Goal: Communication & Community: Answer question/provide support

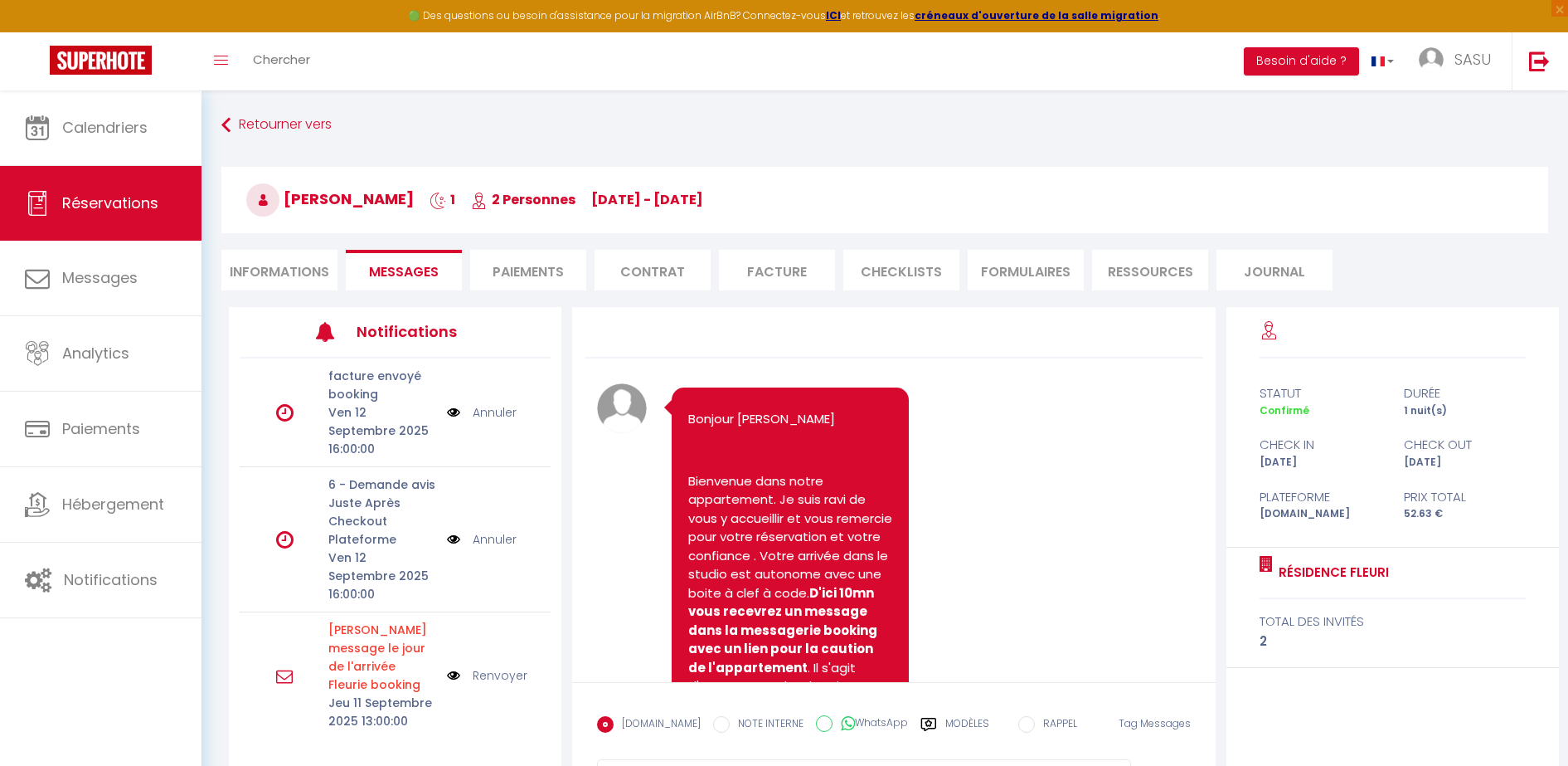
scroll to position [4664, 0]
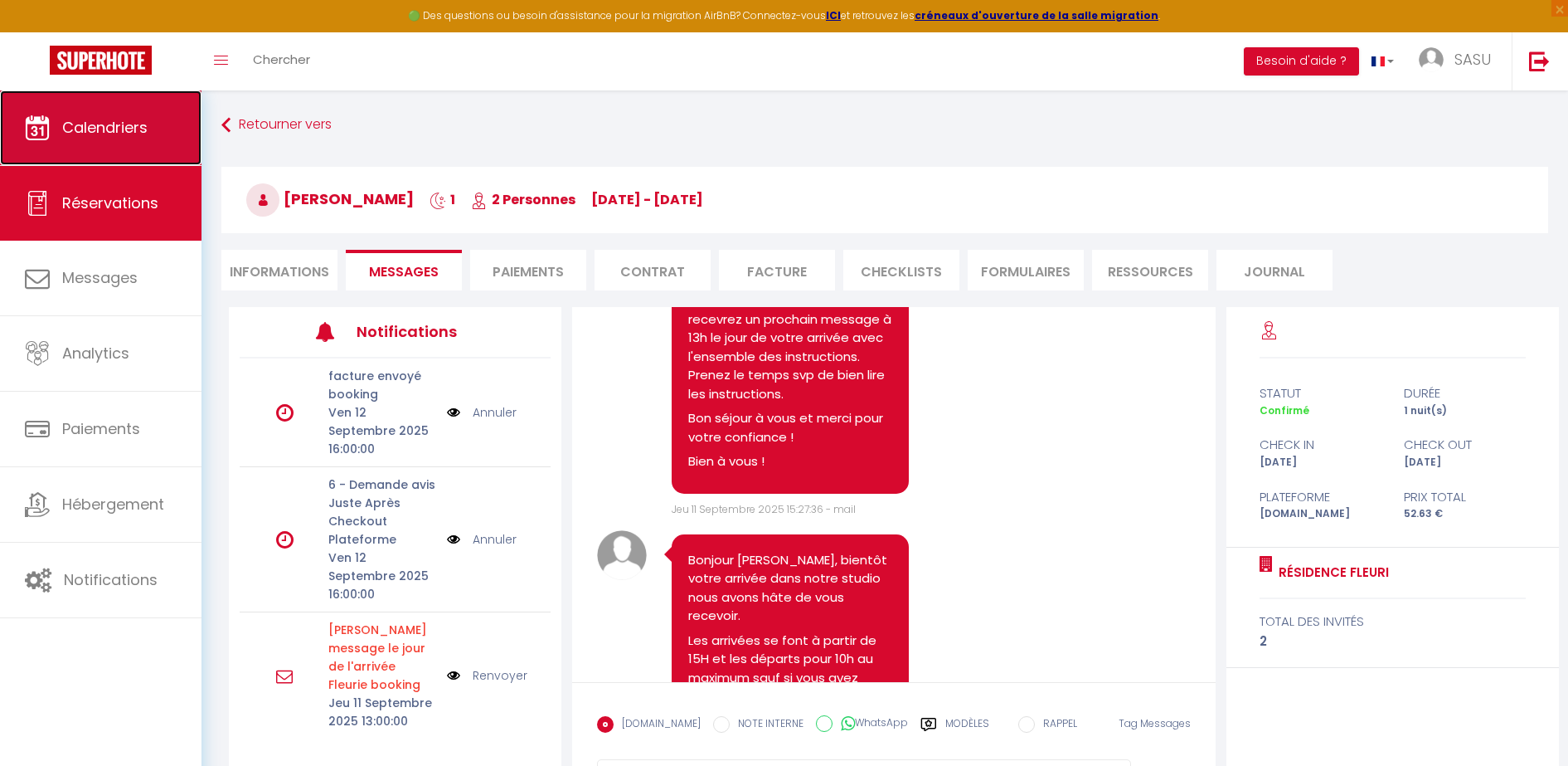
click at [125, 118] on span "Calendriers" at bounding box center [104, 127] width 85 height 21
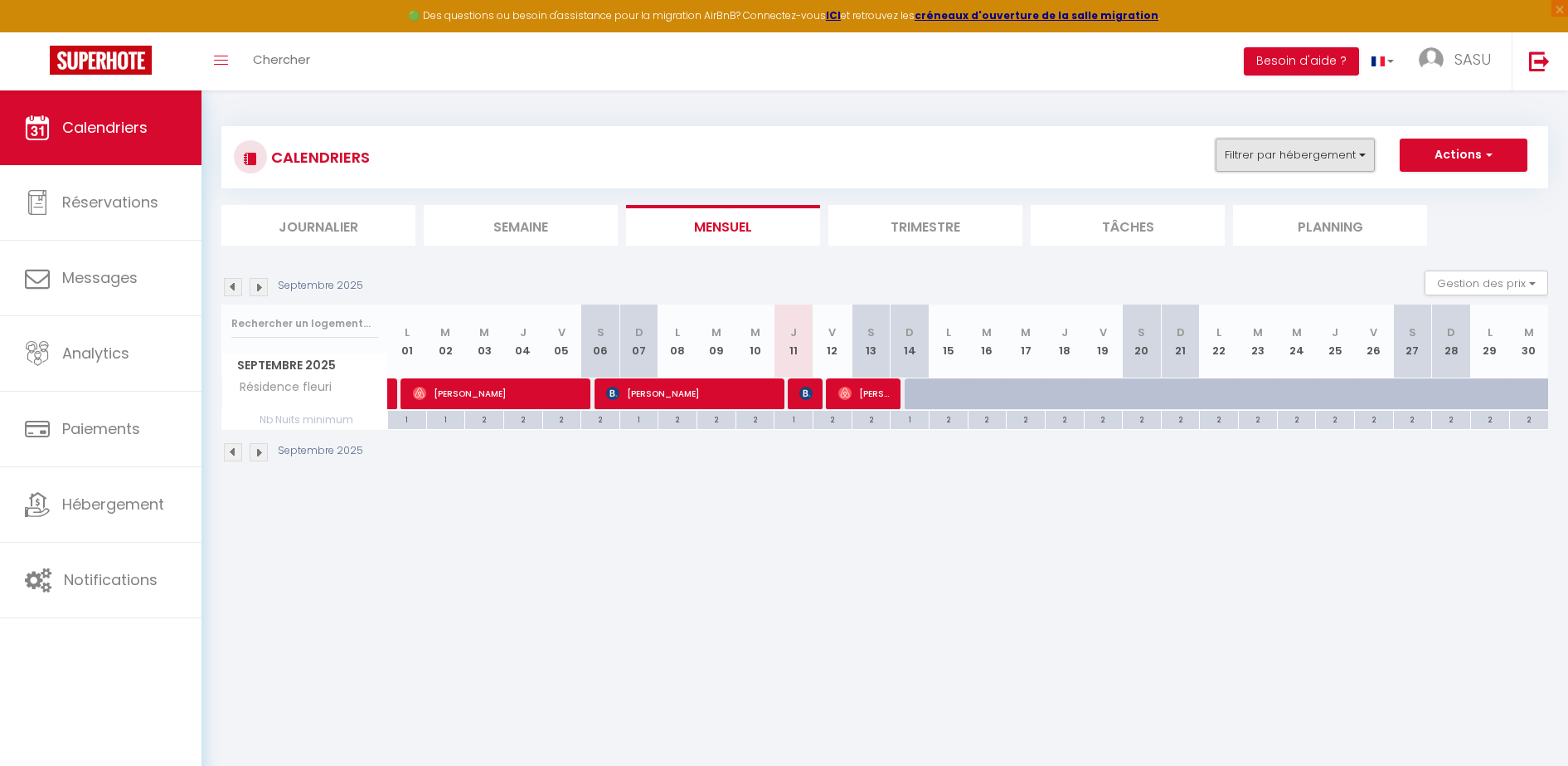
click at [1347, 159] on button "Filtrer par hébergement" at bounding box center [1295, 155] width 159 height 33
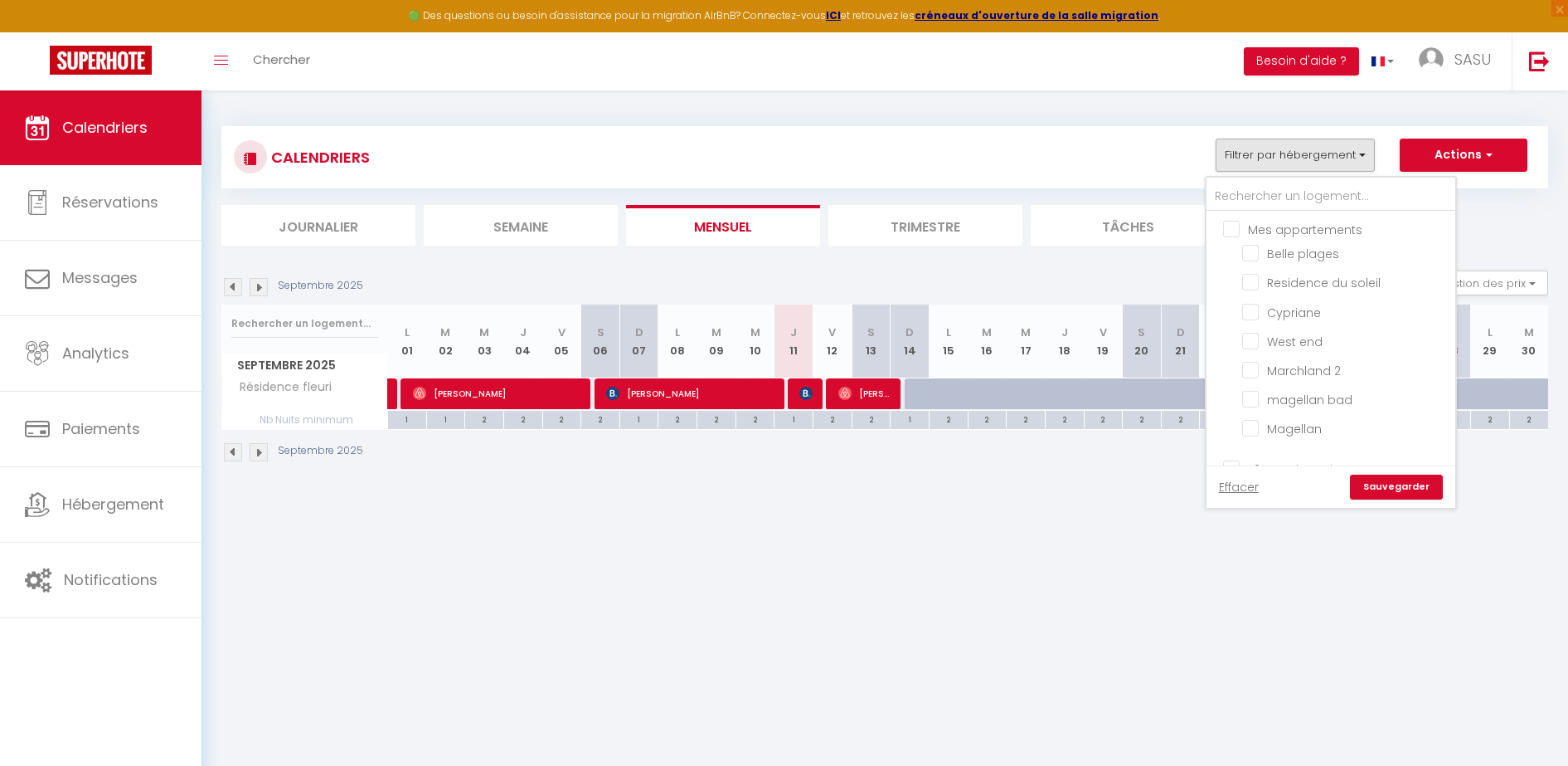
click at [1268, 225] on input "Mes appartements" at bounding box center [1348, 228] width 249 height 17
checkbox input "true"
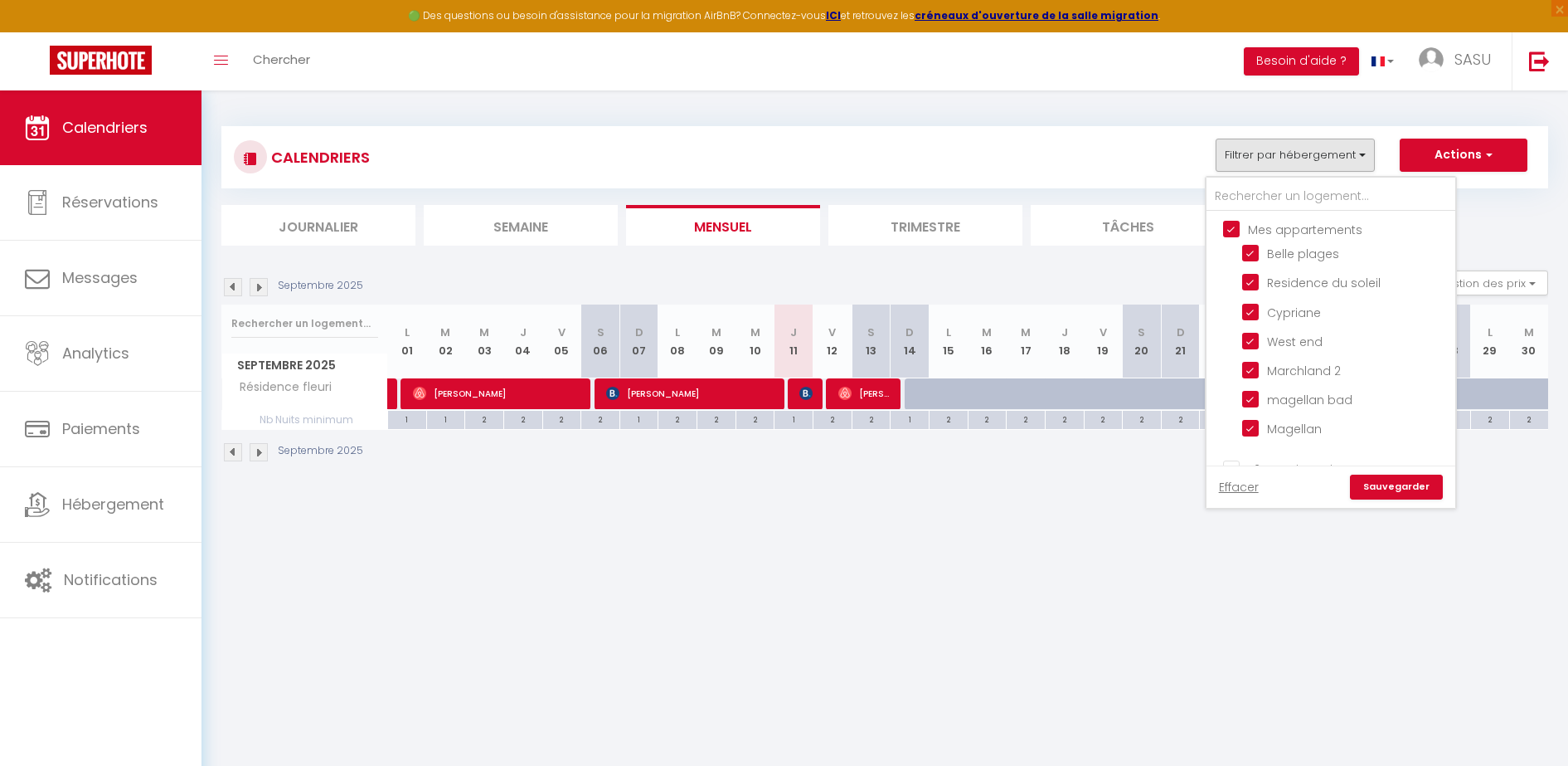
checkbox input "true"
checkbox input "false"
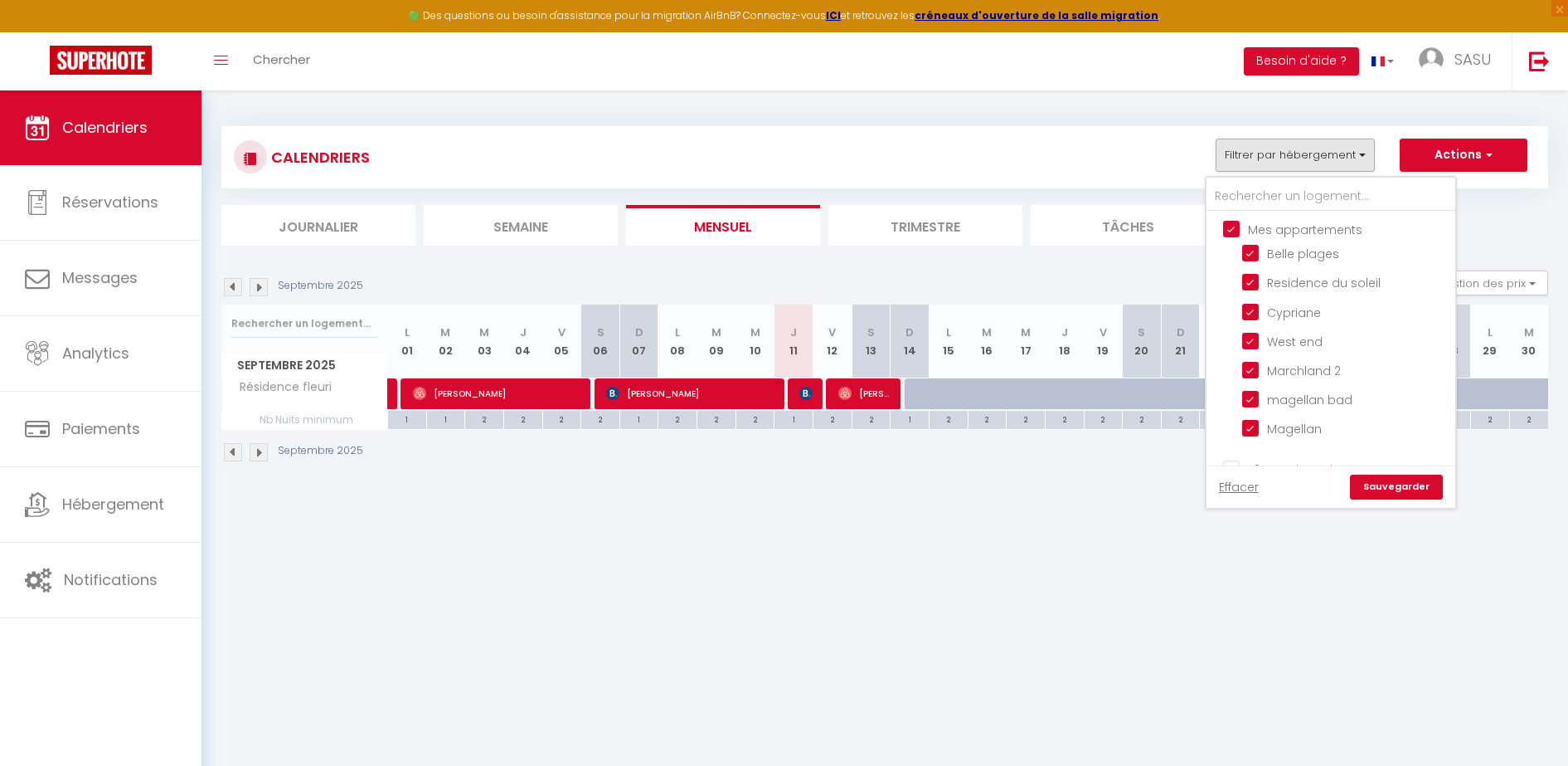
checkbox input "false"
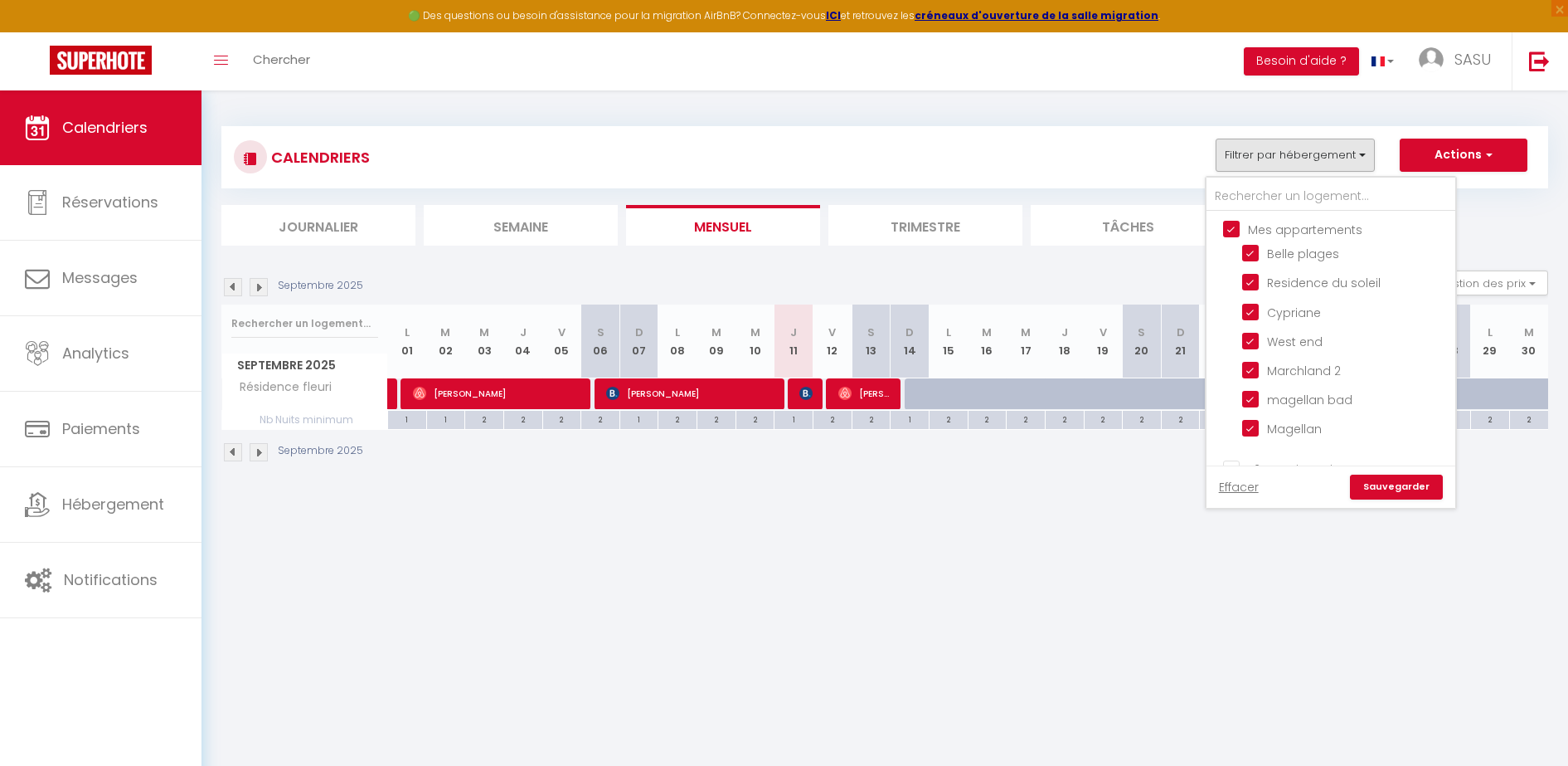
checkbox input "false"
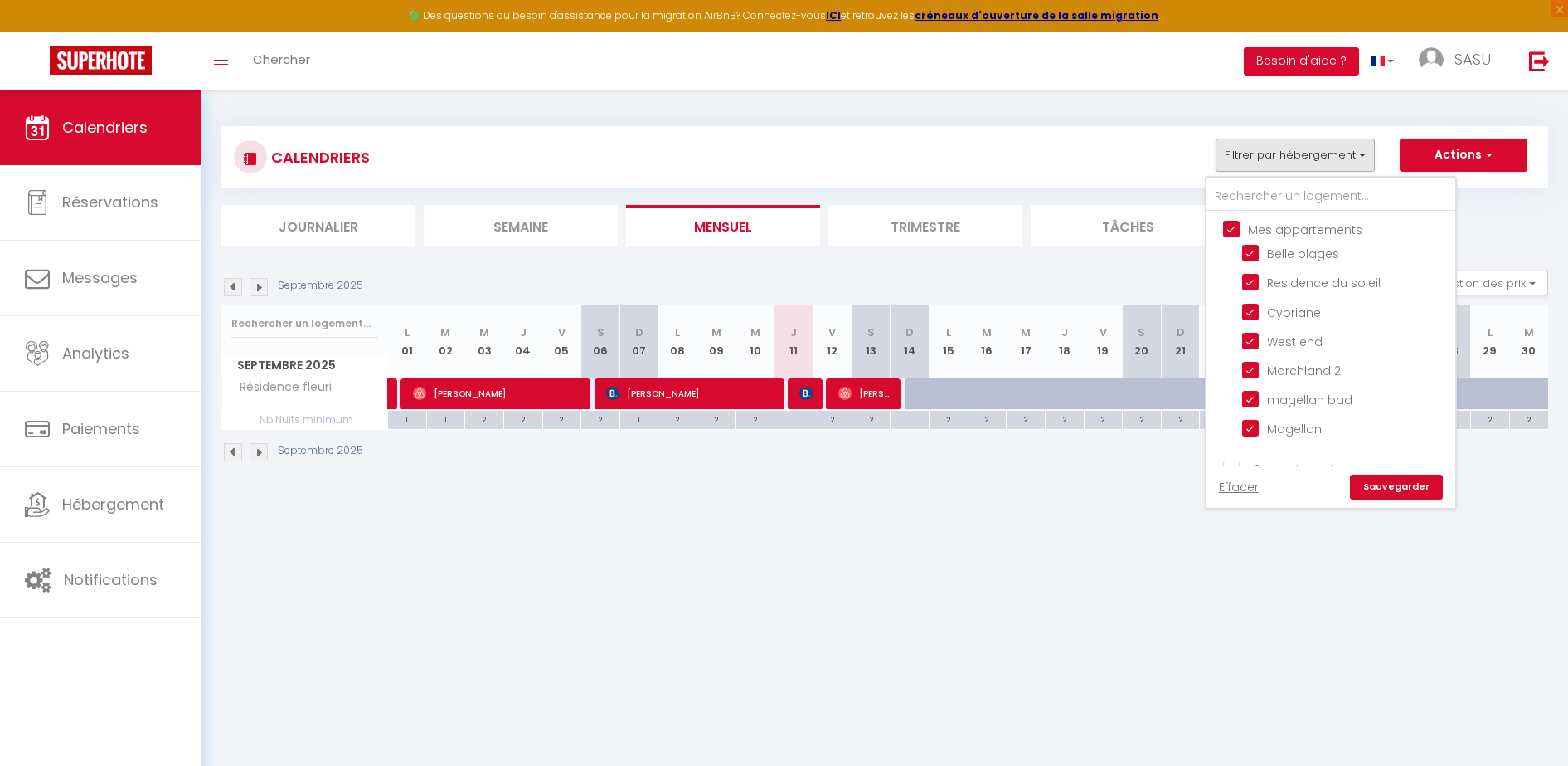
checkbox input "false"
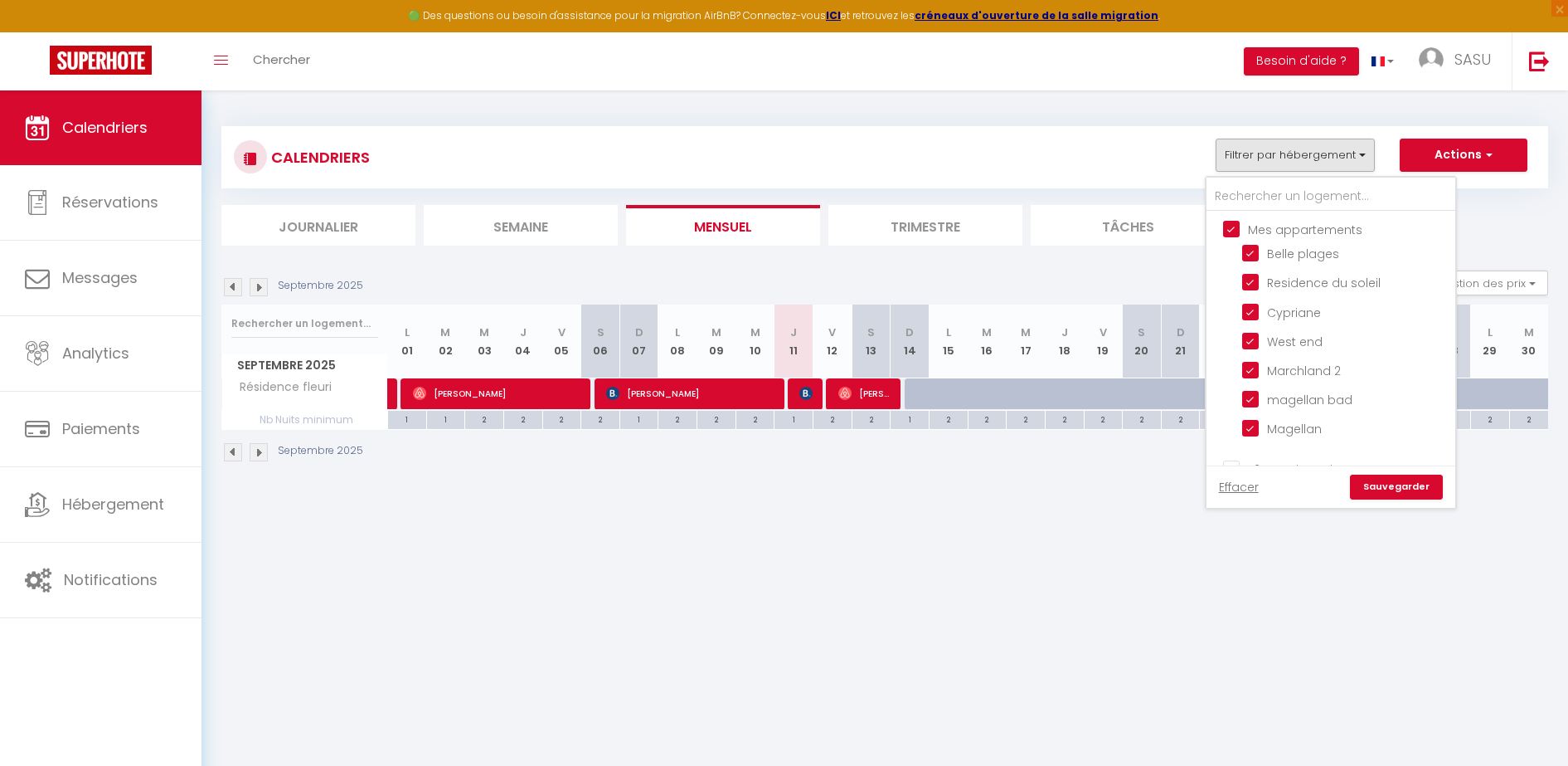
checkbox input "false"
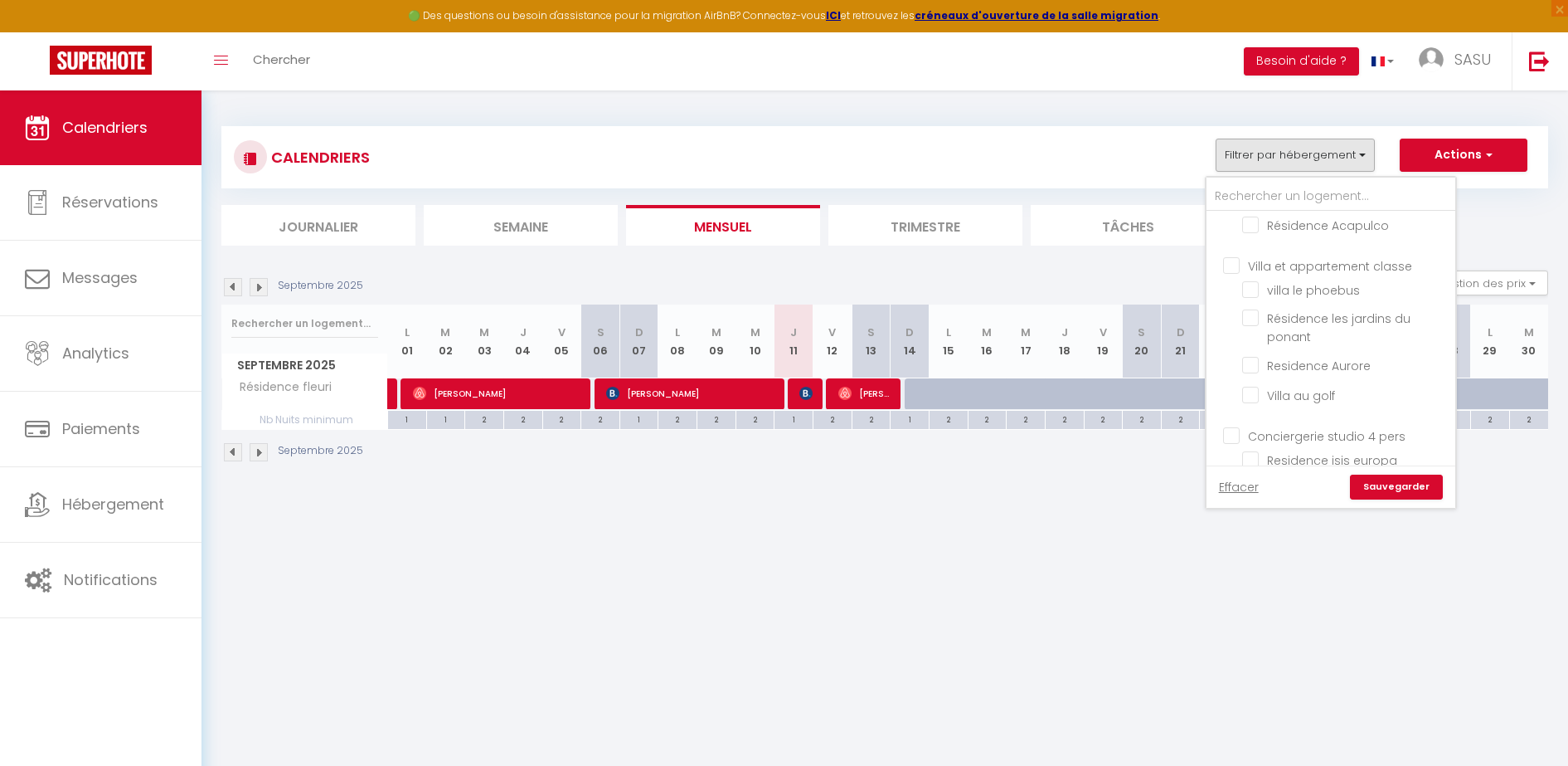
scroll to position [209, 0]
click at [1240, 256] on input "T2 Conciergerie" at bounding box center [1348, 259] width 249 height 17
checkbox input "true"
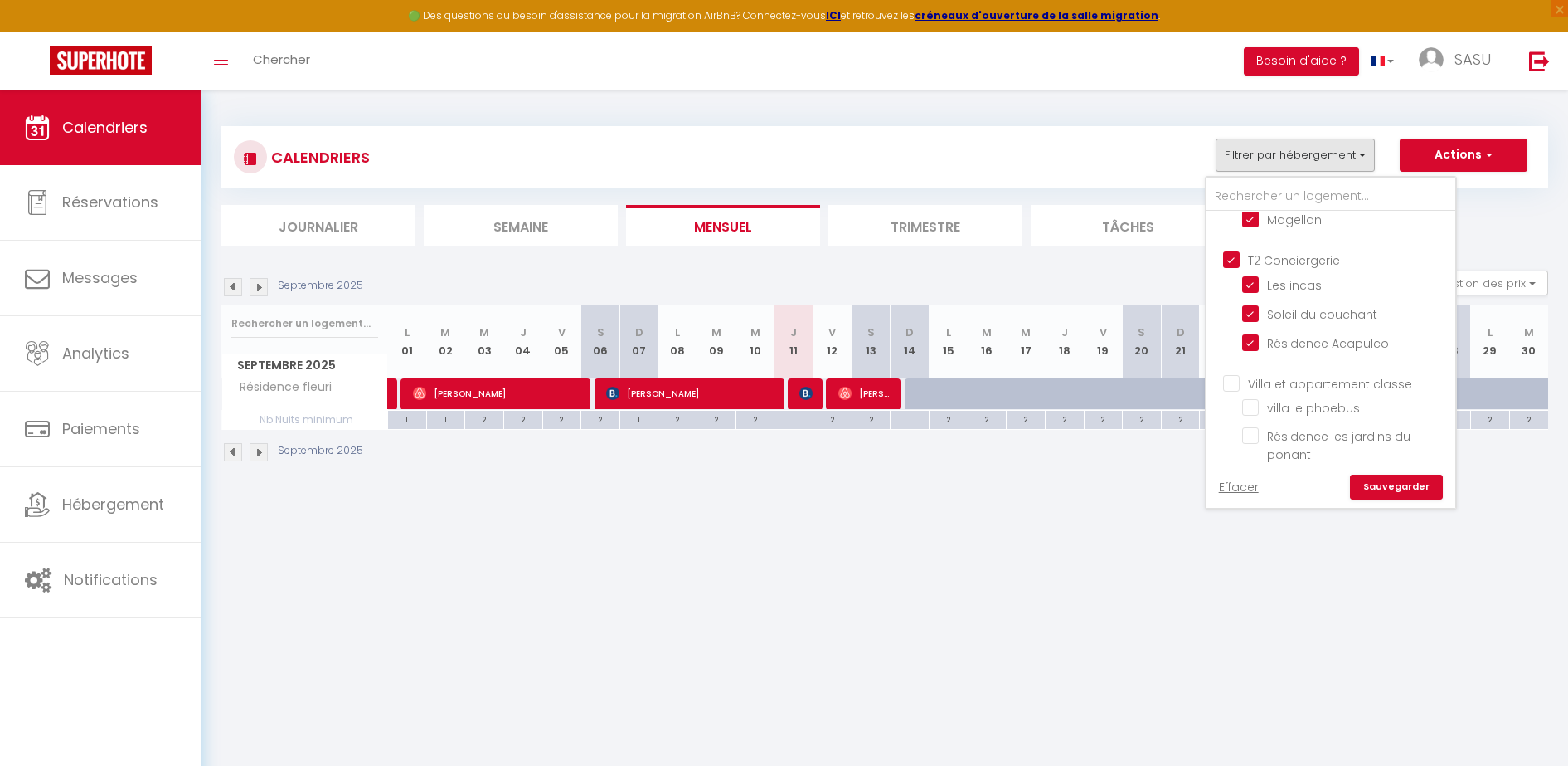
checkbox input "true"
checkbox input "false"
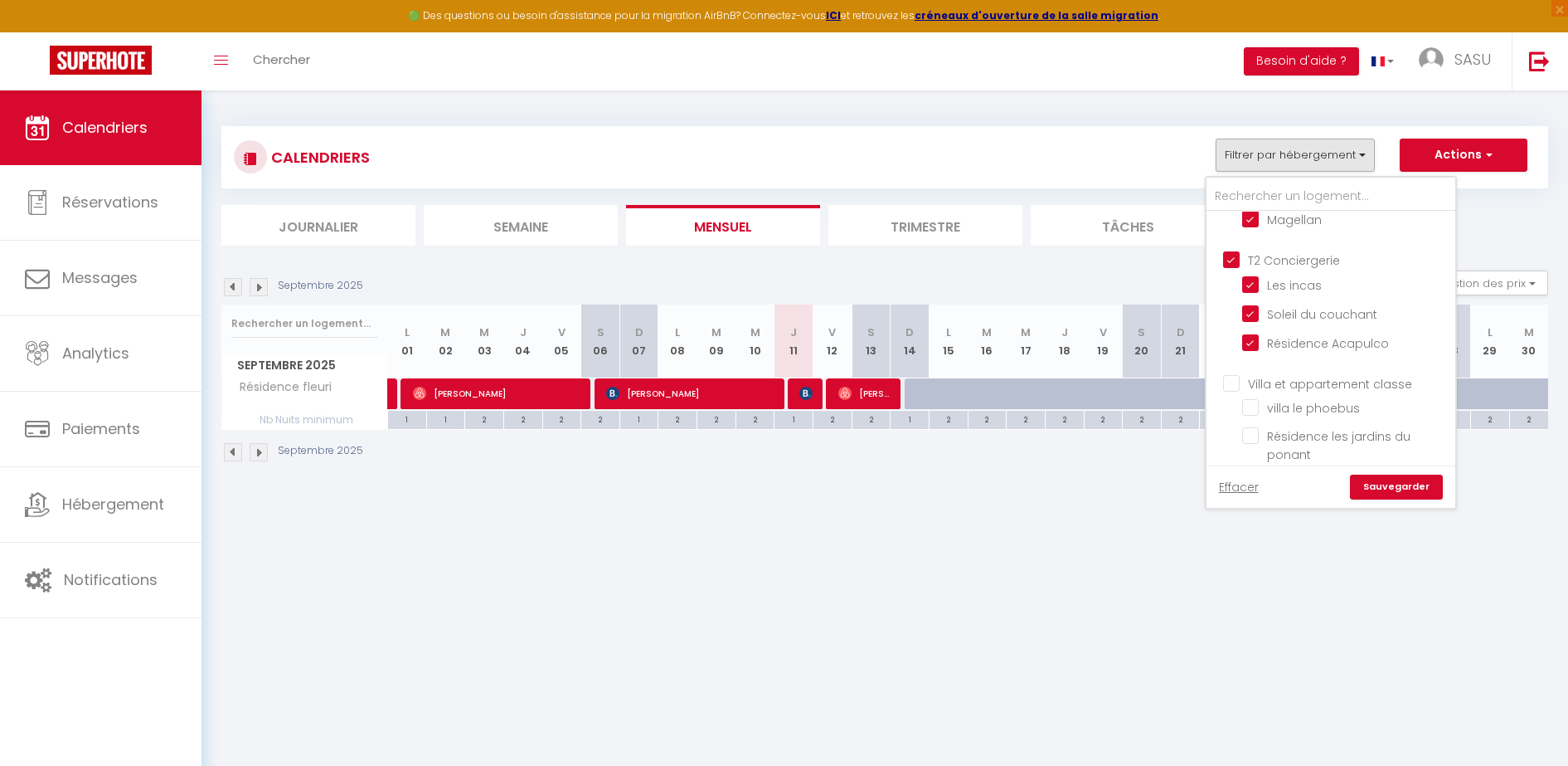
checkbox input "false"
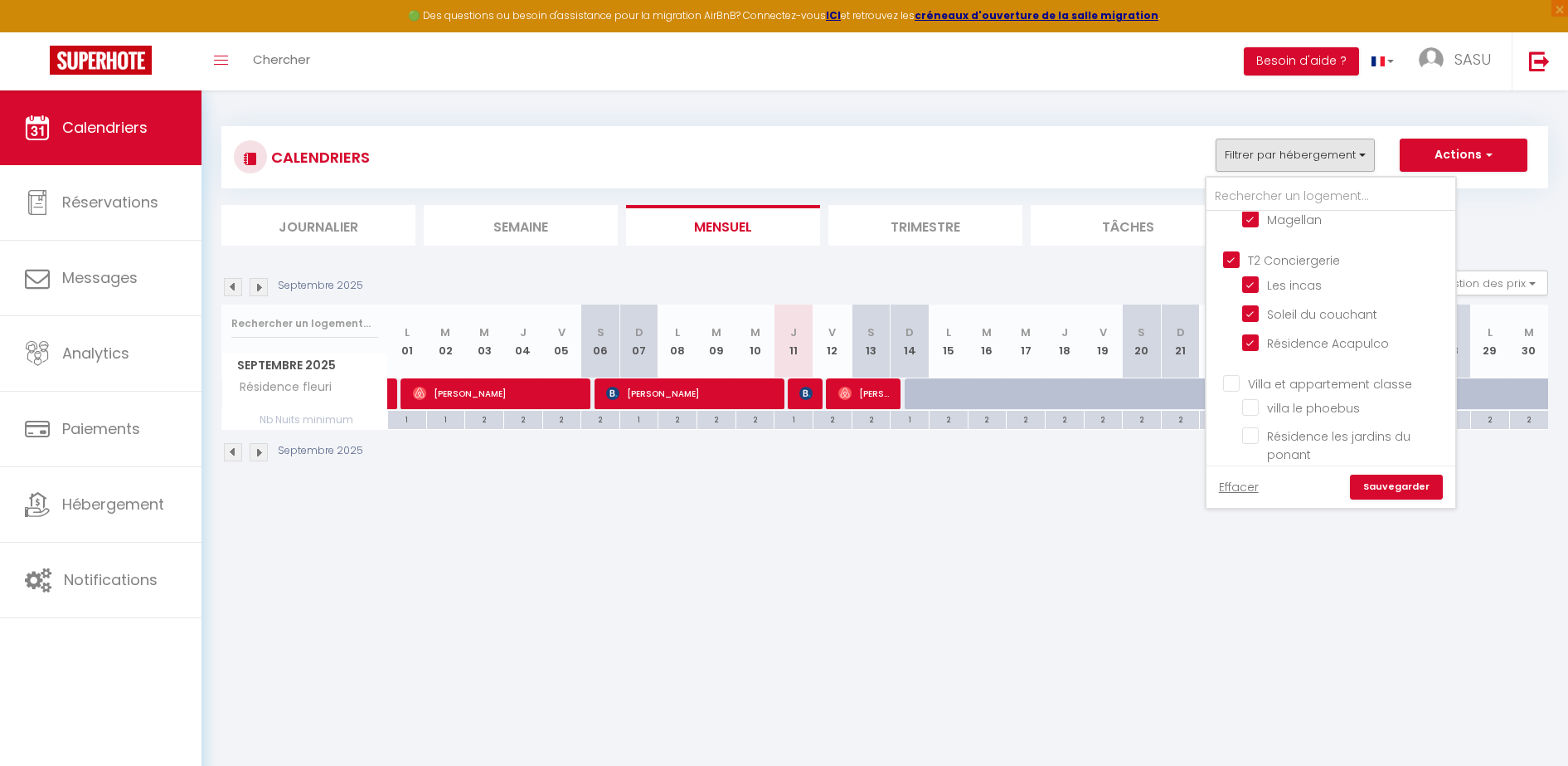
checkbox input "false"
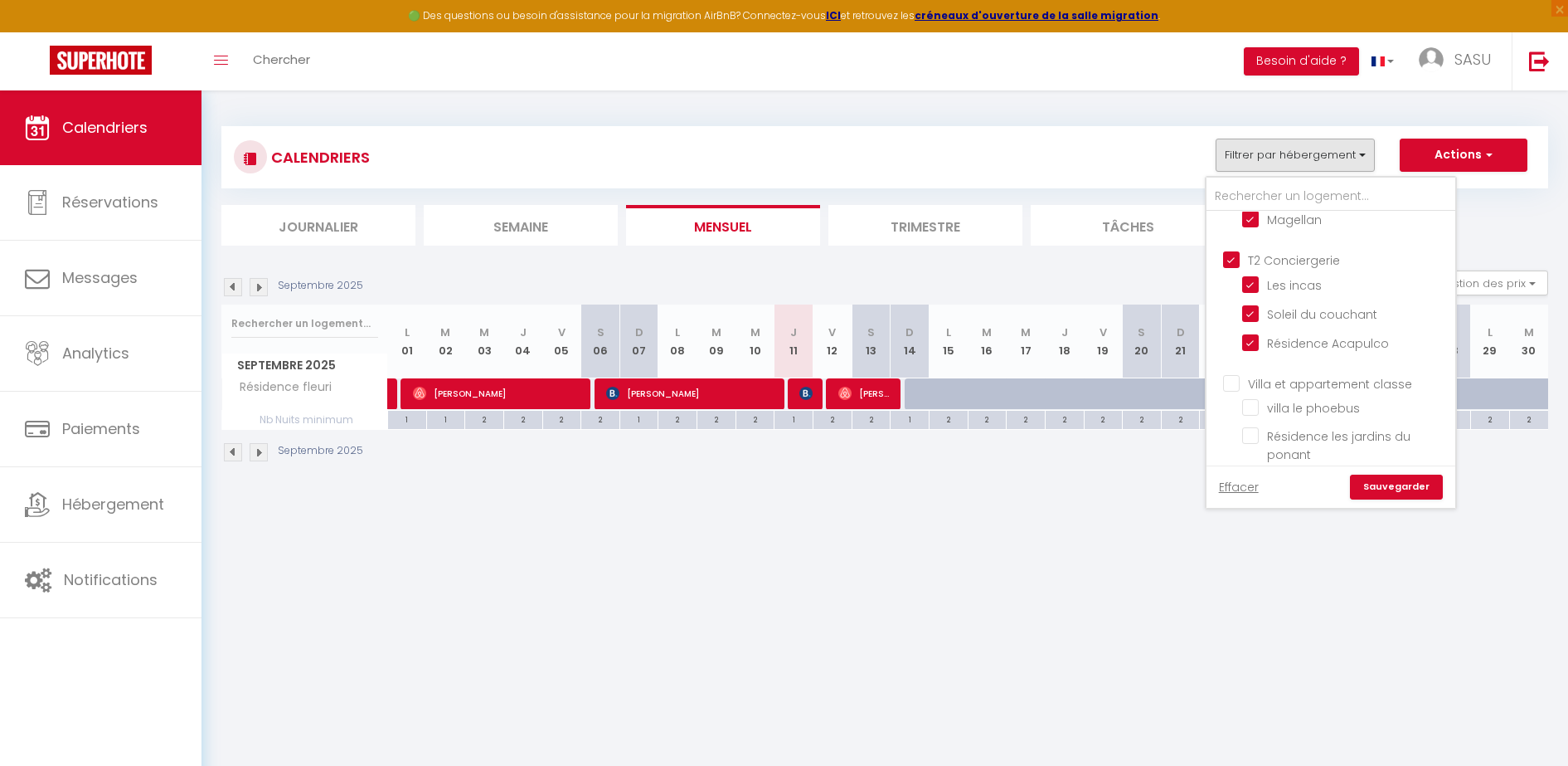
checkbox input "false"
click at [1228, 379] on input "Villa et appartement classe" at bounding box center [1348, 382] width 249 height 17
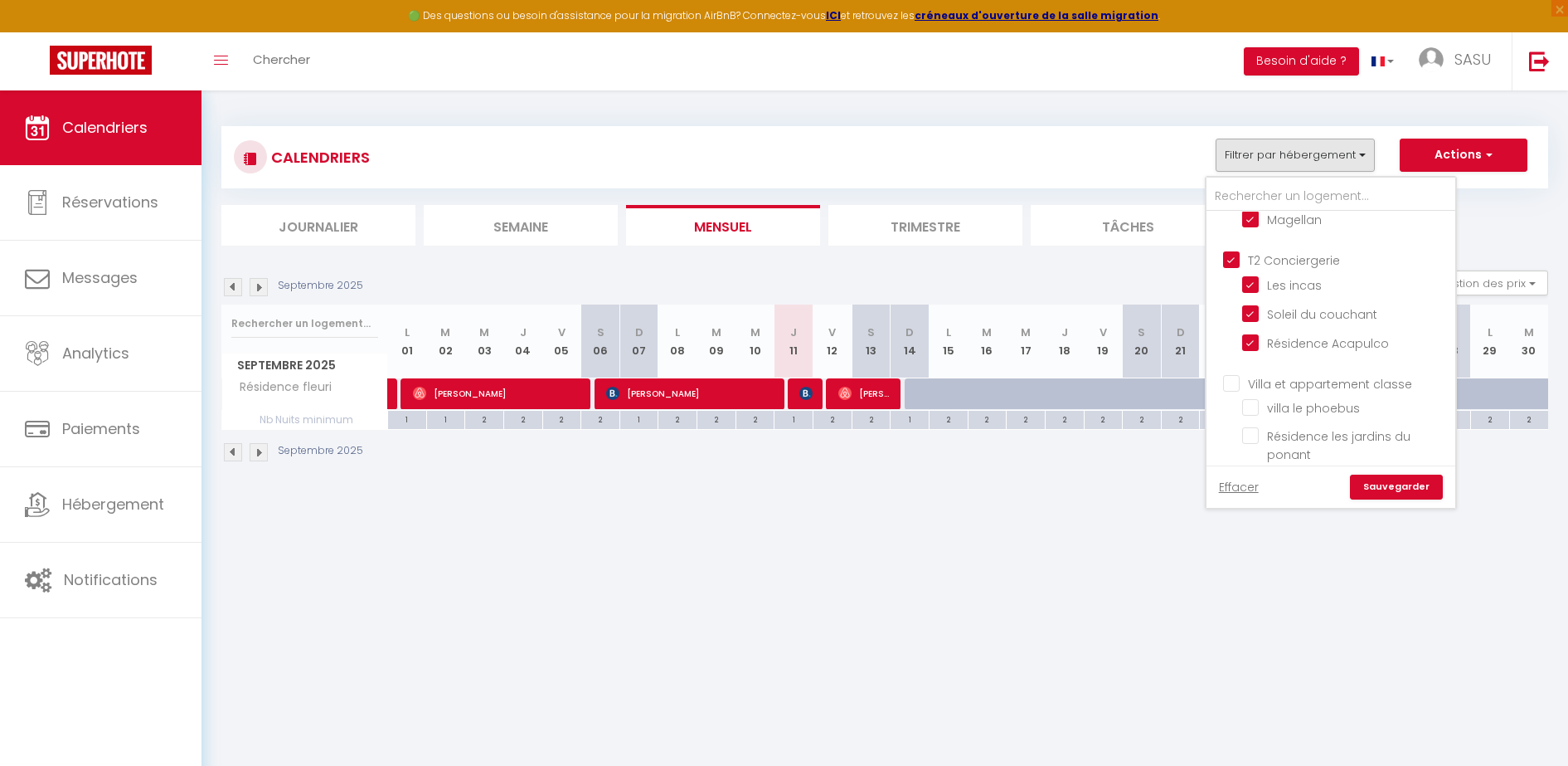
checkbox input "true"
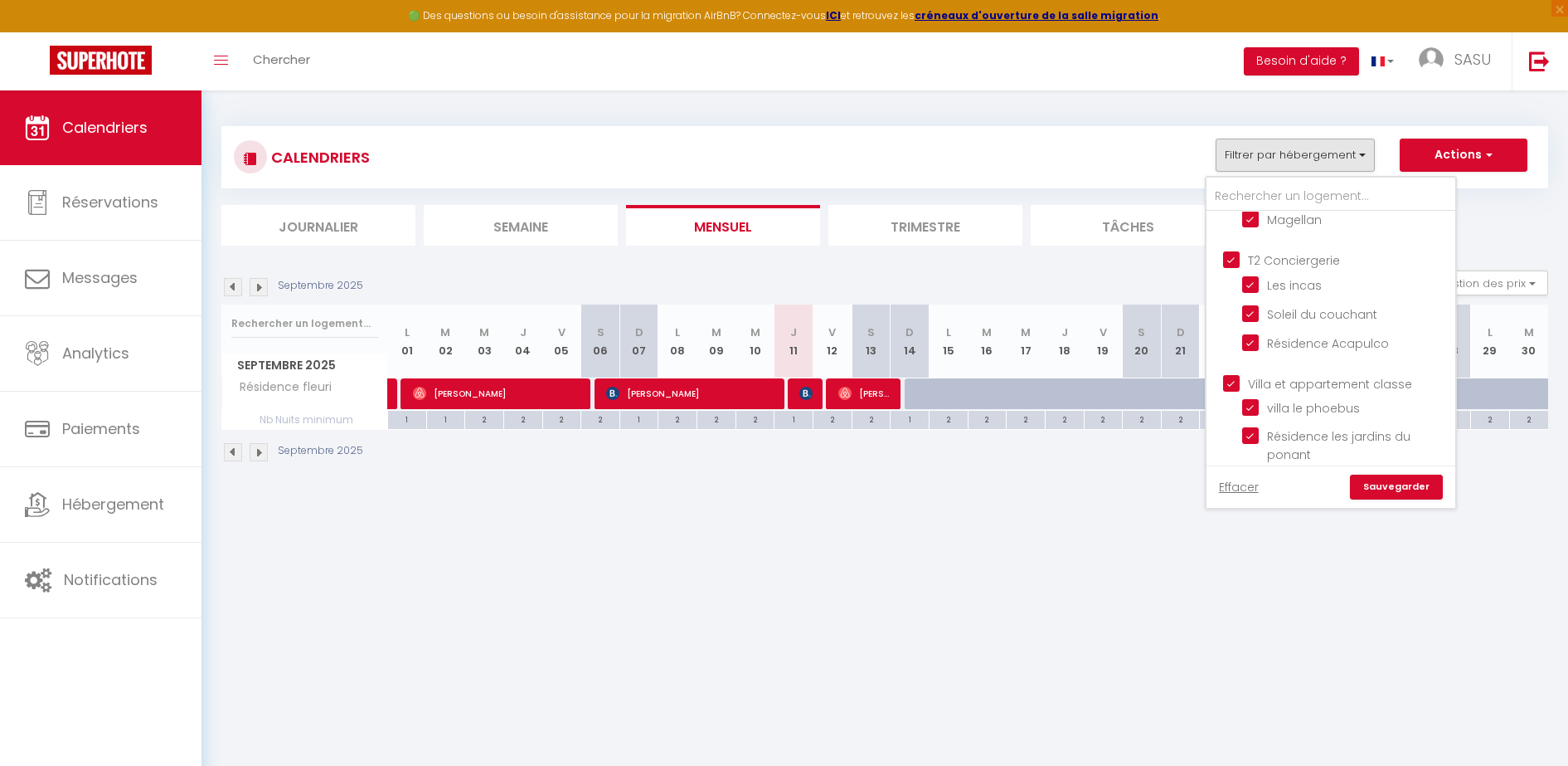
checkbox input "false"
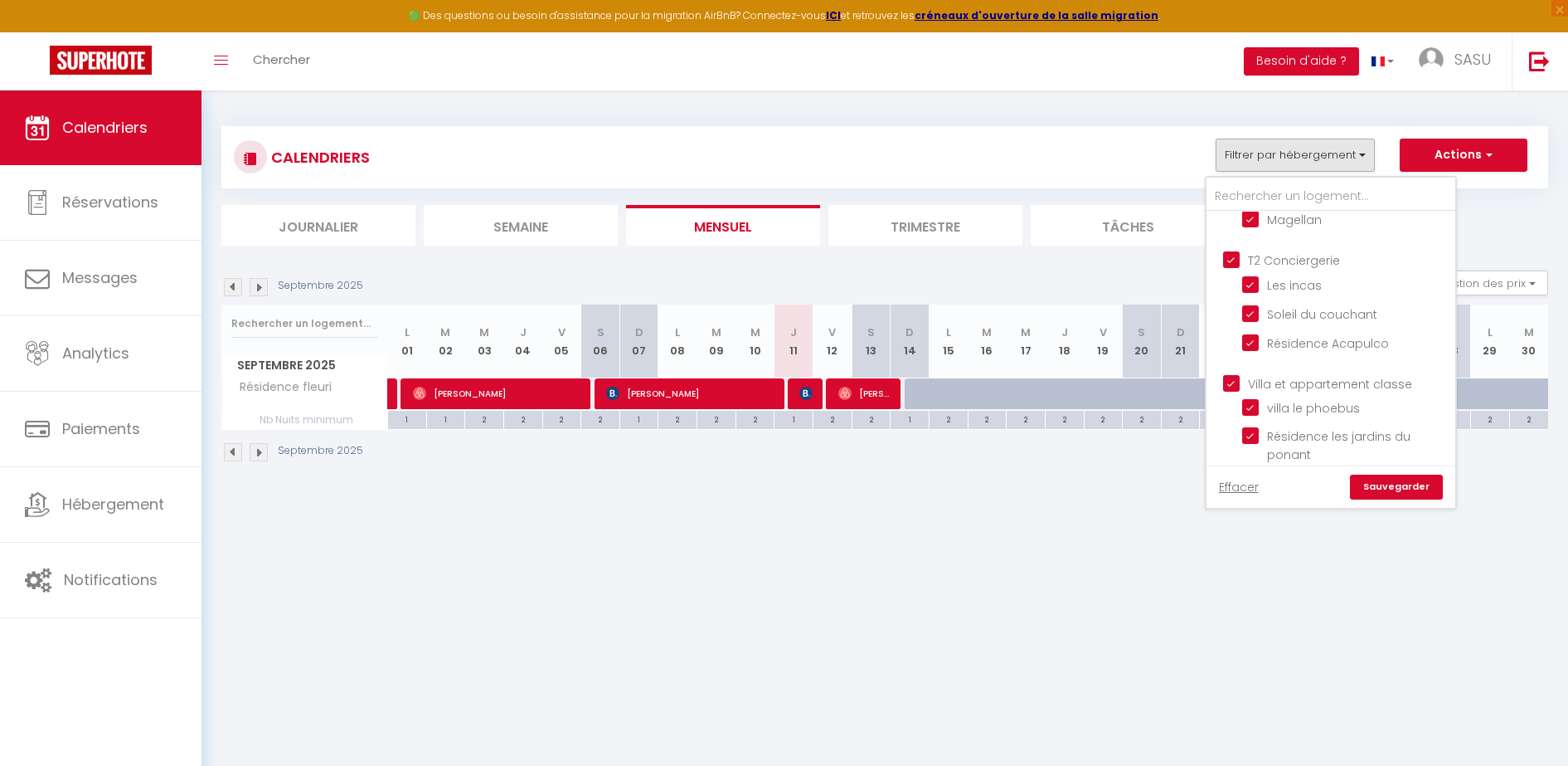
checkbox input "false"
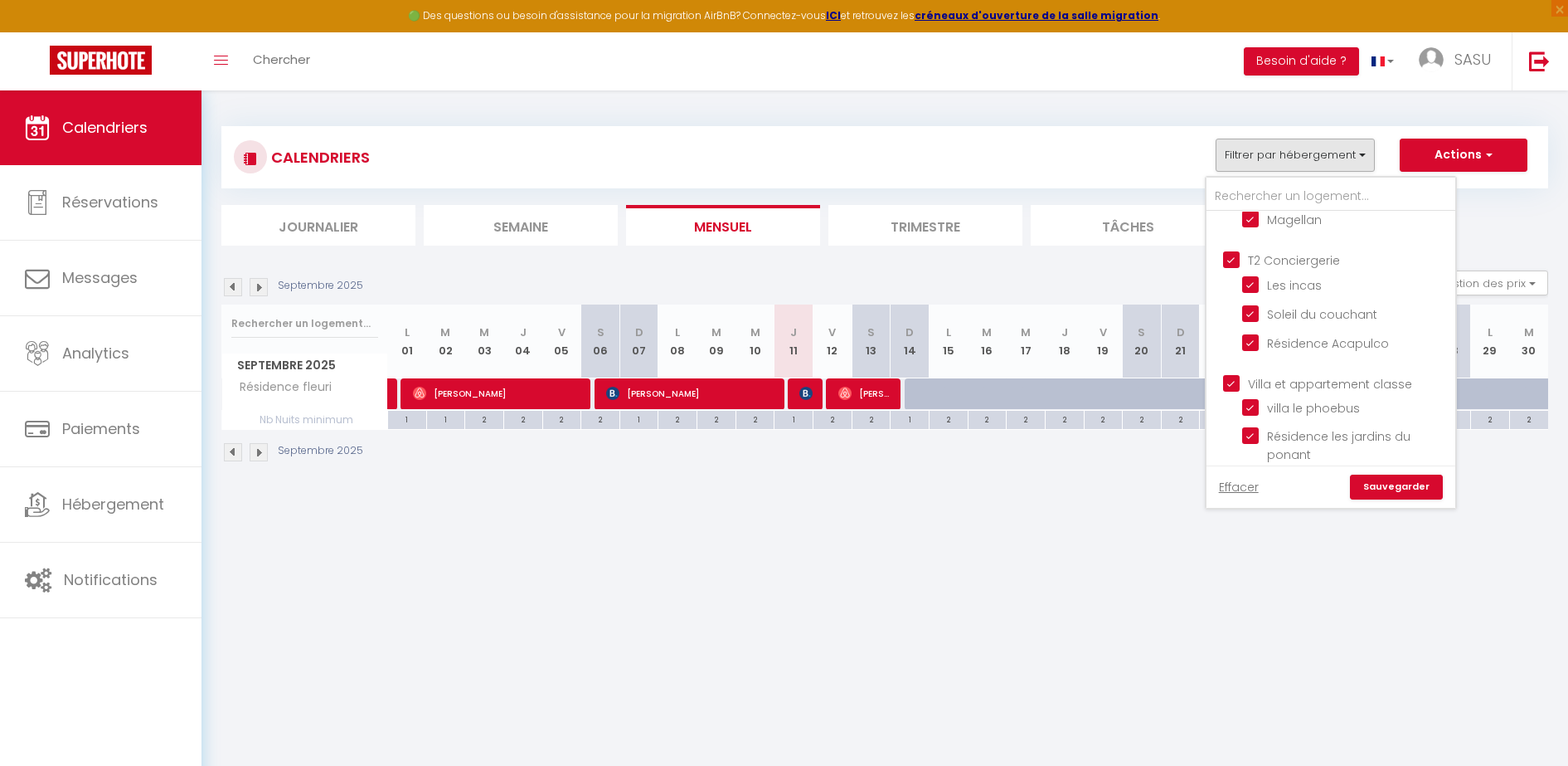
checkbox input "false"
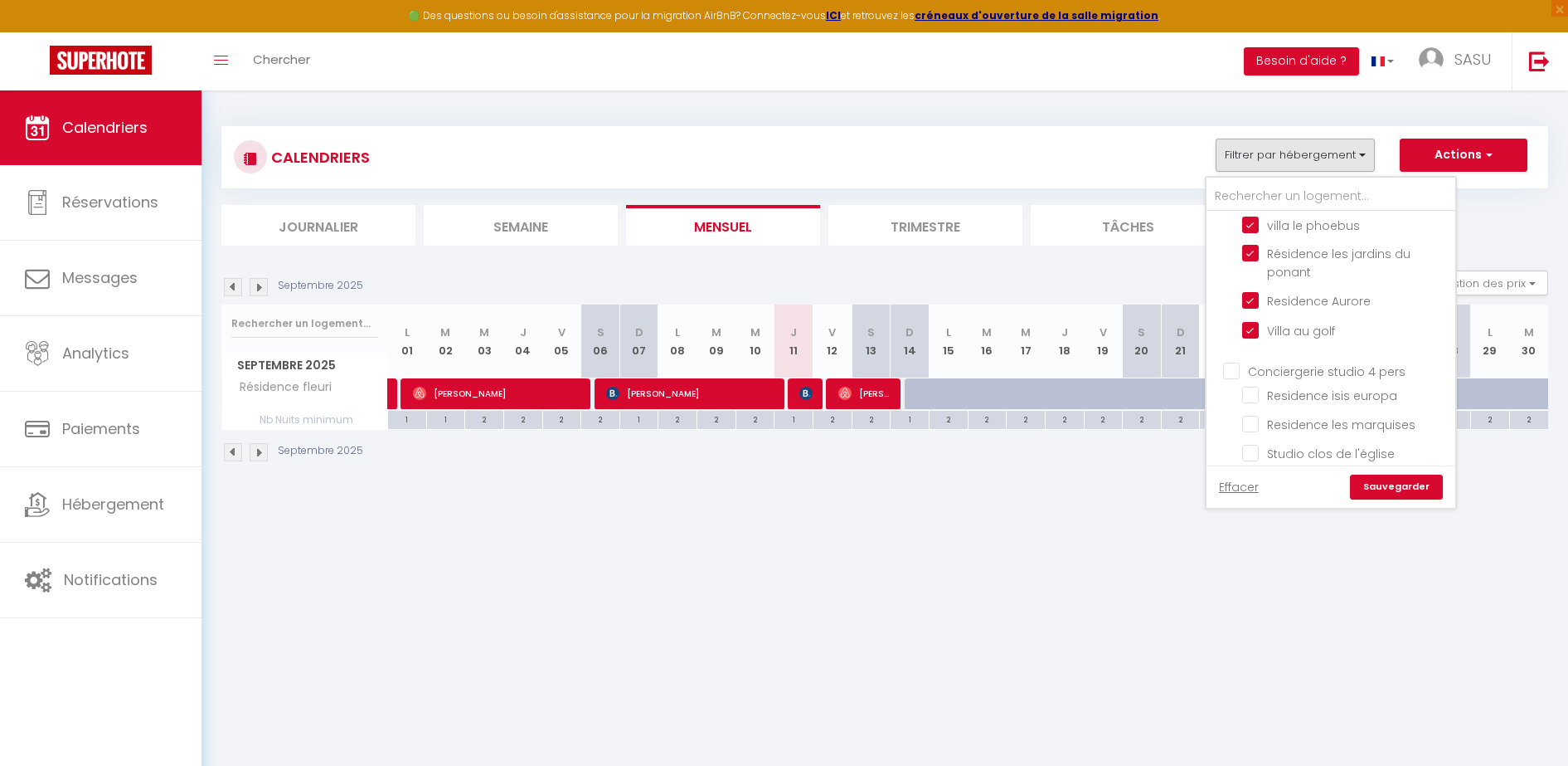
scroll to position [400, 0]
click at [1230, 361] on input "Conciergerie studio 4 pers" at bounding box center [1348, 360] width 249 height 17
checkbox input "true"
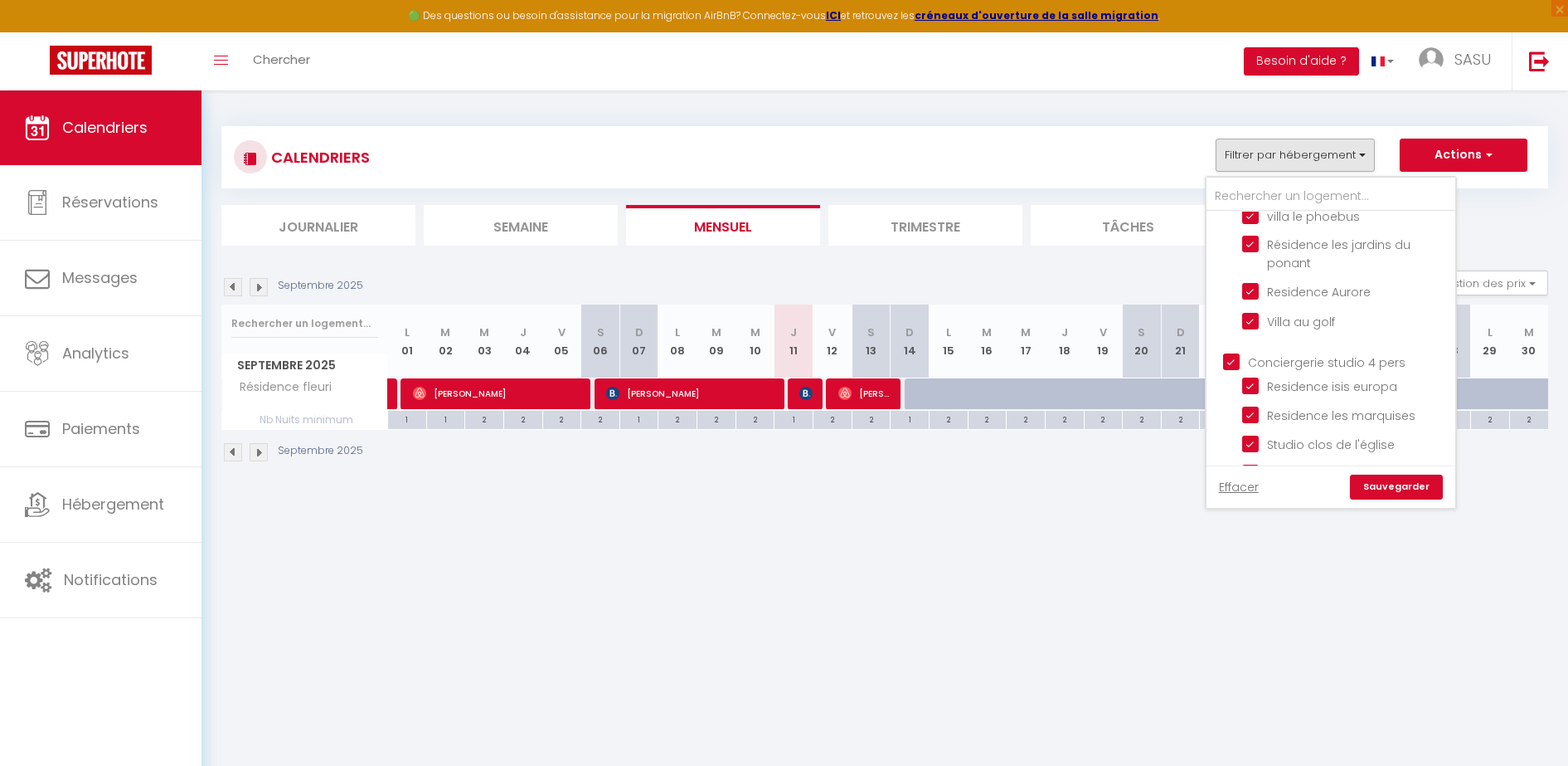
checkbox input "true"
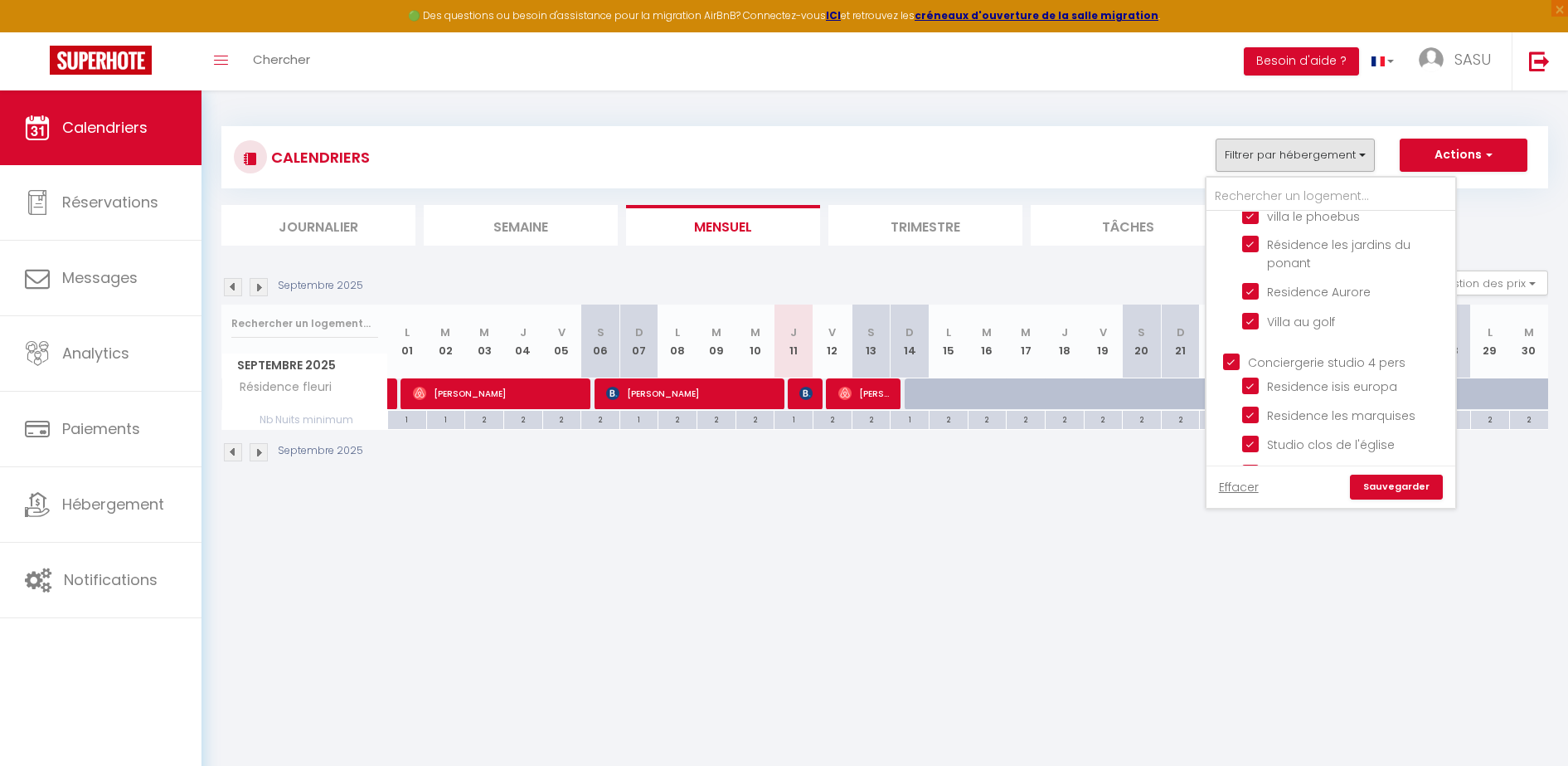
checkbox input "true"
checkbox input "false"
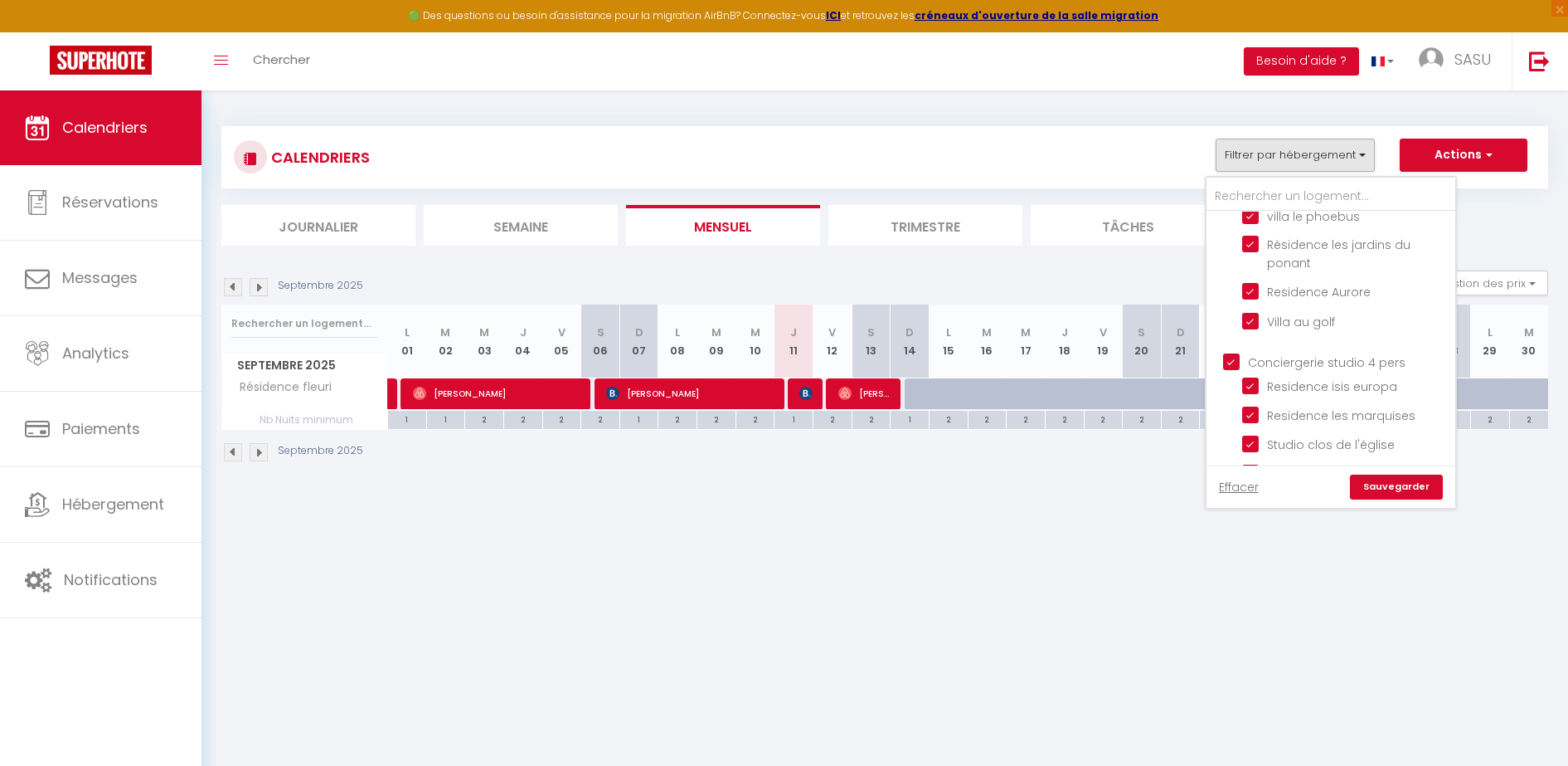
checkbox input "false"
click at [1235, 346] on input "Conciergerie studio 2/3 pers" at bounding box center [1348, 348] width 249 height 17
checkbox input "true"
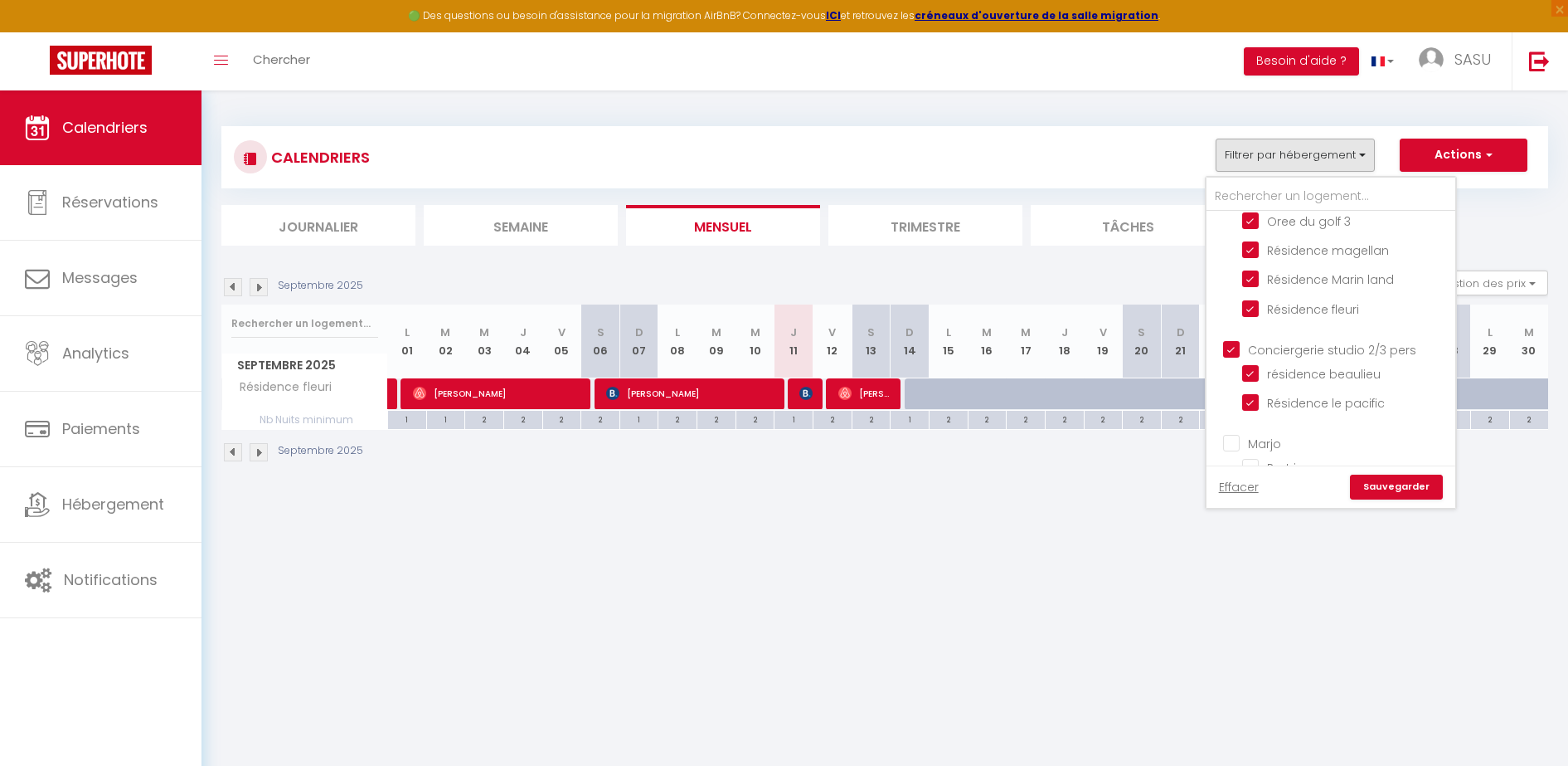
checkbox input "true"
checkbox input "false"
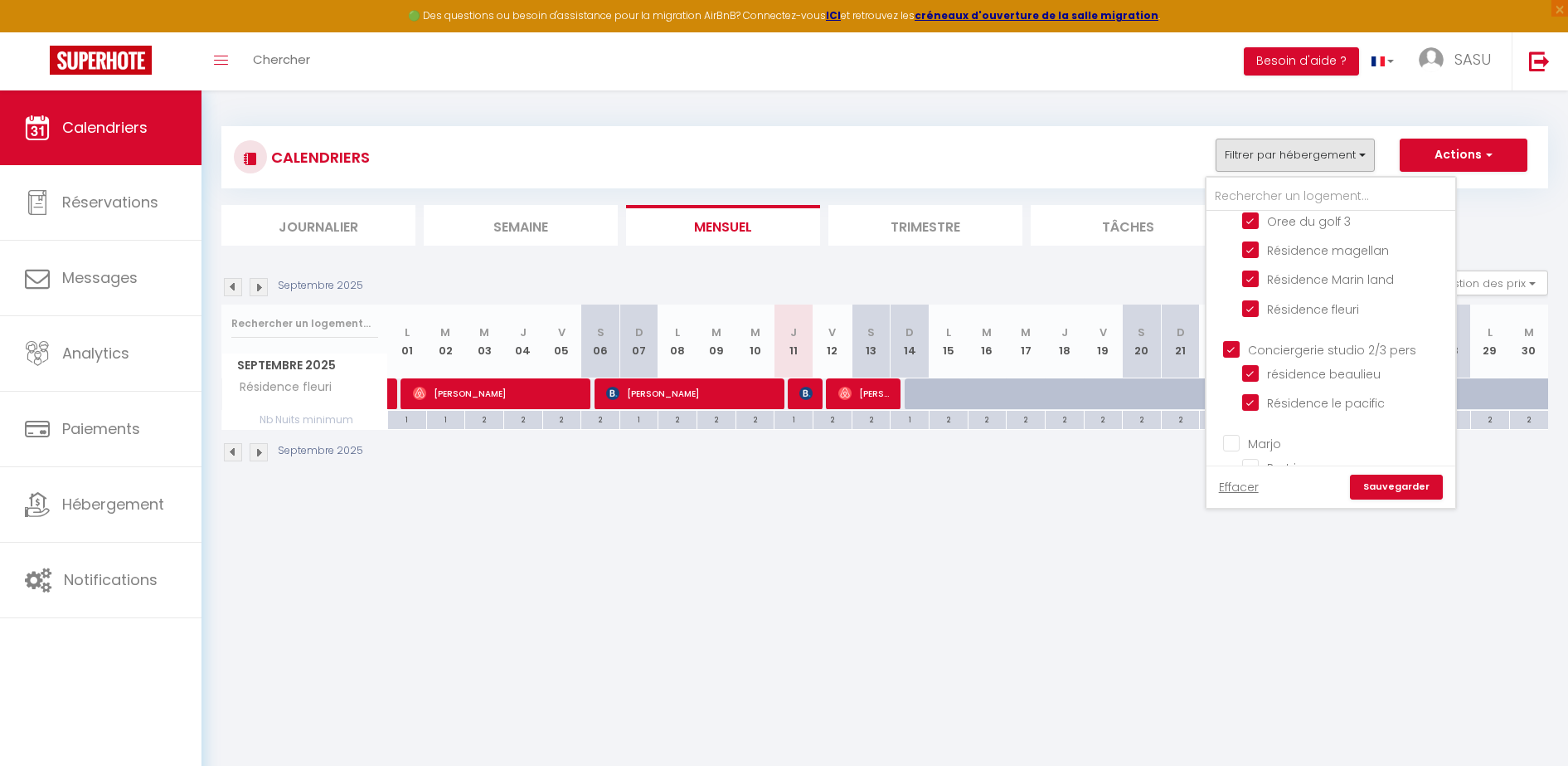
click at [1232, 445] on input "Marjo" at bounding box center [1348, 441] width 249 height 17
checkbox input "true"
checkbox input "false"
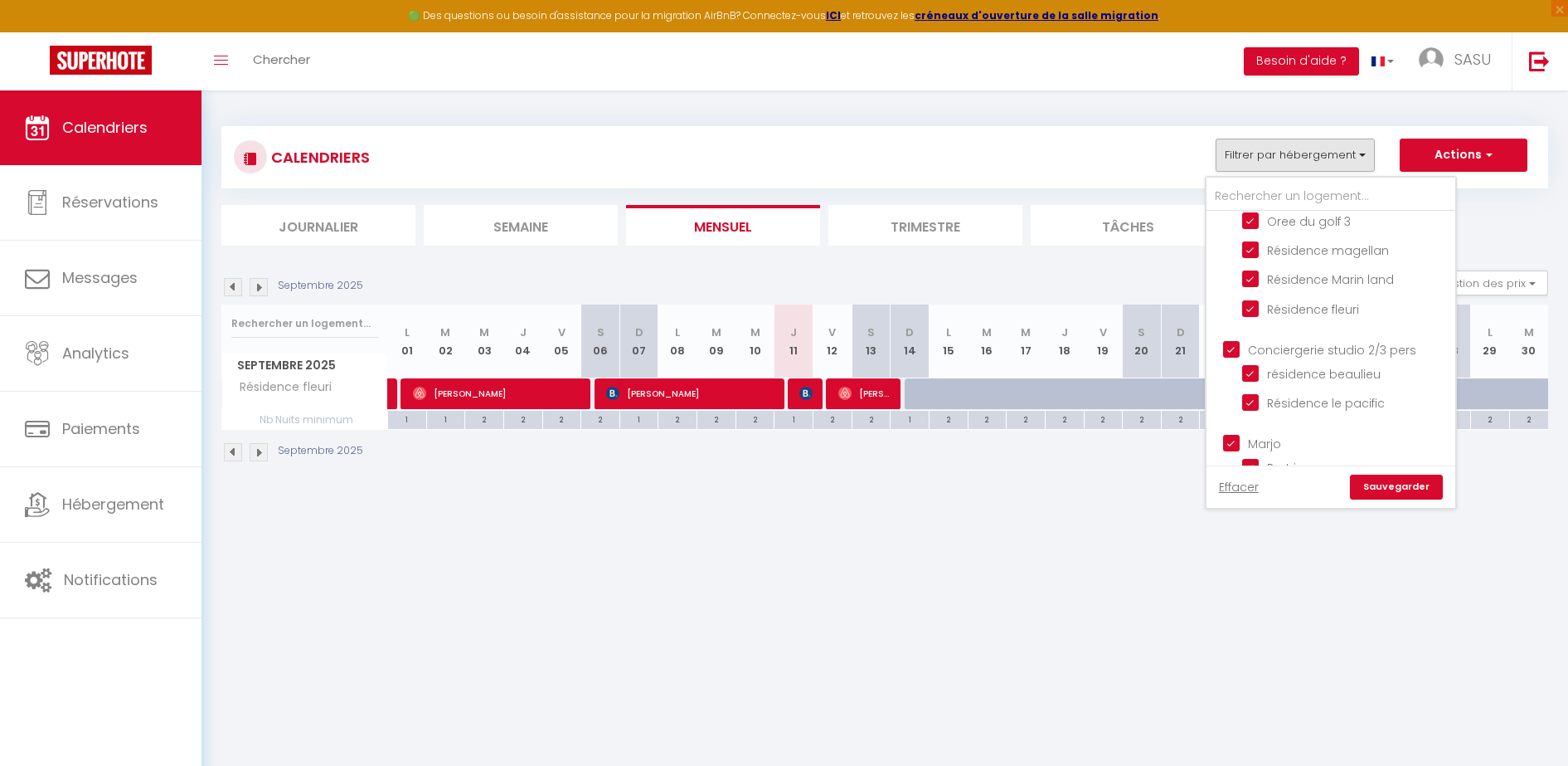
scroll to position [860, 0]
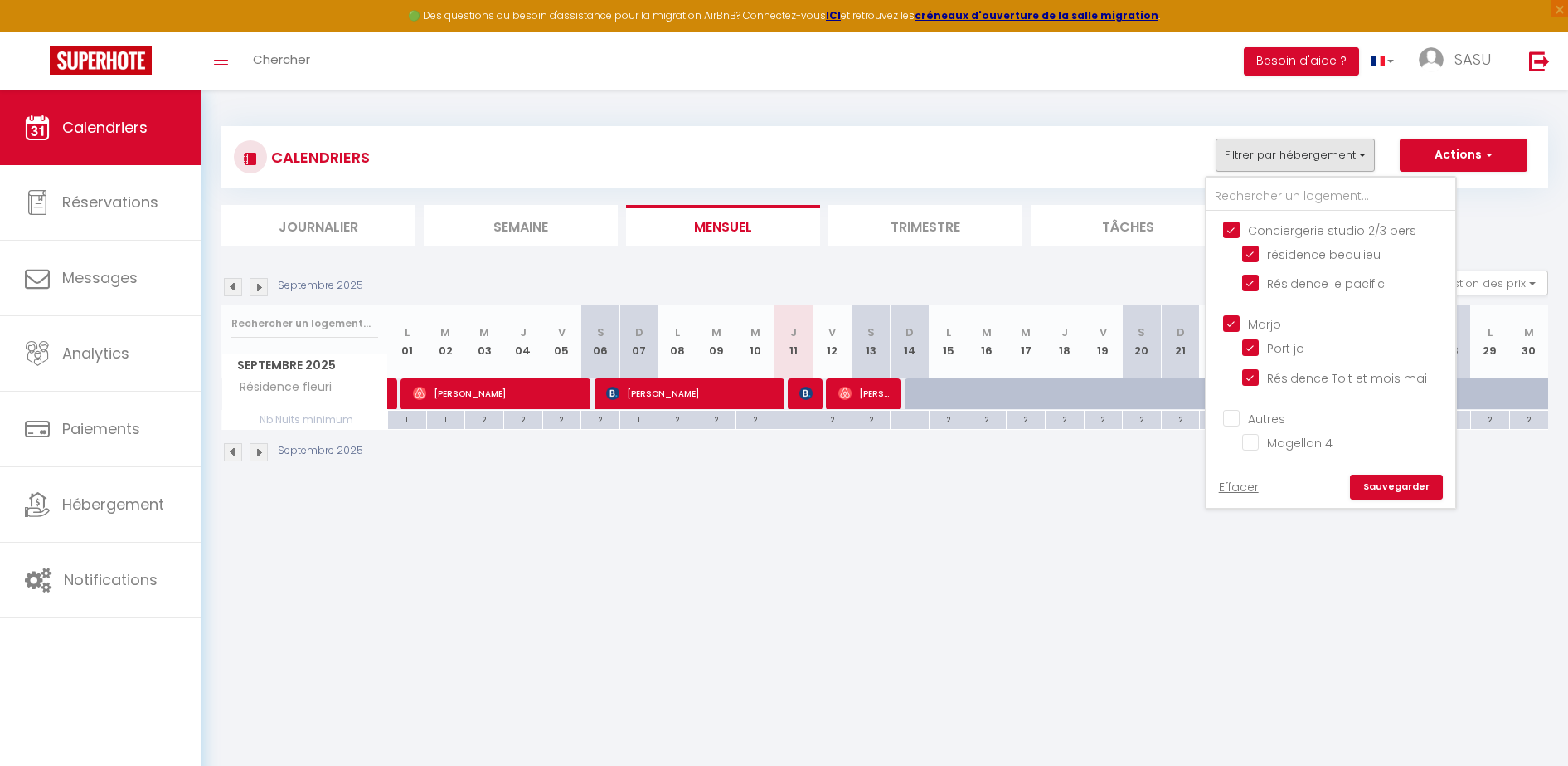
click at [1259, 419] on input "Autres" at bounding box center [1348, 417] width 249 height 17
checkbox input "true"
click at [1370, 480] on link "Sauvegarder" at bounding box center [1396, 487] width 93 height 25
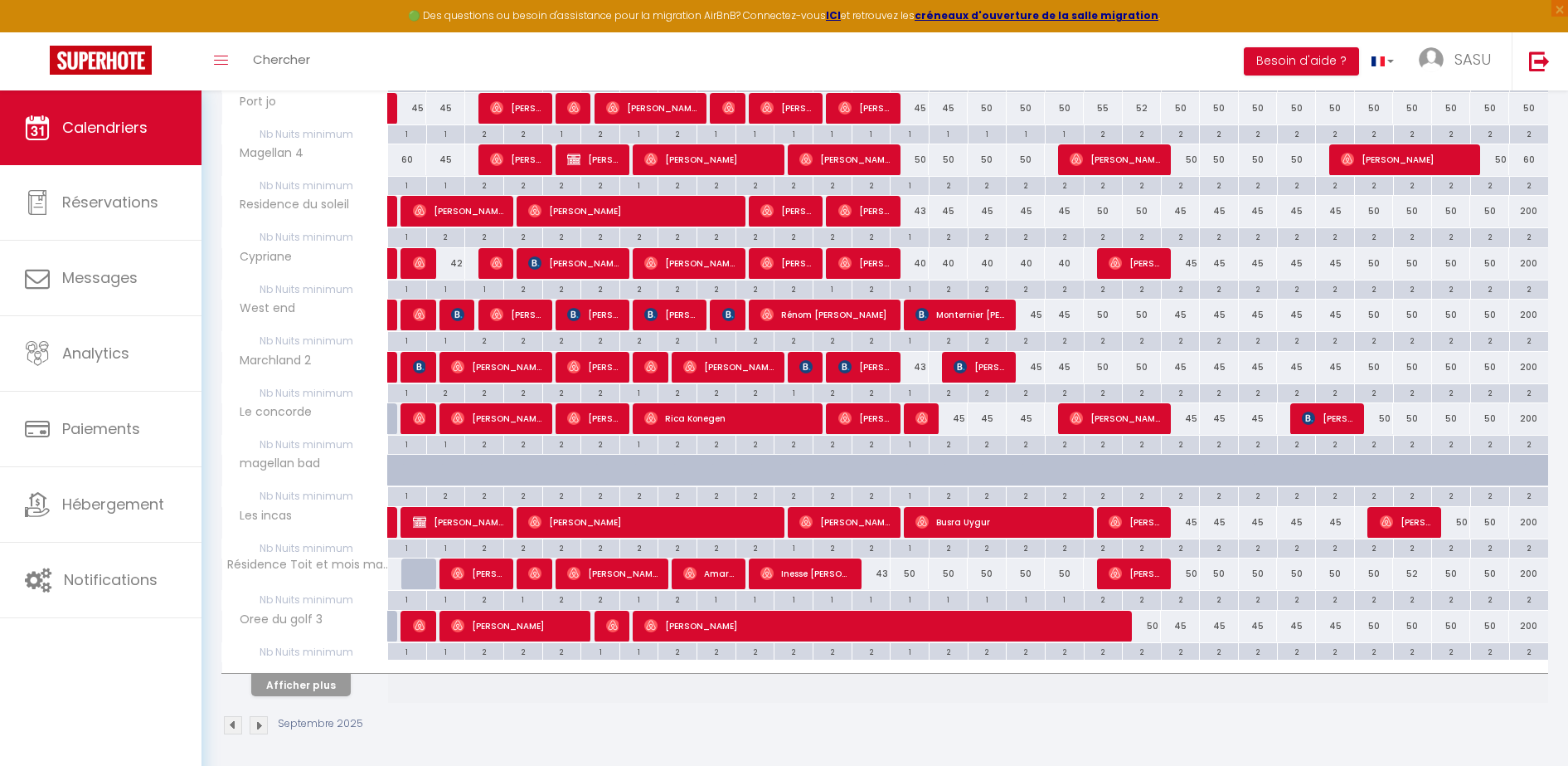
scroll to position [757, 0]
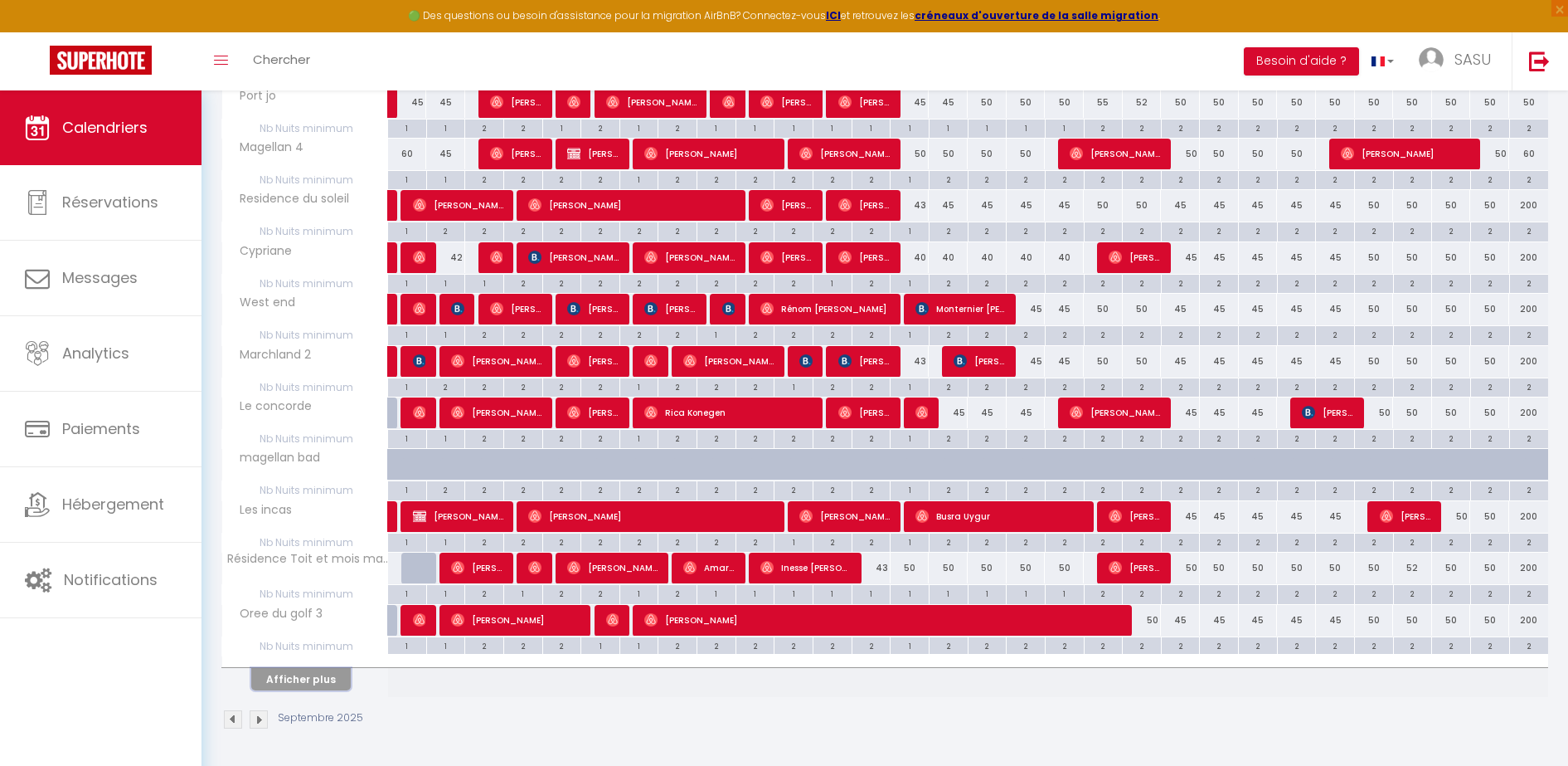
click at [295, 673] on button "Afficher plus" at bounding box center [301, 679] width 99 height 23
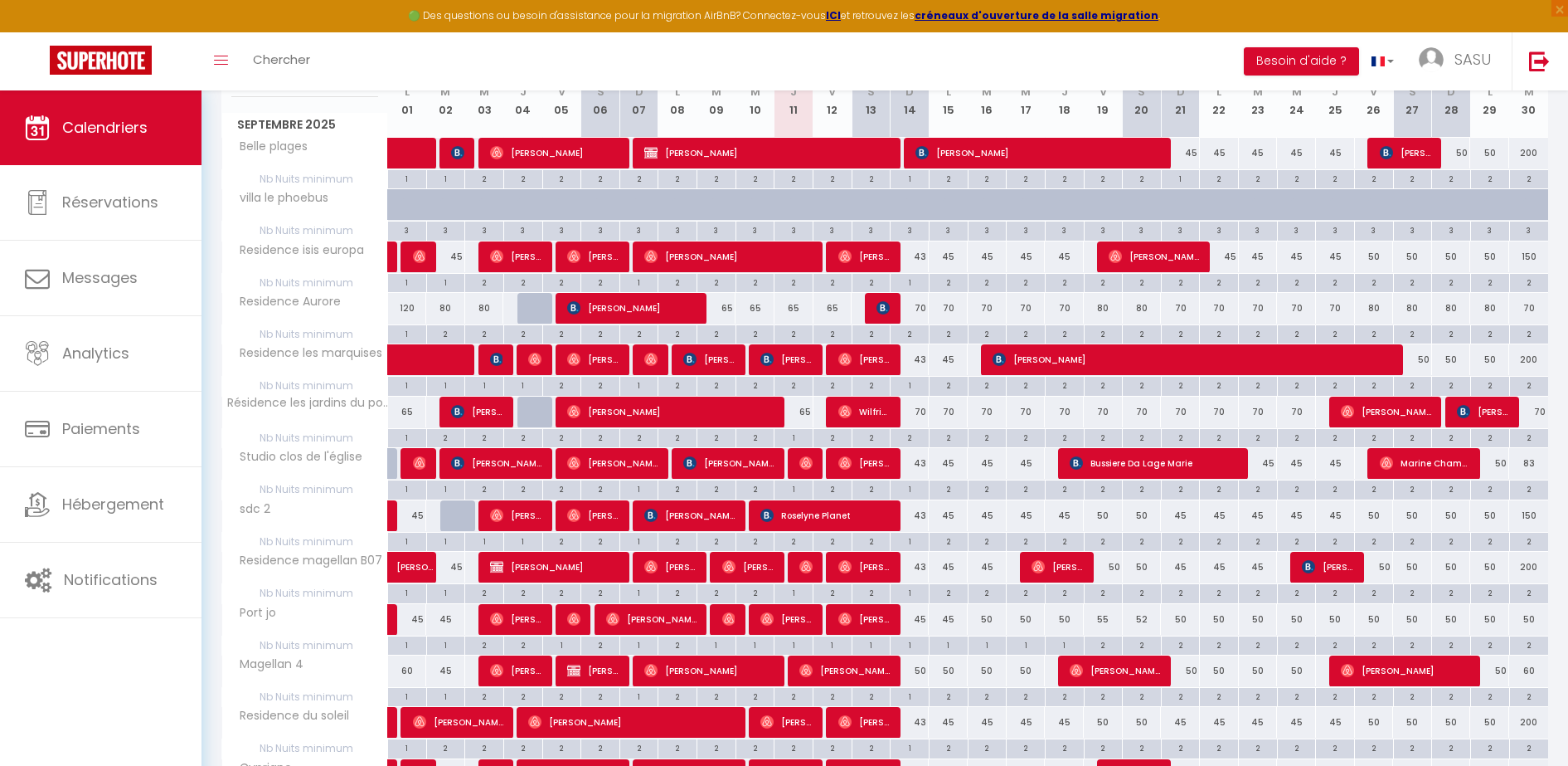
scroll to position [230, 0]
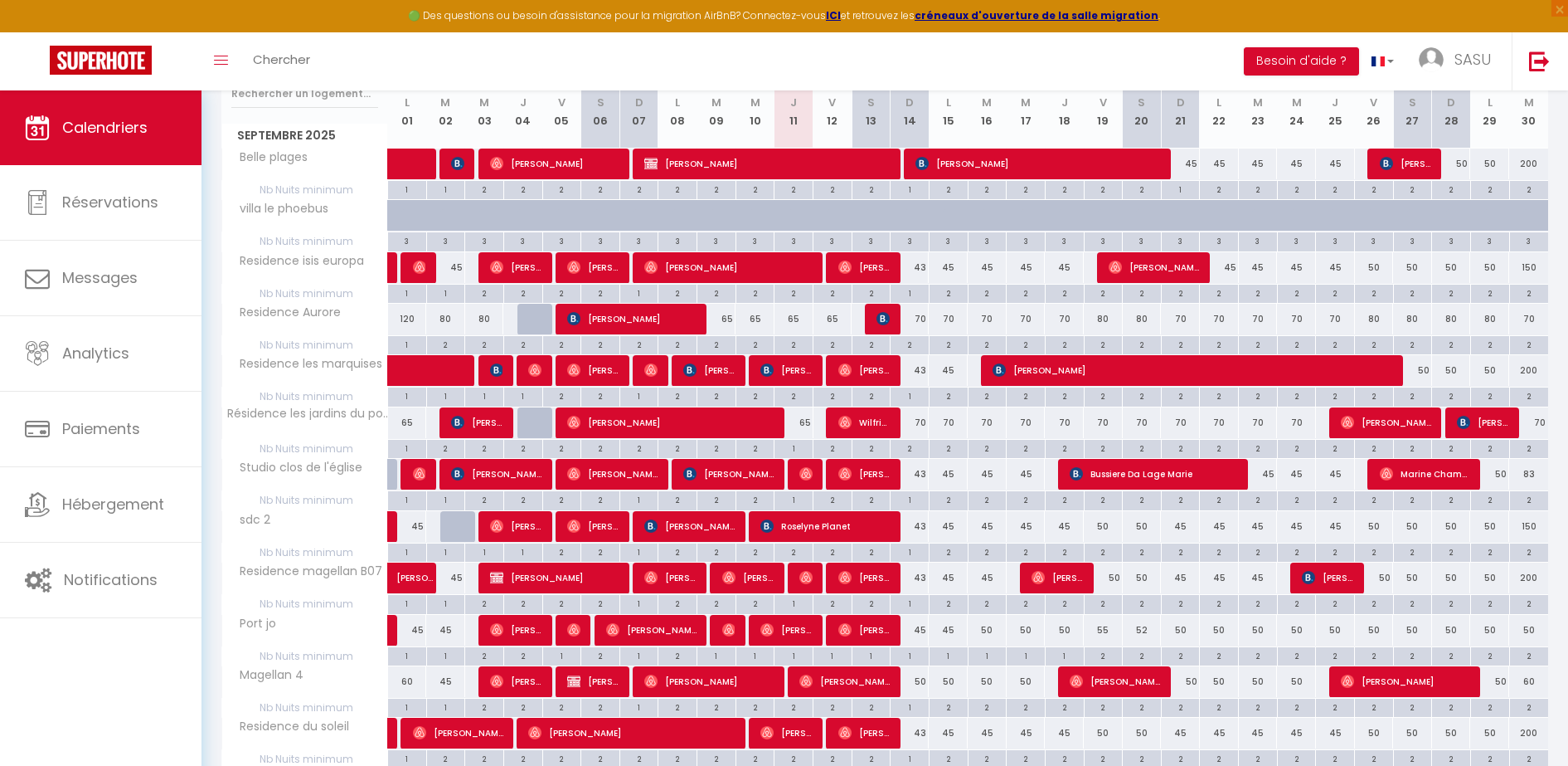
click at [945, 398] on div "2" at bounding box center [948, 395] width 38 height 16
type input "2"
type input "Lun 15 Septembre 2025"
type input "[DATE]"
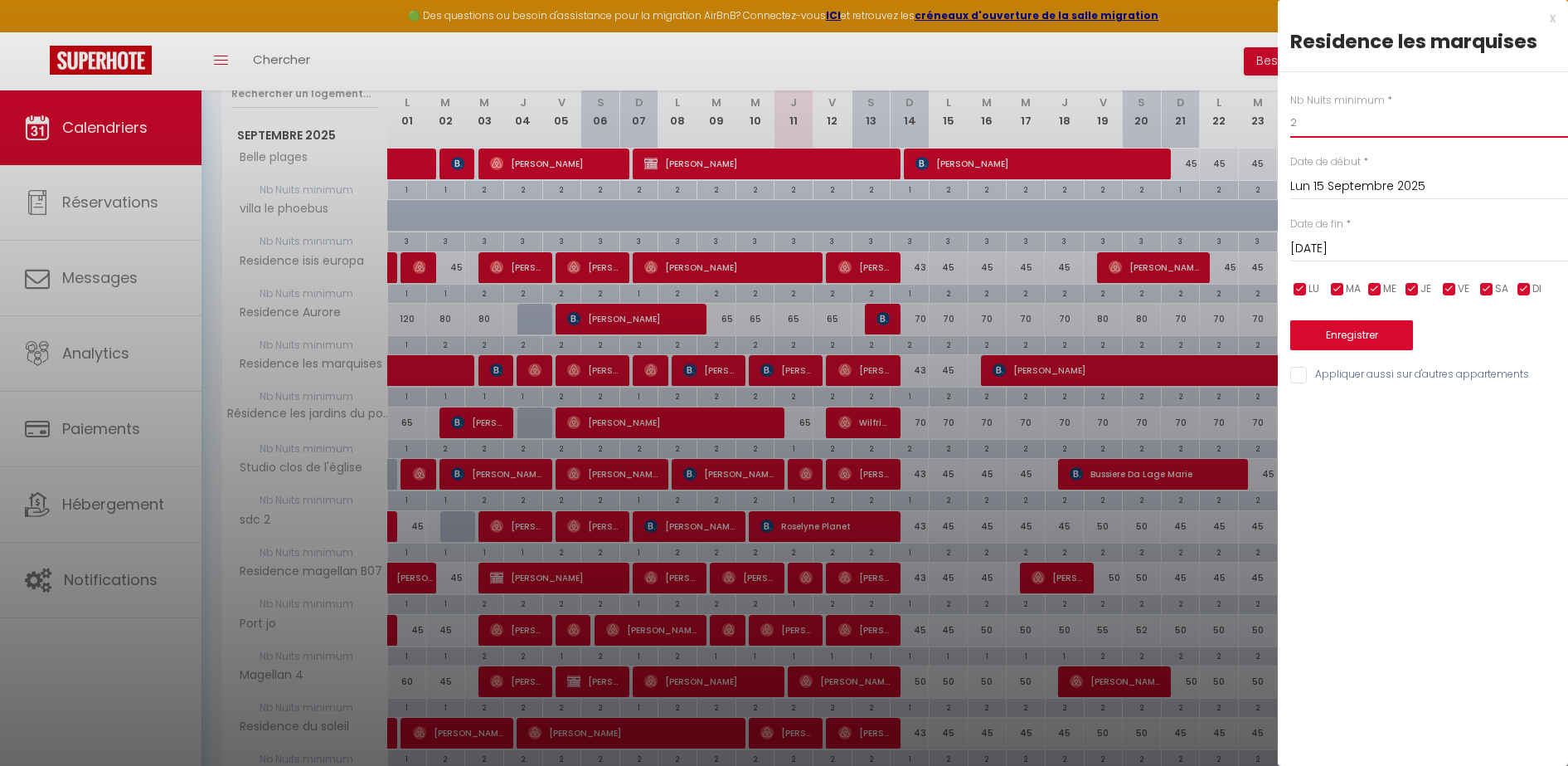
drag, startPoint x: 1349, startPoint y: 115, endPoint x: 1266, endPoint y: 118, distance: 83.1
type input "1"
click at [1365, 344] on button "Enregistrer" at bounding box center [1351, 335] width 123 height 30
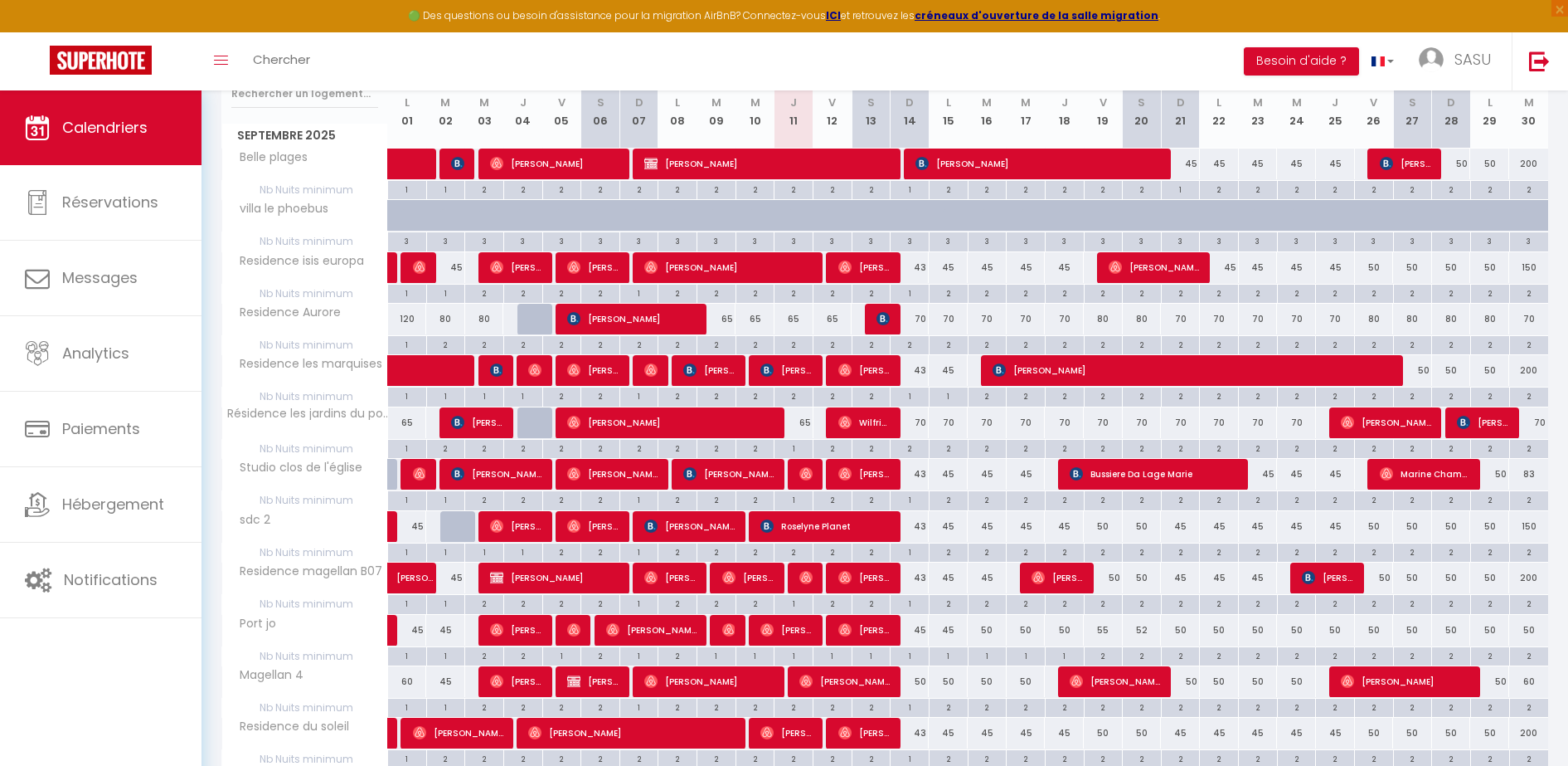
click at [1065, 295] on div "2" at bounding box center [1065, 292] width 38 height 16
type input "2"
type input "Jeu 18 Septembre 2025"
type input "Ven 19 Septembre 2025"
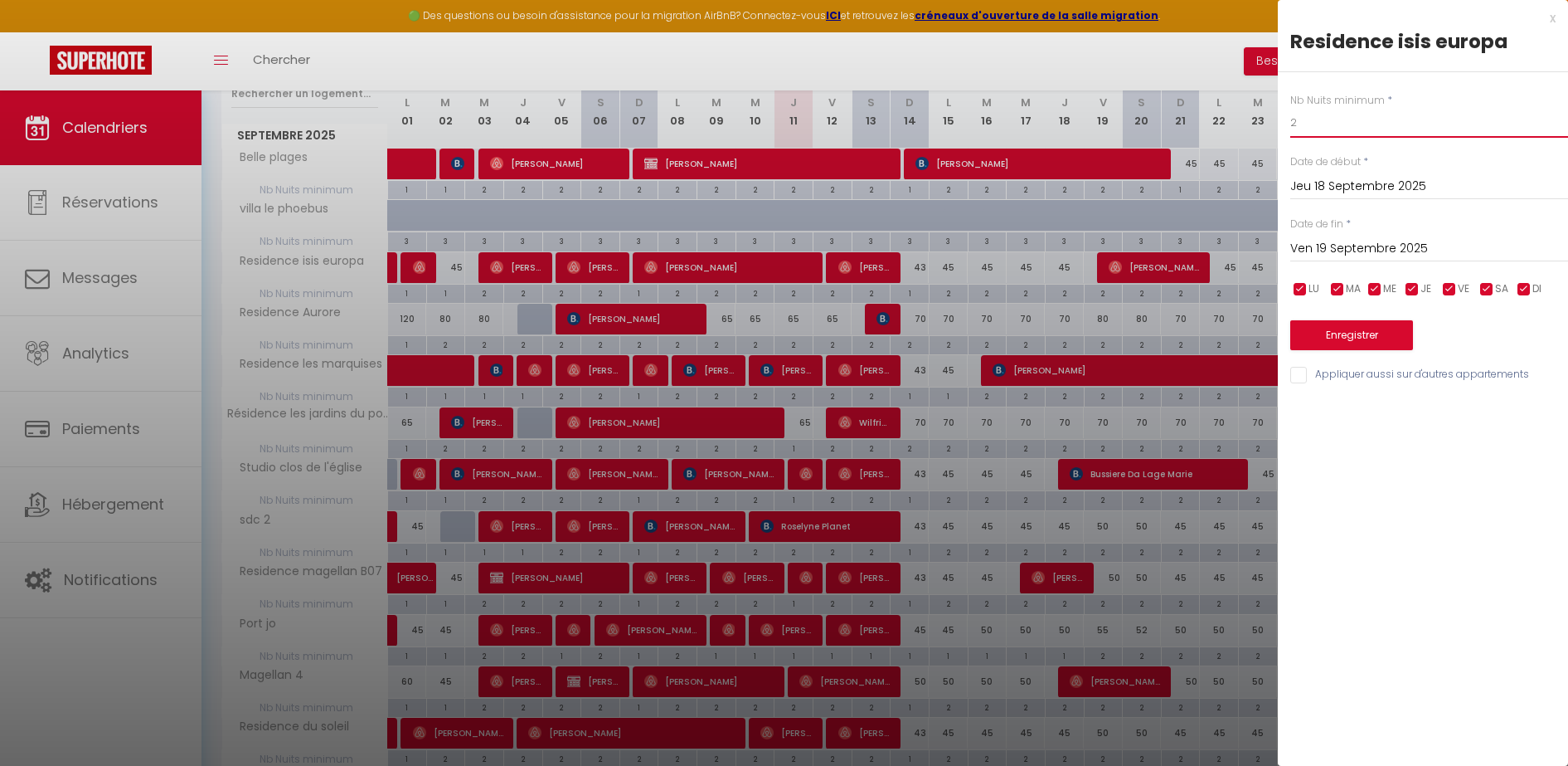
drag, startPoint x: 1304, startPoint y: 124, endPoint x: 1280, endPoint y: 123, distance: 24.0
click at [1280, 123] on div "Nb Nuits minimum * 2 Date de début * [DATE] < [DATE] > Dim Lun Mar Mer Jeu Ven …" at bounding box center [1423, 229] width 291 height 313
type input "1"
click at [1313, 373] on input "Appliquer aussi sur d'autres appartements" at bounding box center [1429, 374] width 278 height 17
checkbox input "true"
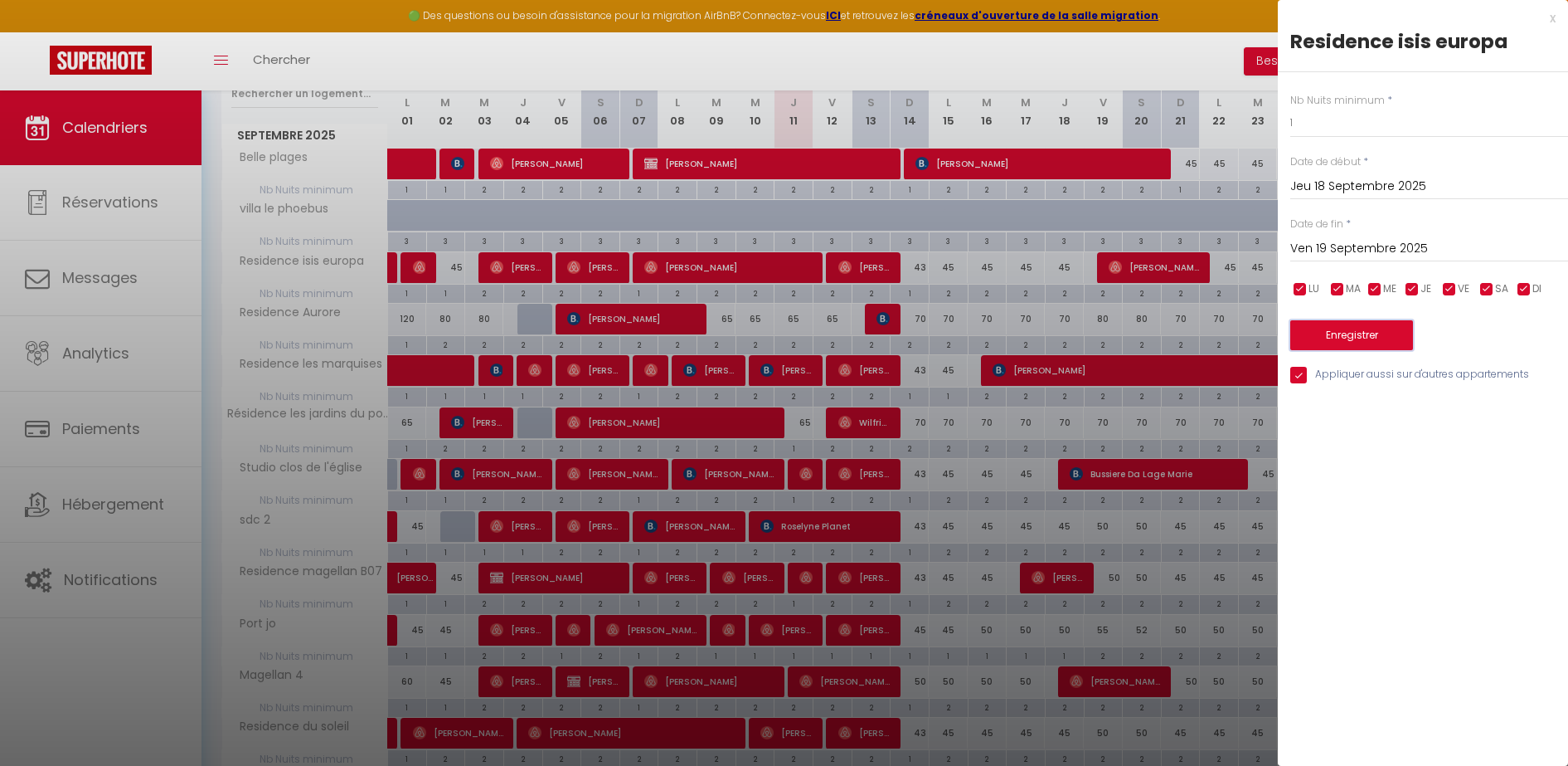
click at [1358, 334] on button "Enregistrer" at bounding box center [1351, 335] width 123 height 30
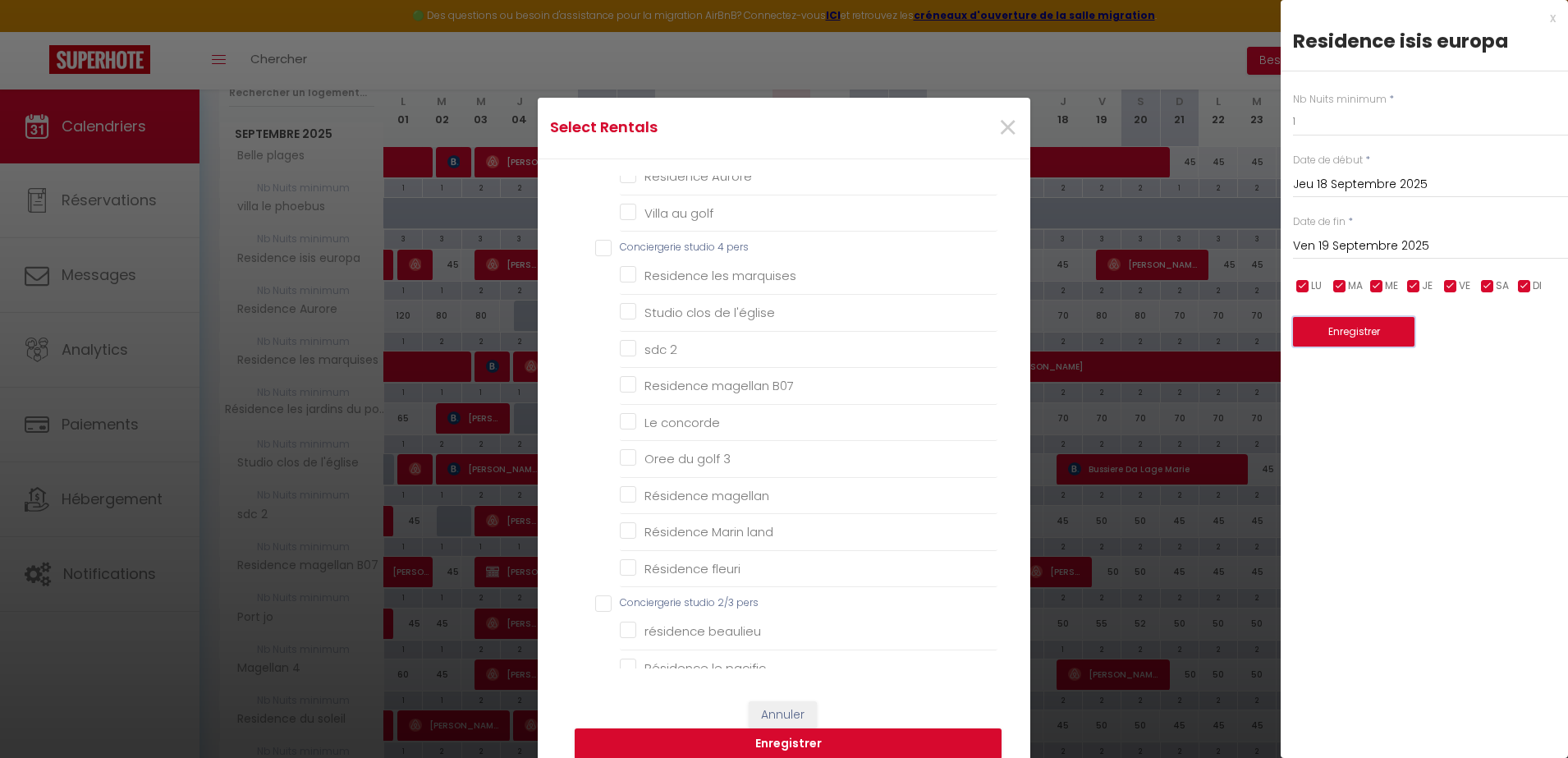
scroll to position [517, 0]
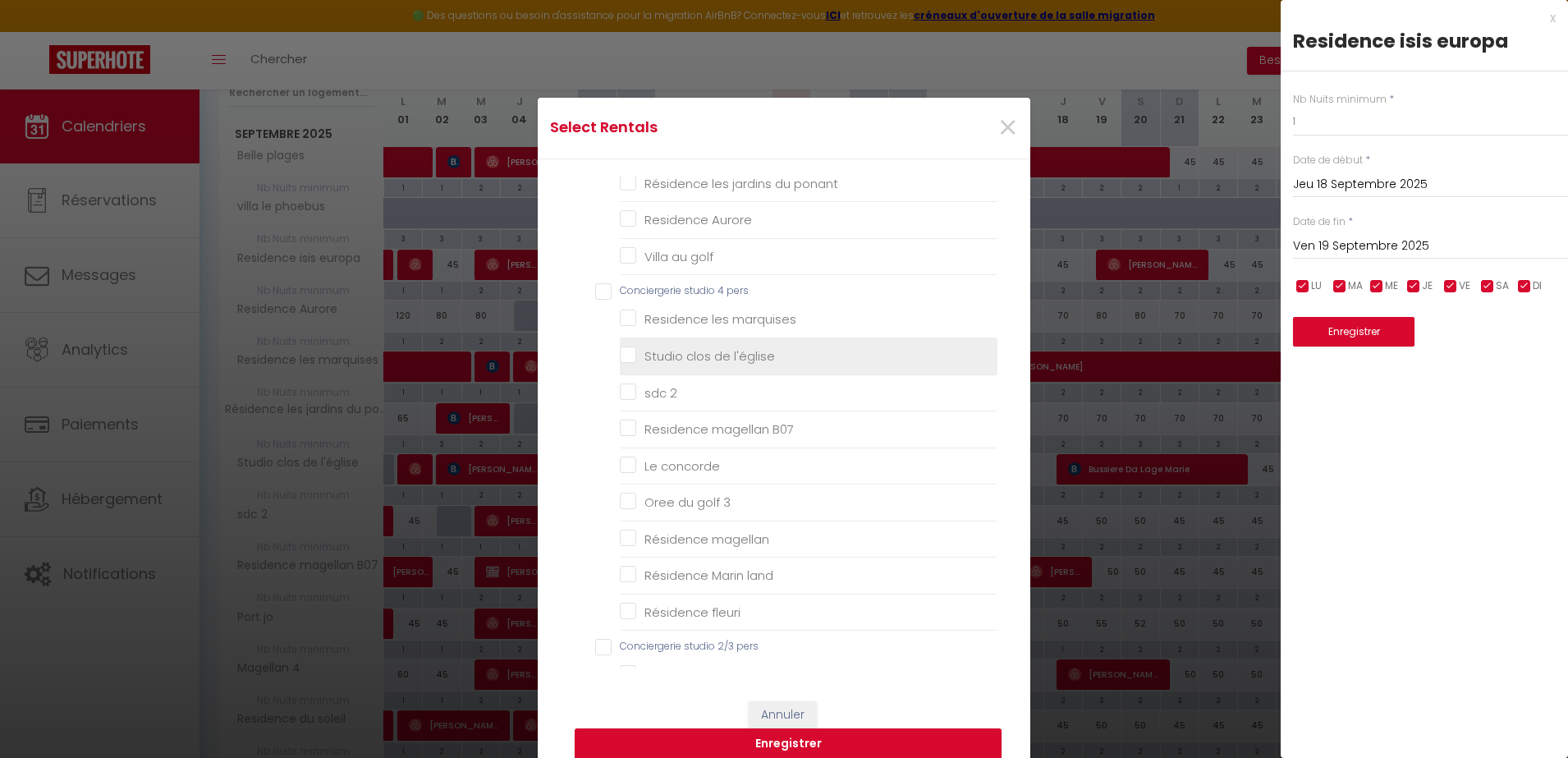
click at [638, 355] on l\'église "Studio clos de l'église" at bounding box center [808, 356] width 377 height 16
checkbox l\'église "true"
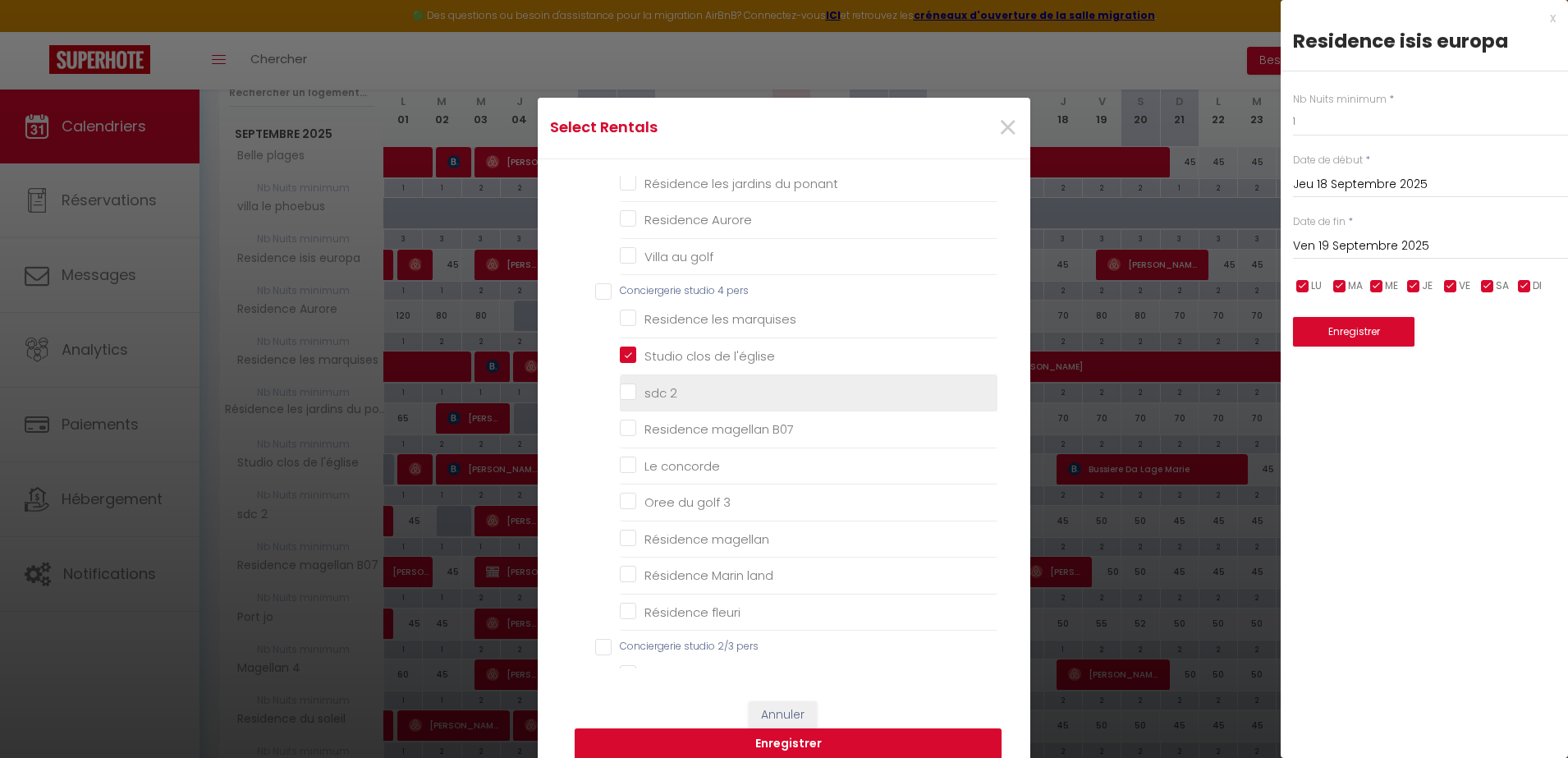
checkbox plages "false"
checkbox soleil "false"
checkbox input "false"
checkbox end "false"
checkbox 2 "false"
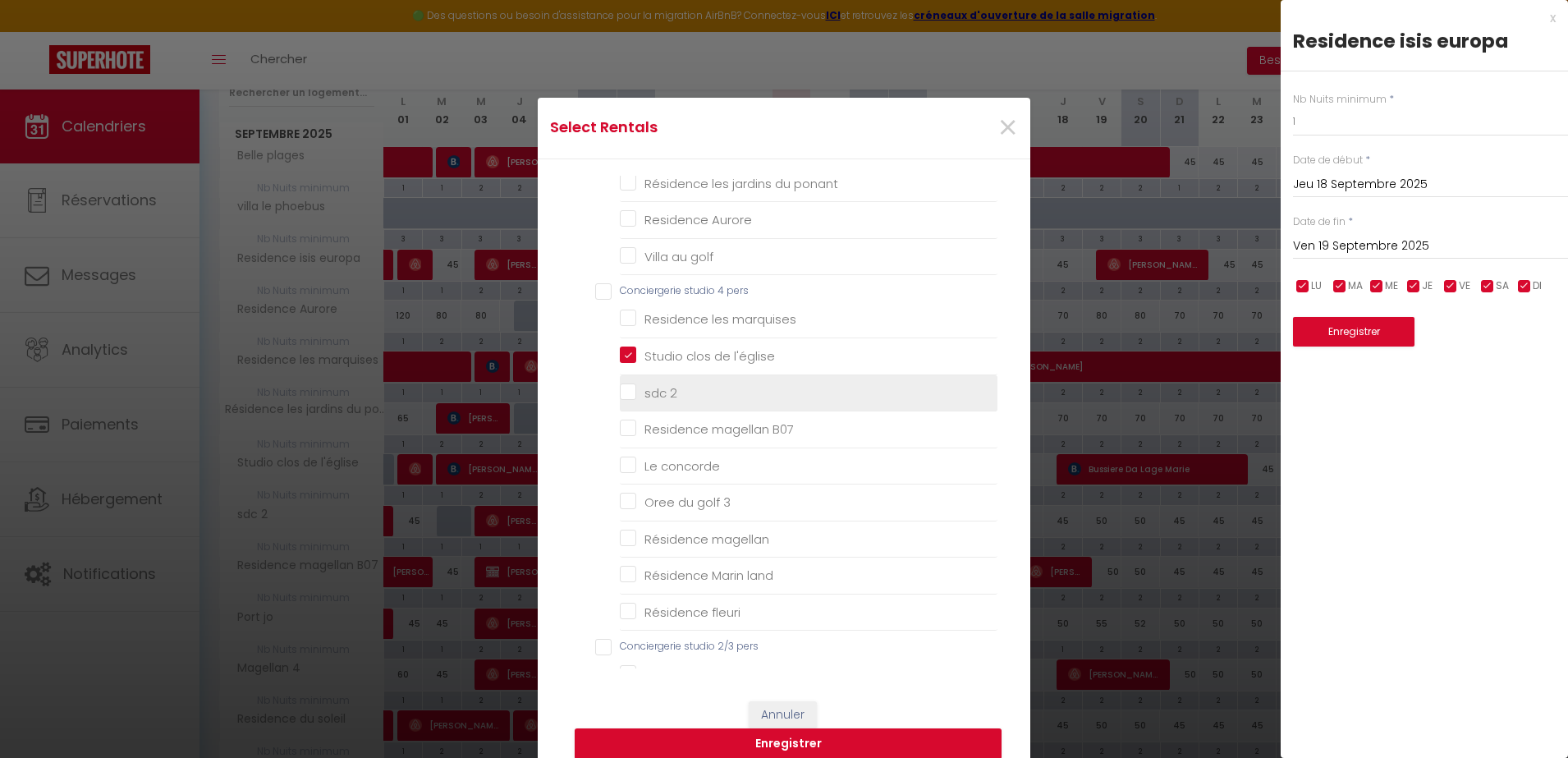
checkbox bad "false"
checkbox input "false"
checkbox incas "false"
checkbox couchant "false"
checkbox Acapulco "false"
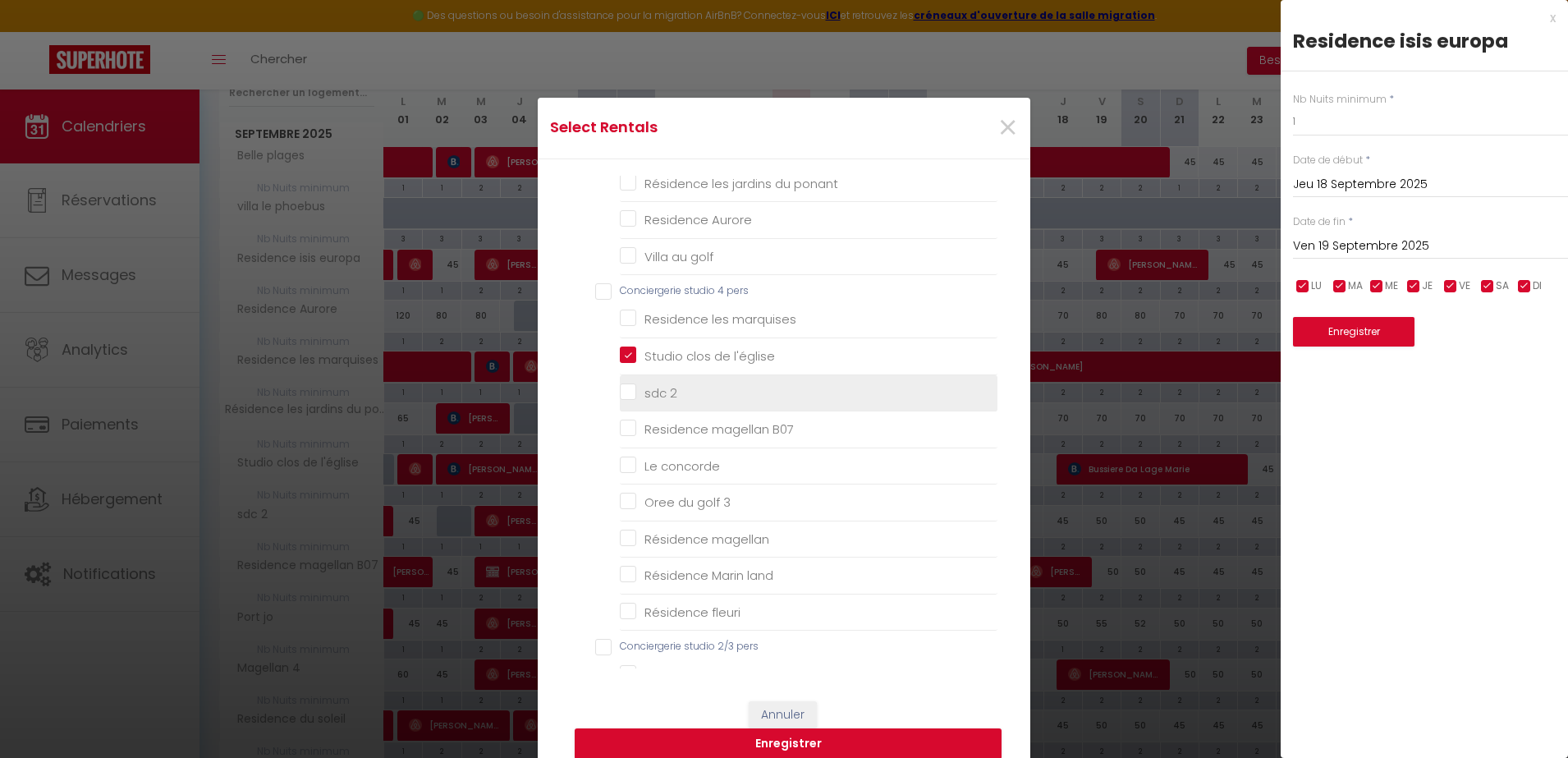
checkbox phoebus "false"
checkbox ponant "false"
checkbox Aurore "false"
checkbox golf "false"
checkbox marquises "false"
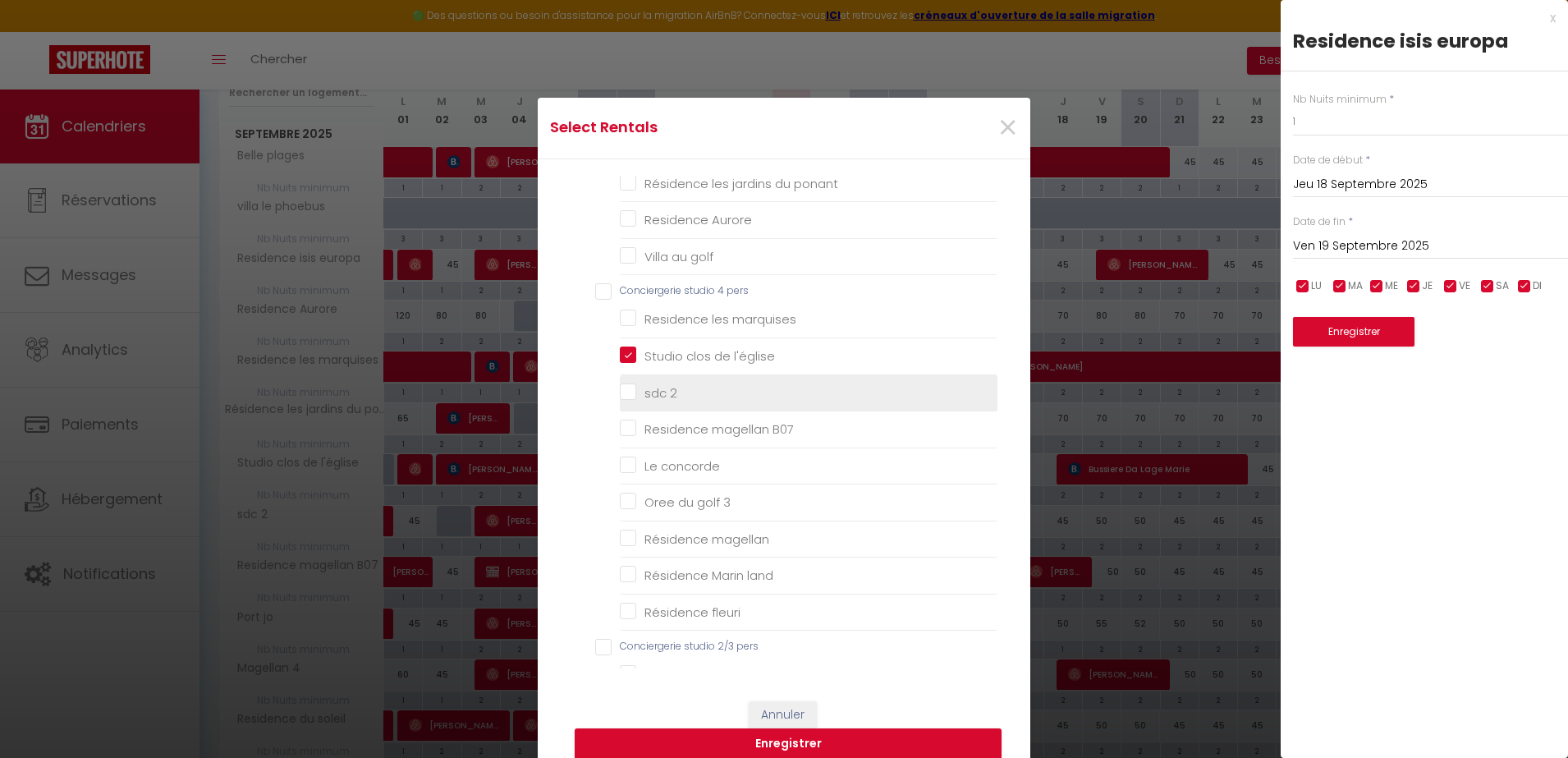
checkbox 2 "false"
checkbox B07 "false"
checkbox concorde "false"
checkbox 3 "false"
checkbox magellan "false"
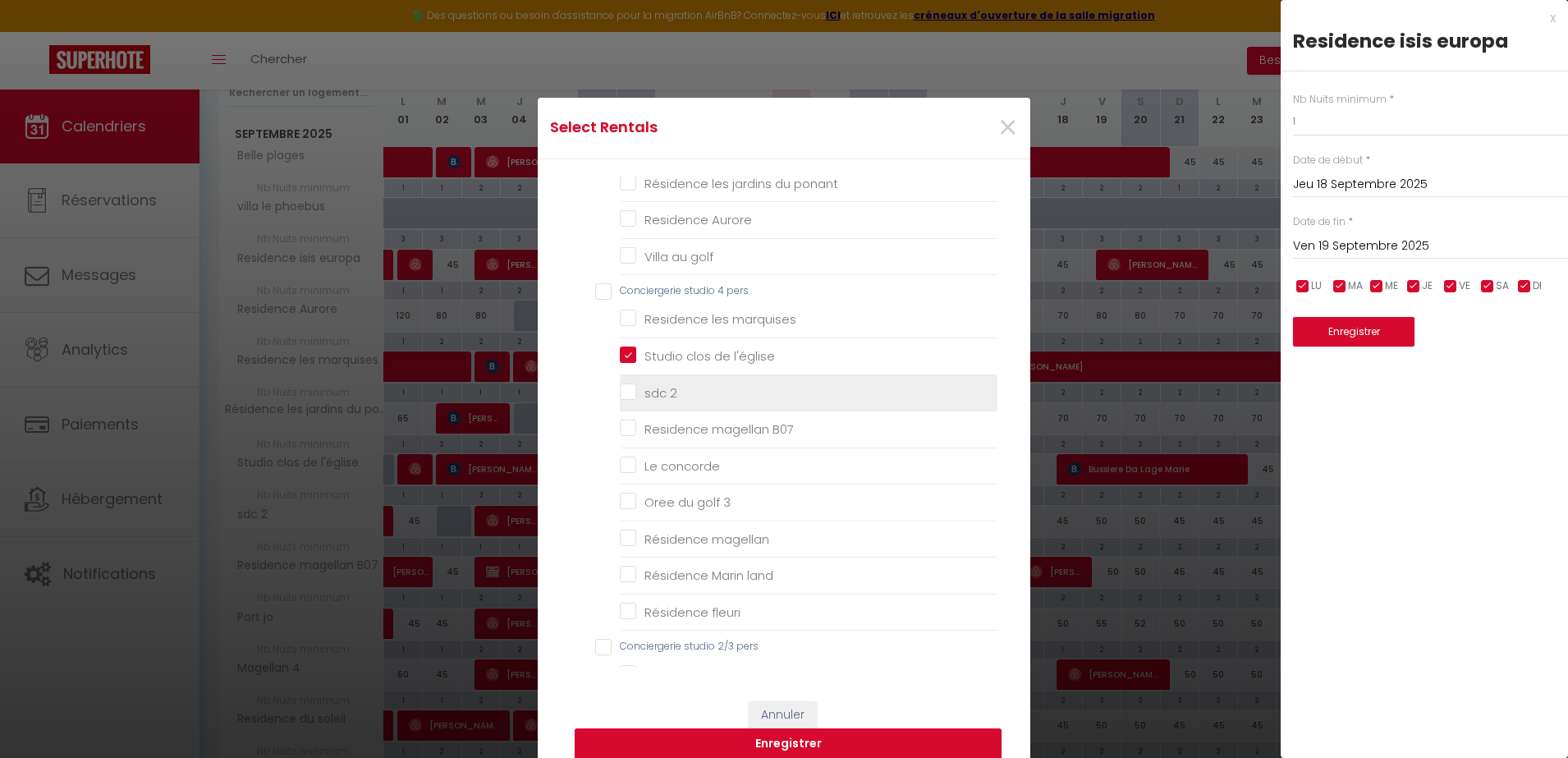
checkbox land "false"
checkbox fleuri "false"
checkbox beaulieu "false"
checkbox pacific "false"
checkbox jo "false"
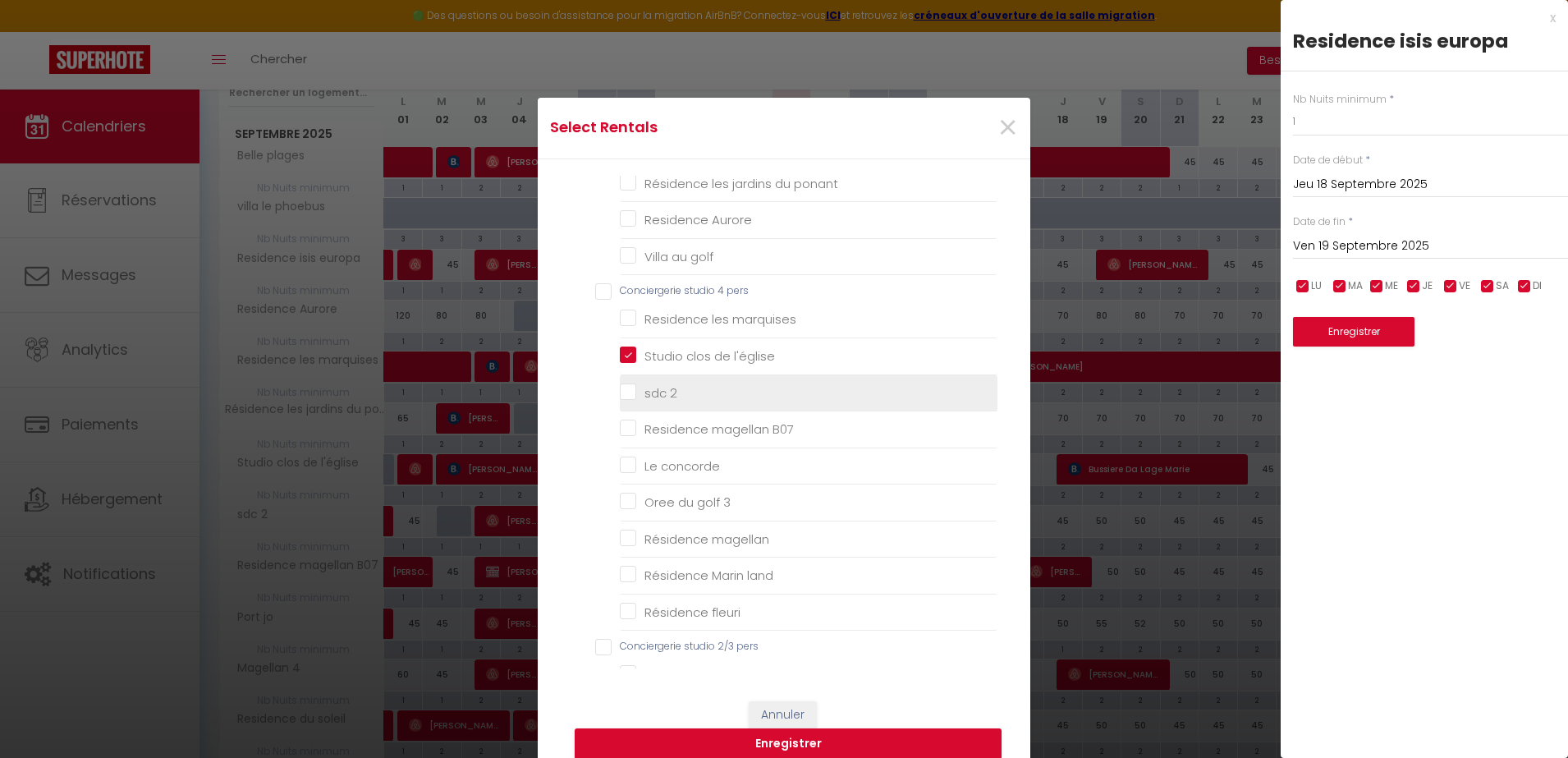
checkbox · "false"
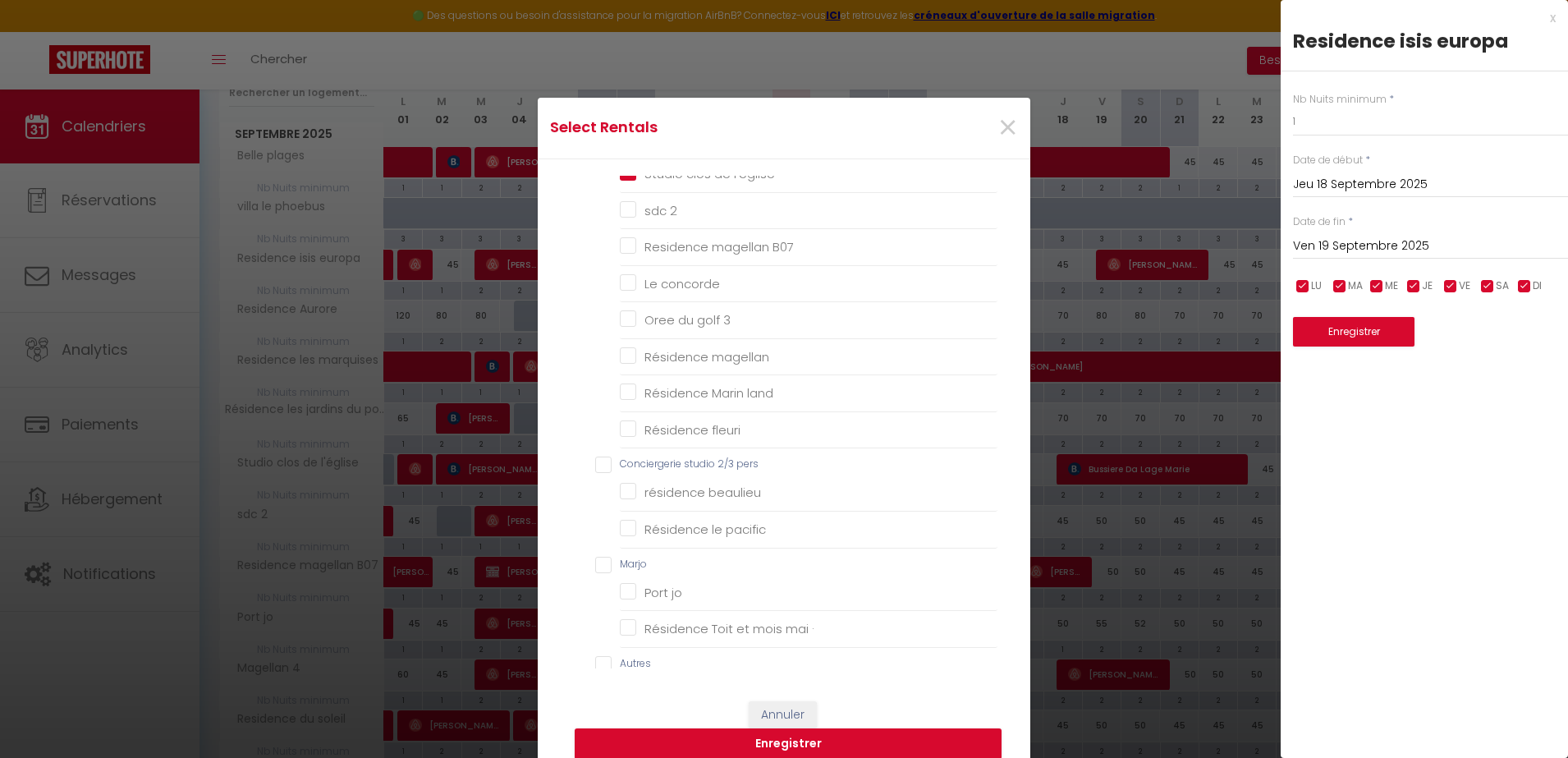
scroll to position [749, 0]
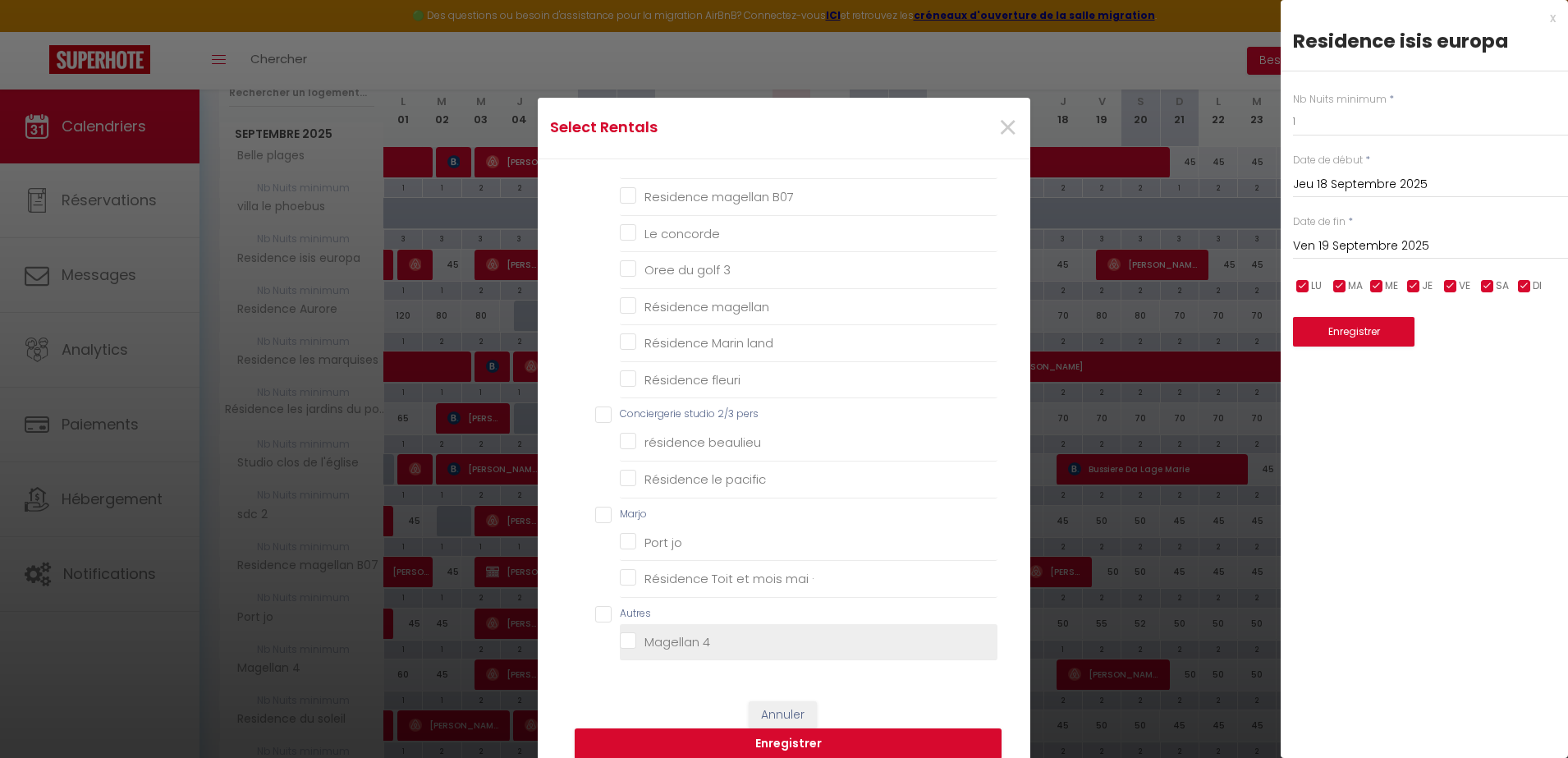
click at [625, 645] on 4 "Magellan 4" at bounding box center [808, 641] width 377 height 16
checkbox 4 "true"
checkbox plages "false"
checkbox soleil "false"
checkbox input "false"
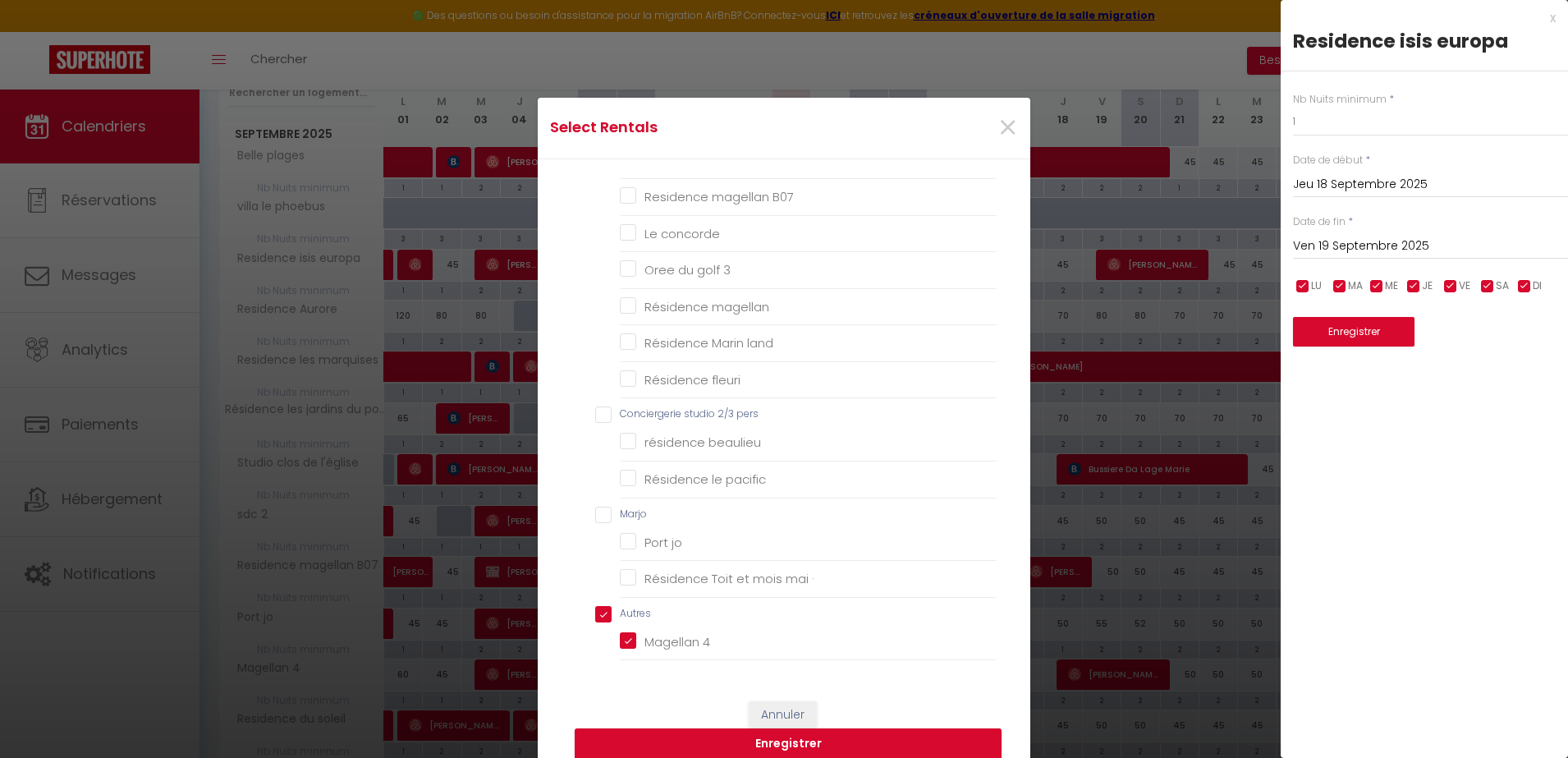
checkbox end "false"
checkbox 2 "false"
checkbox bad "false"
checkbox input "false"
checkbox incas "false"
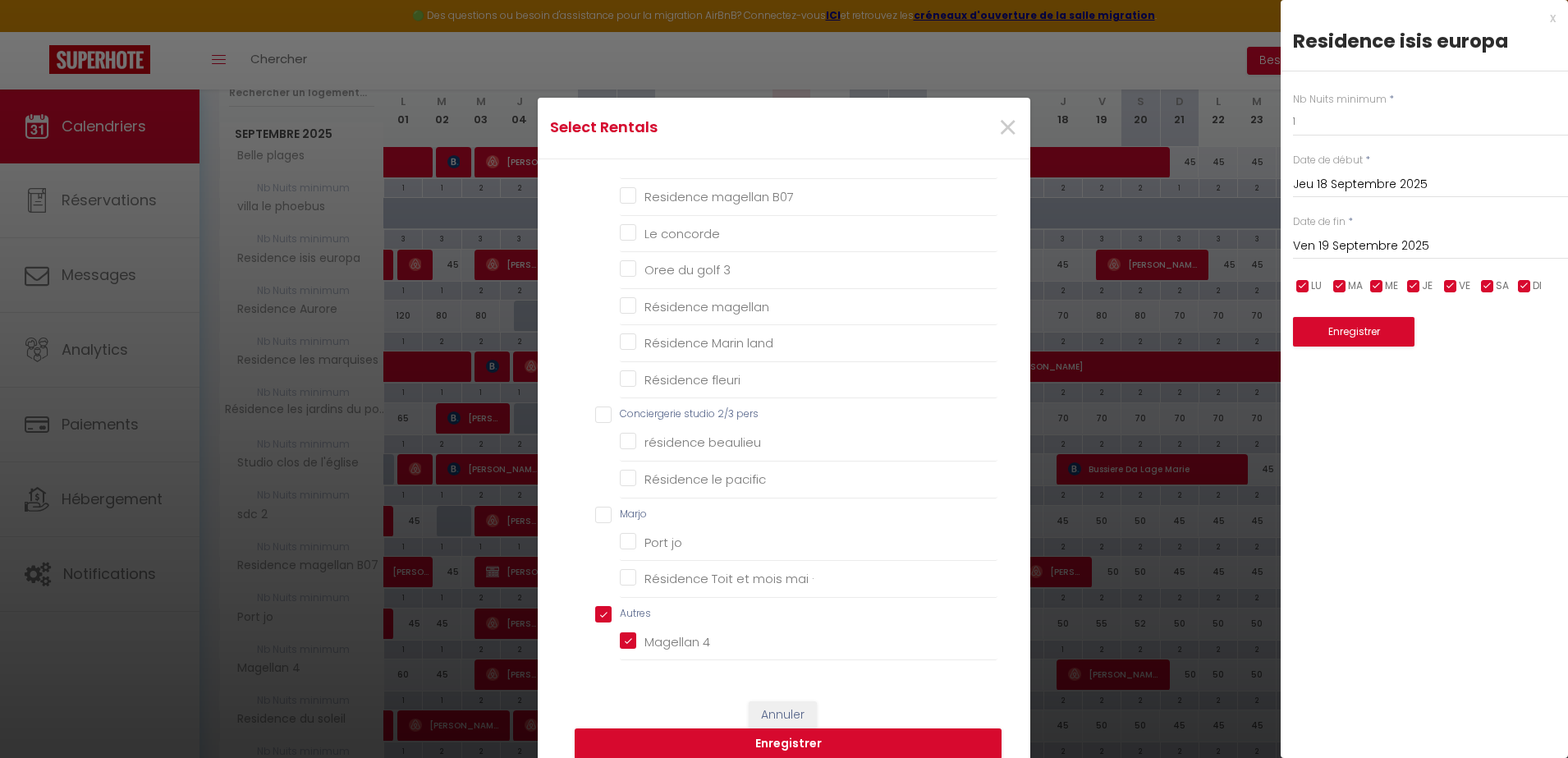
checkbox couchant "false"
checkbox Acapulco "false"
checkbox phoebus "false"
checkbox ponant "false"
checkbox Aurore "false"
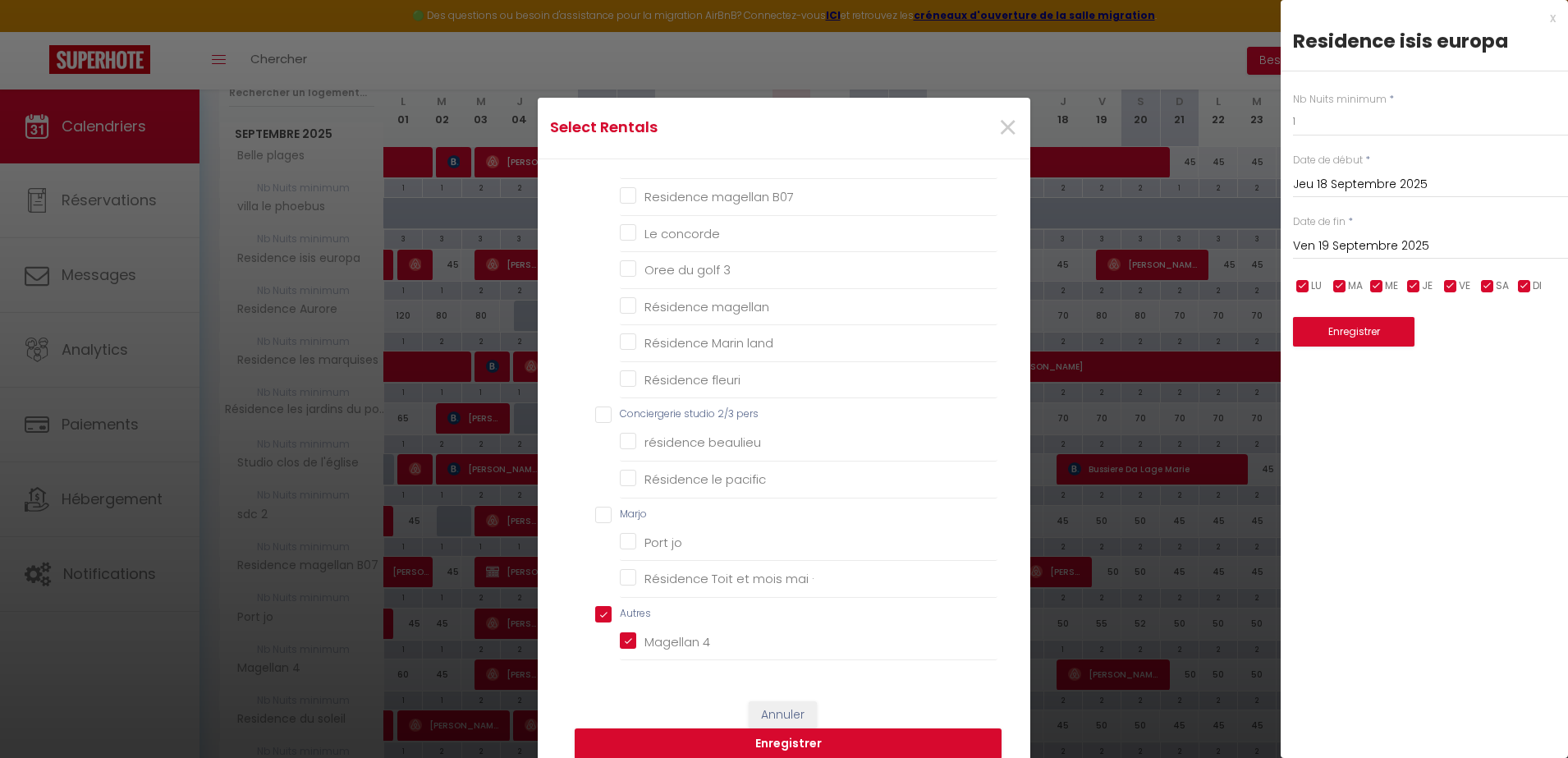
checkbox golf "false"
checkbox marquises "false"
checkbox 2 "false"
checkbox B07 "false"
checkbox concorde "false"
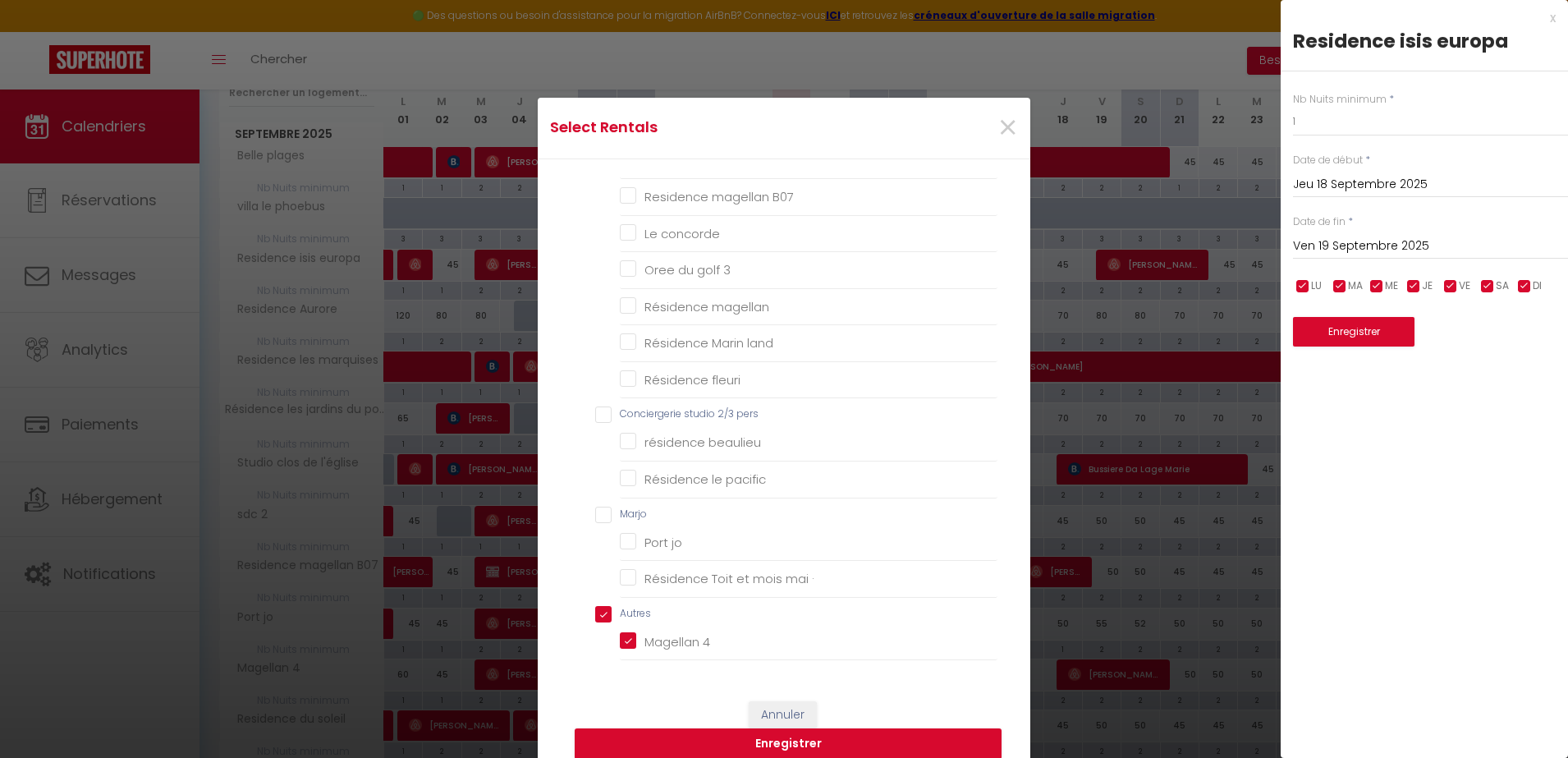
checkbox 3 "false"
checkbox magellan "false"
checkbox land "false"
checkbox fleuri "false"
checkbox beaulieu "false"
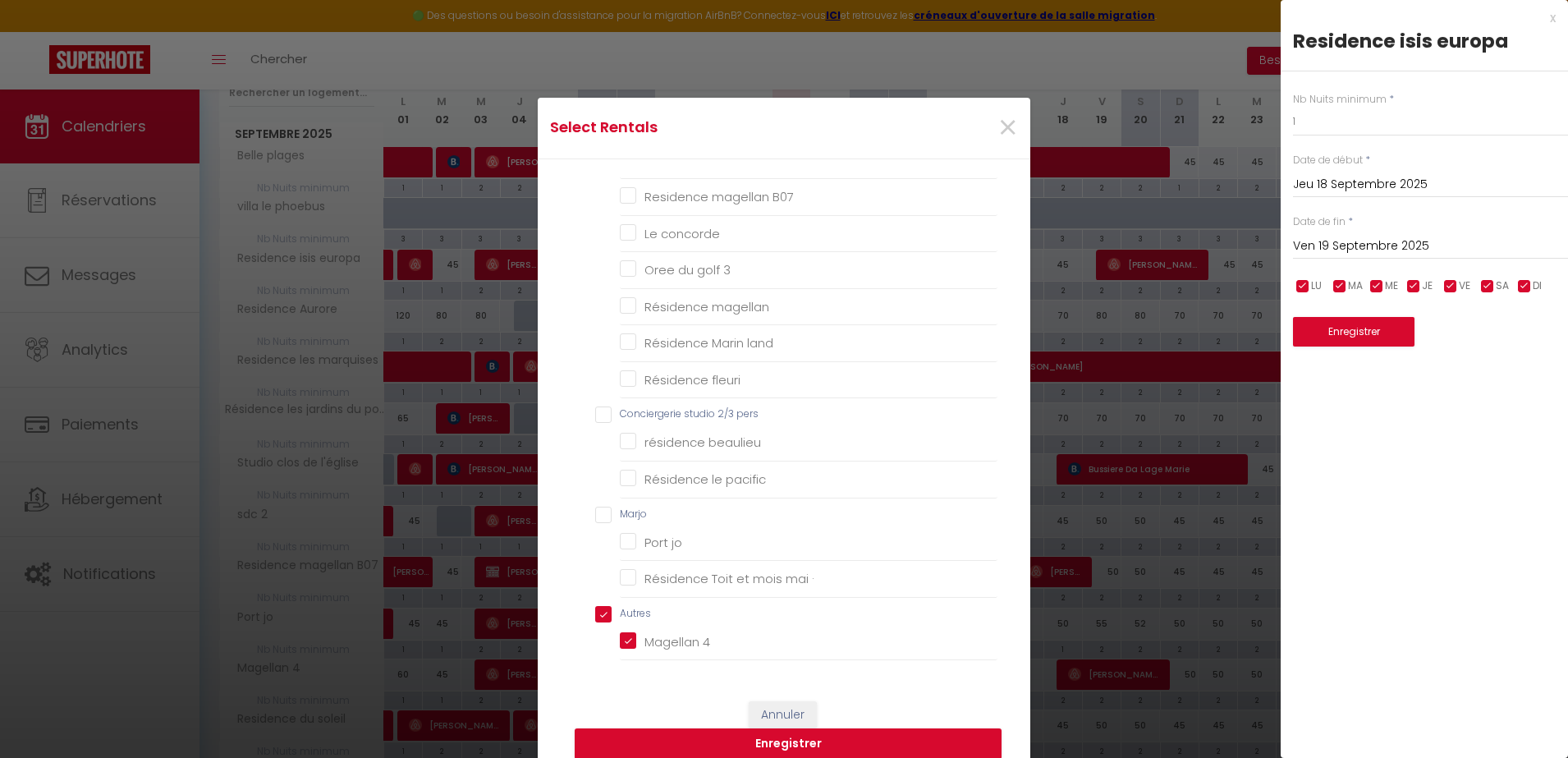
checkbox pacific "false"
checkbox jo "false"
checkbox · "false"
checkbox input "true"
click at [750, 742] on button "Enregistrer" at bounding box center [788, 743] width 427 height 31
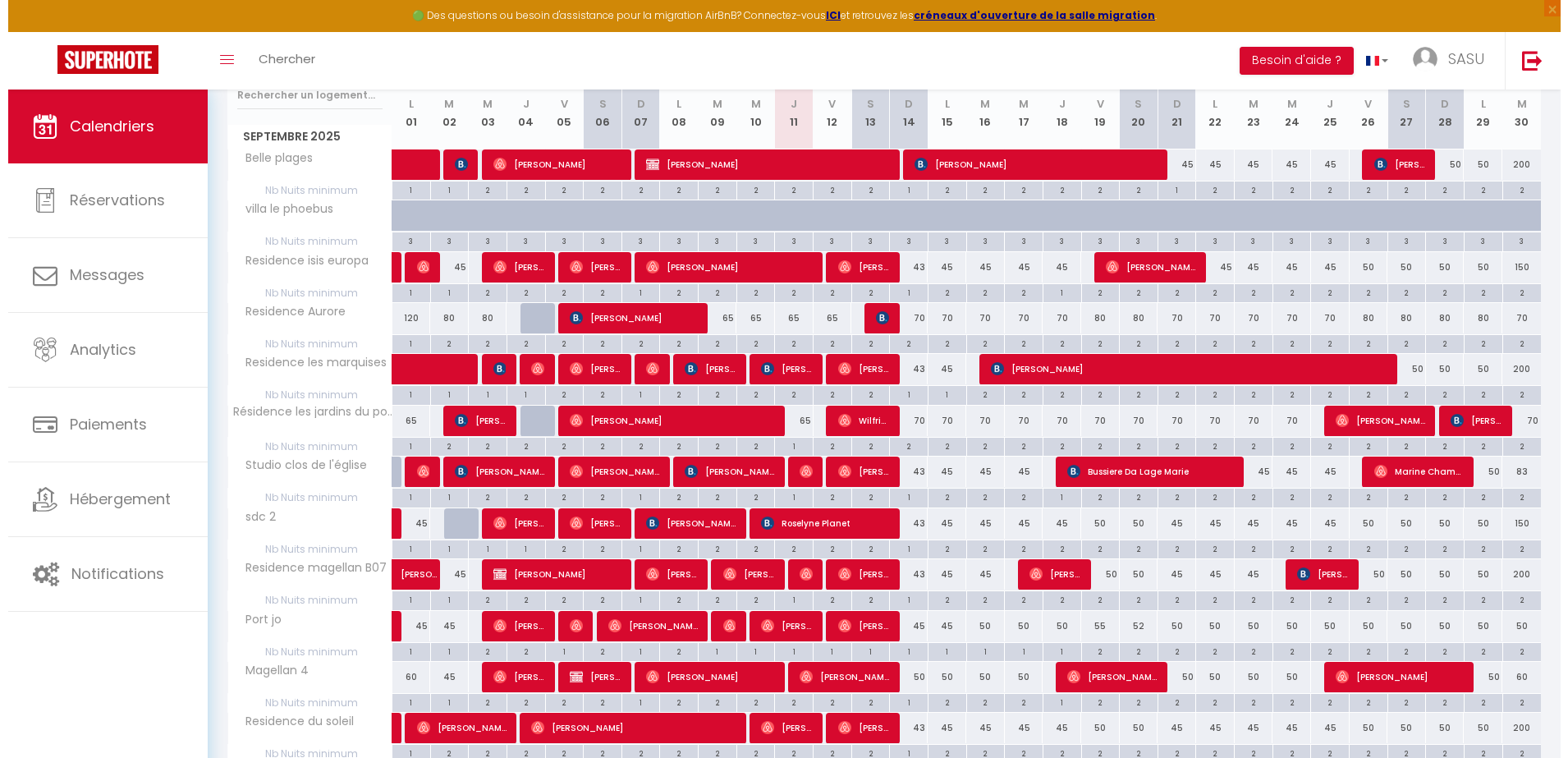
scroll to position [227, 0]
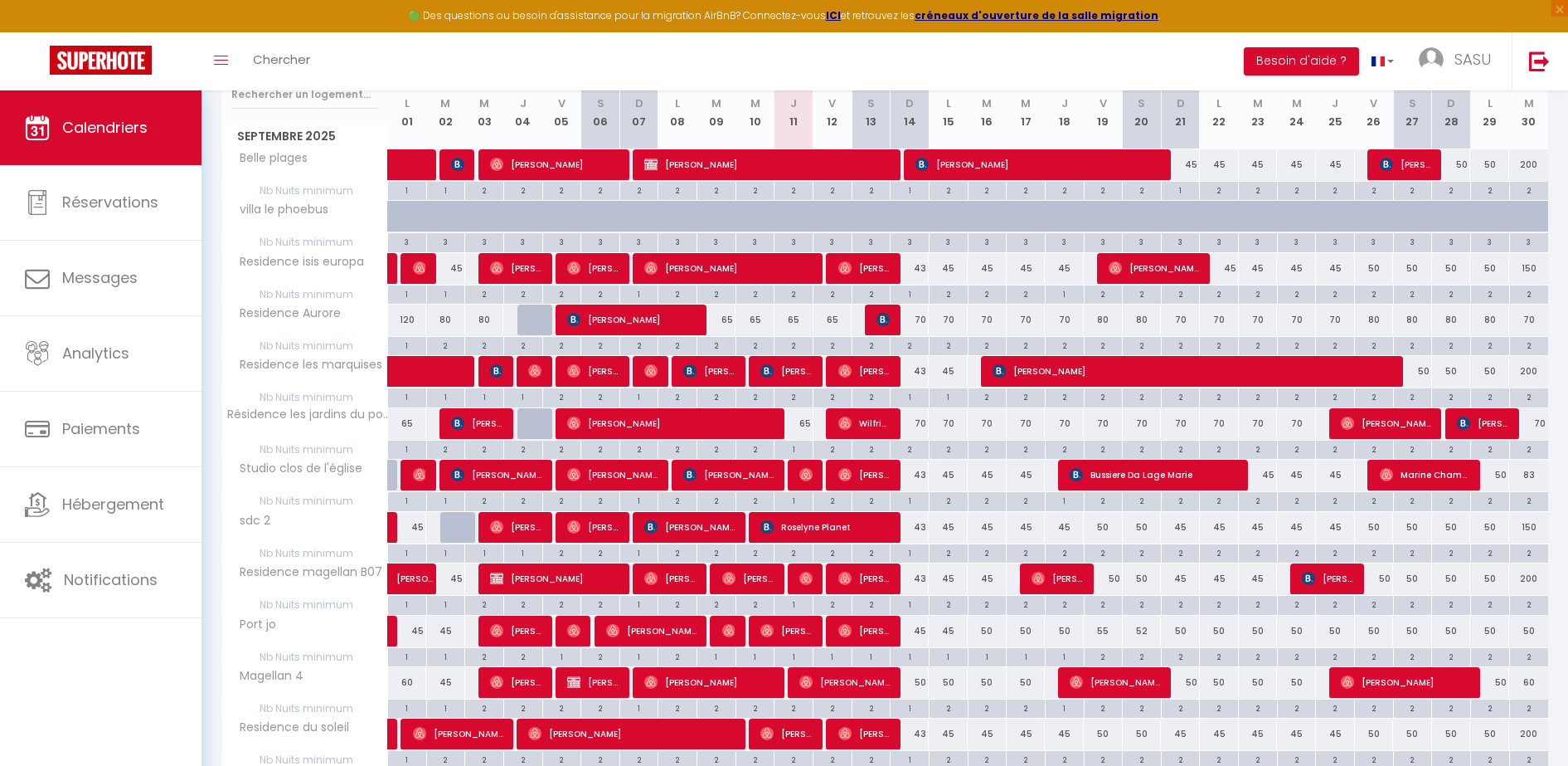
click at [912, 351] on div "2" at bounding box center [909, 345] width 38 height 16
type input "2"
type input "Dim 14 Septembre 2025"
type input "Lun 15 Septembre 2025"
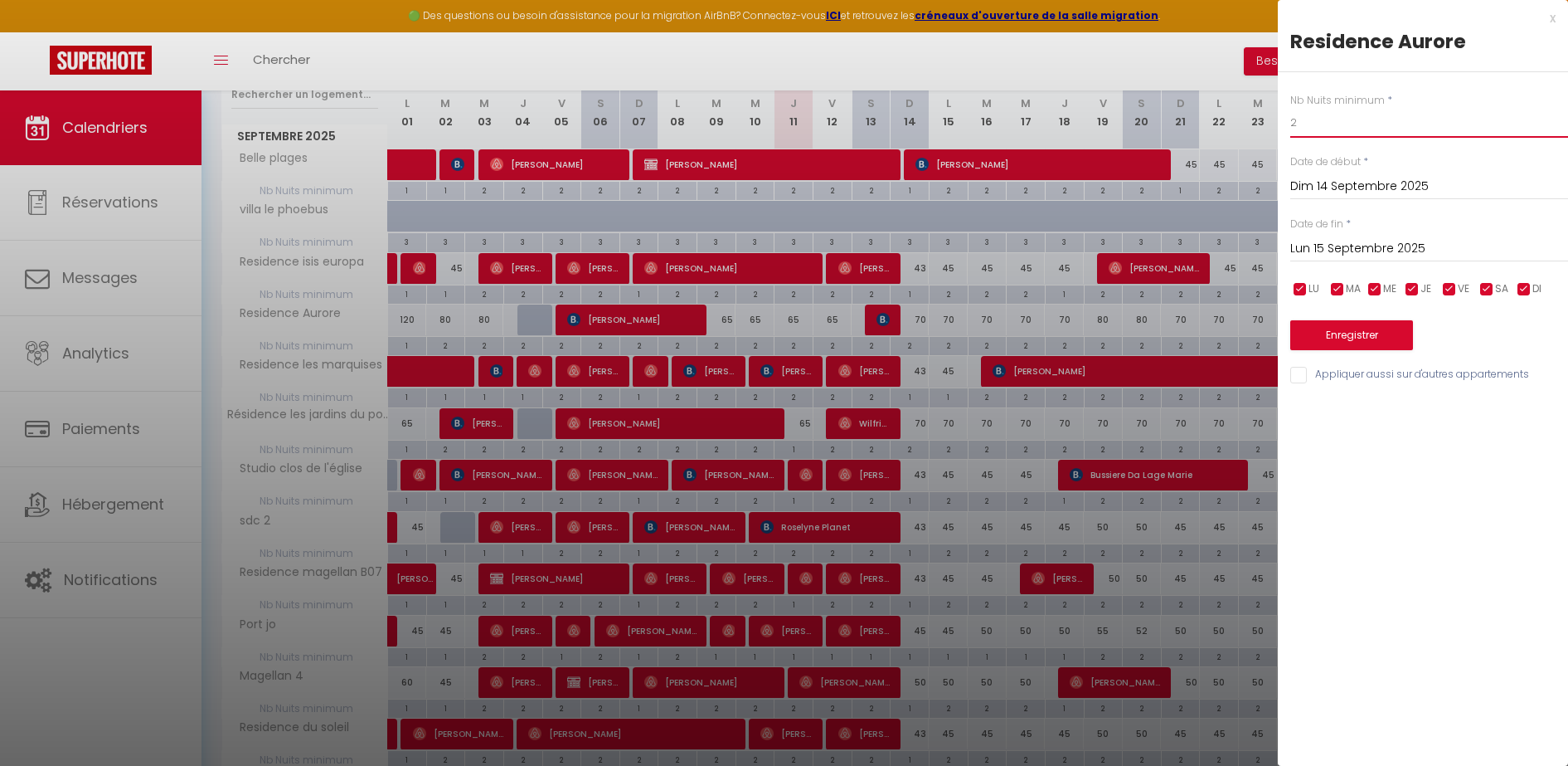
drag, startPoint x: 1336, startPoint y: 120, endPoint x: 1224, endPoint y: 126, distance: 112.2
click at [1224, 126] on body "🟢 Des questions ou besoin d'assistance pour la migration AirBnB? Connectez-vous…" at bounding box center [784, 578] width 1568 height 1433
type input "1"
click at [1325, 374] on input "Appliquer aussi sur d'autres appartements" at bounding box center [1429, 374] width 278 height 17
checkbox input "true"
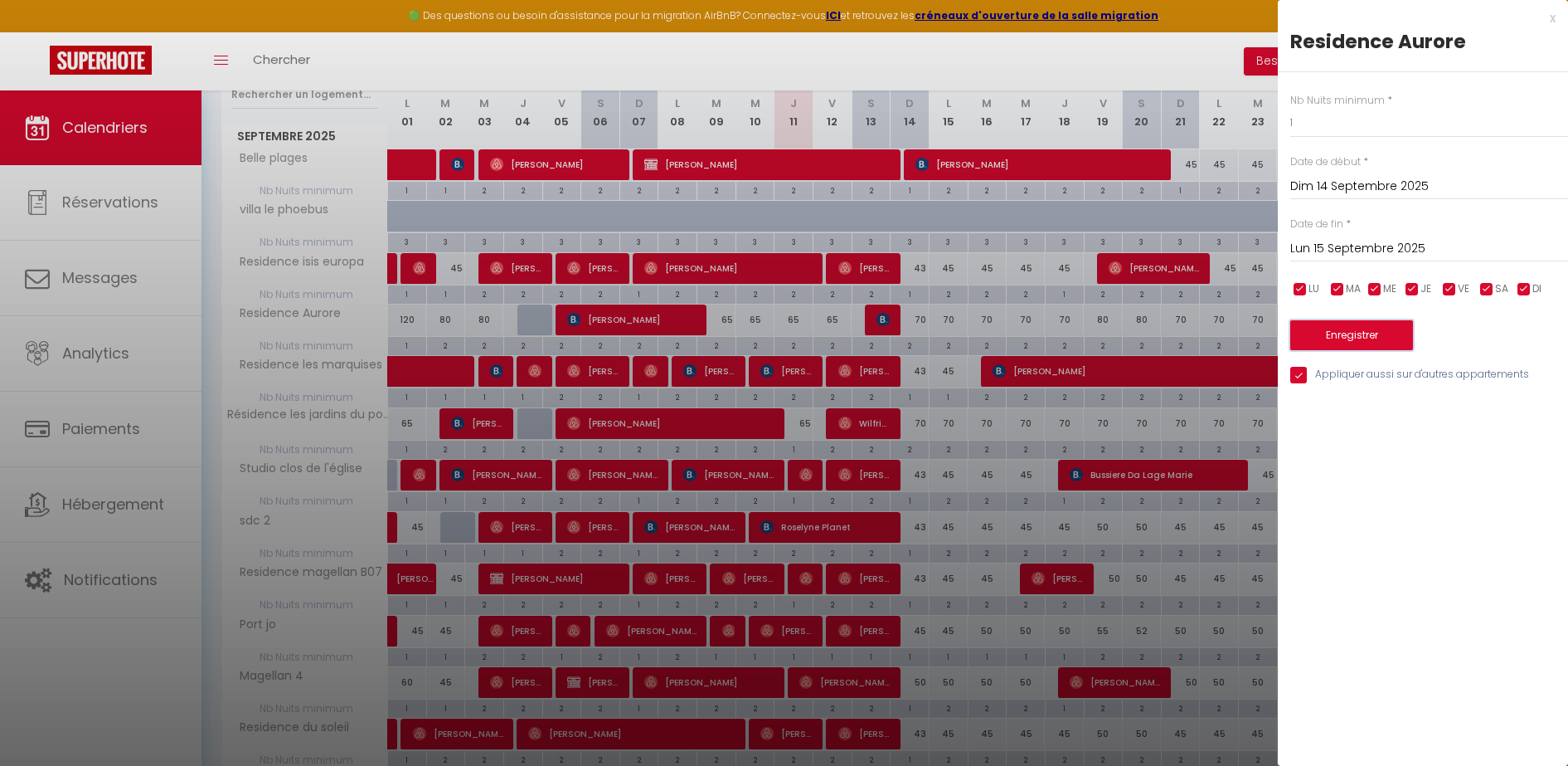
click at [1356, 329] on button "Enregistrer" at bounding box center [1351, 335] width 123 height 30
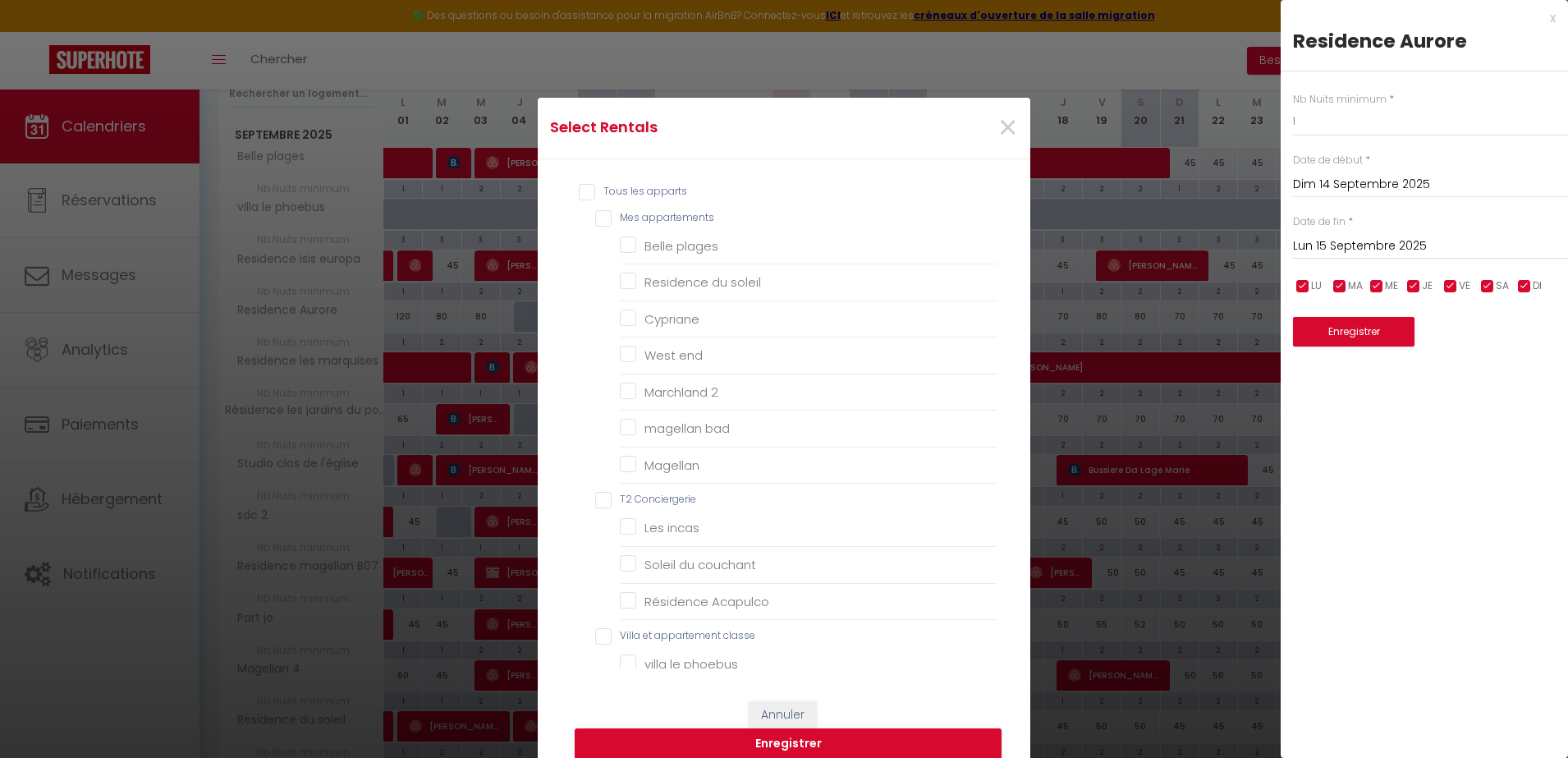
click at [622, 188] on input "Tous les apparts" at bounding box center [788, 191] width 419 height 16
checkbox input "true"
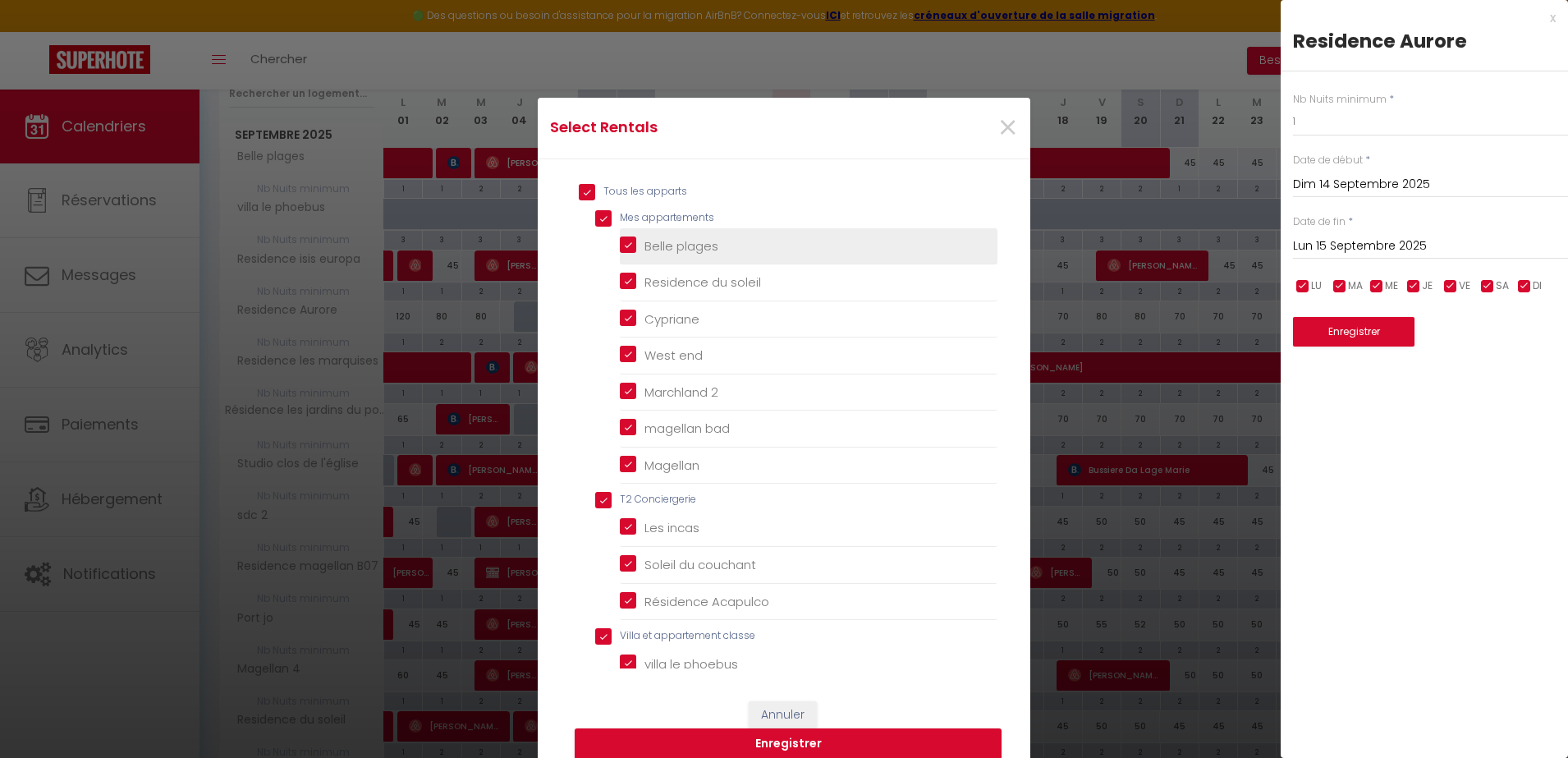
checkbox appartements "true"
checkbox plages "true"
checkbox soleil "true"
checkbox input "true"
checkbox end "true"
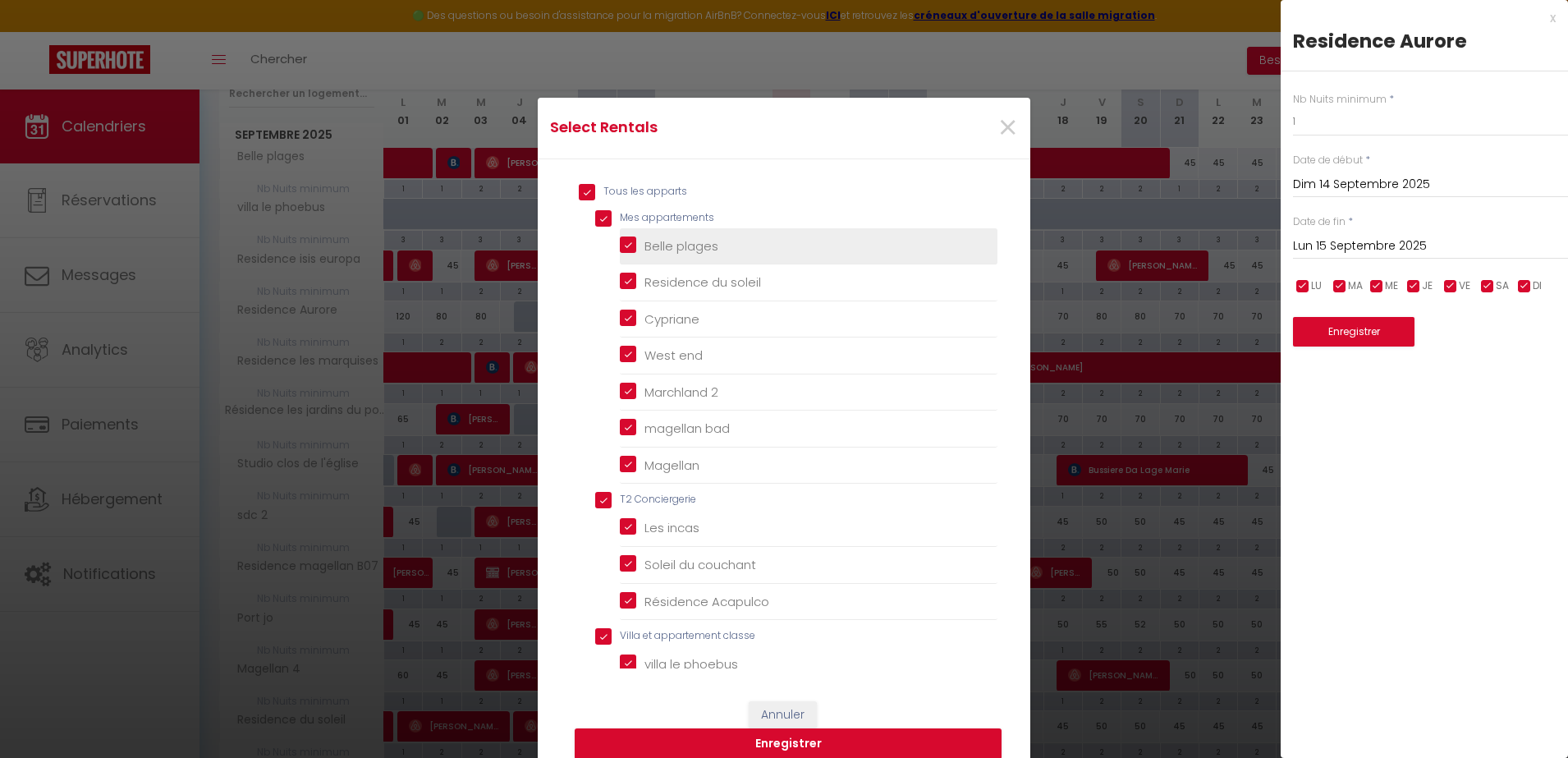
checkbox 2 "true"
checkbox bad "true"
checkbox input "true"
checkbox Conciergerie "true"
checkbox incas "true"
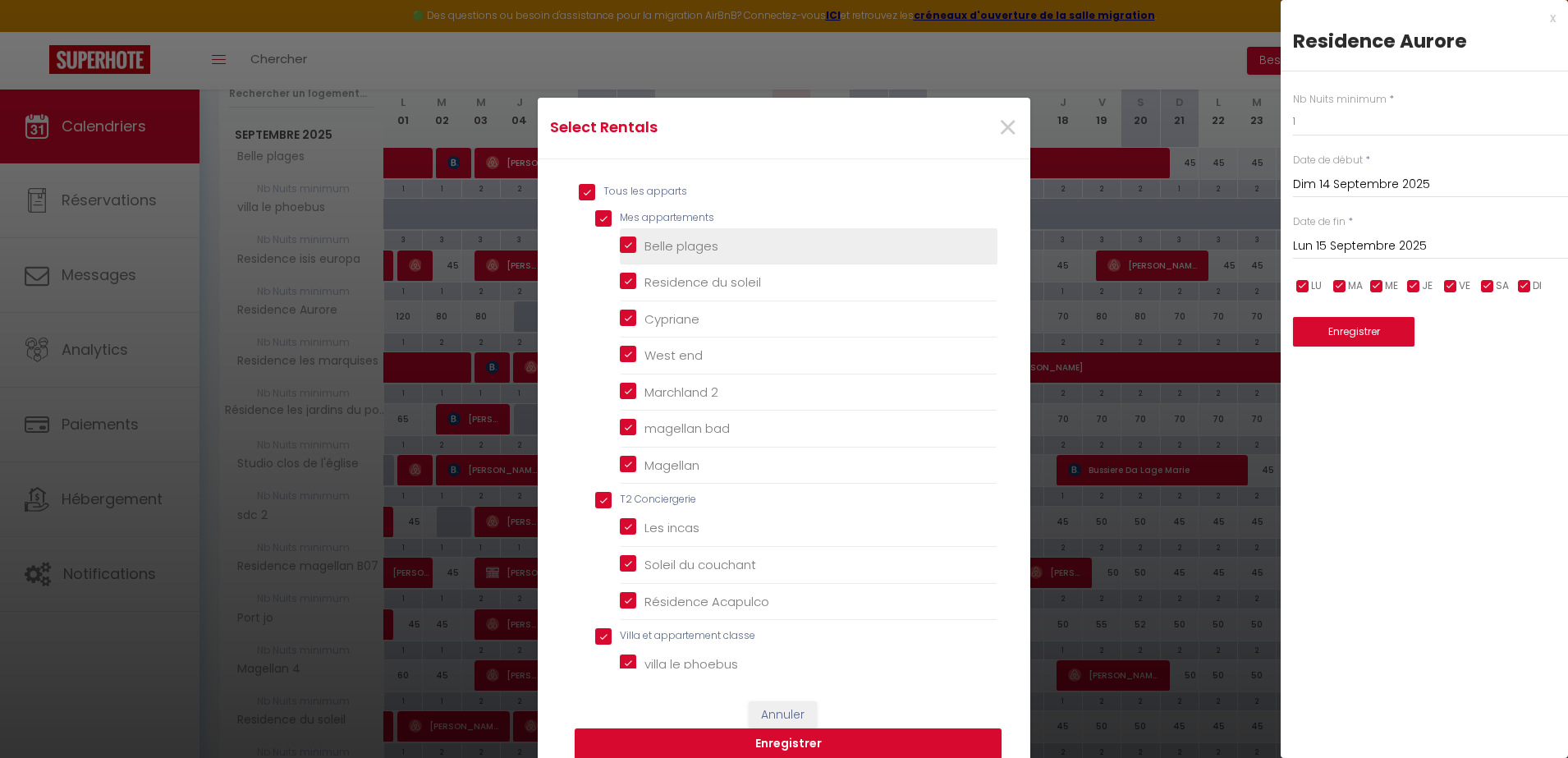
checkbox couchant "true"
checkbox Acapulco "true"
checkbox classe "true"
checkbox phoebus "true"
checkbox ponant "true"
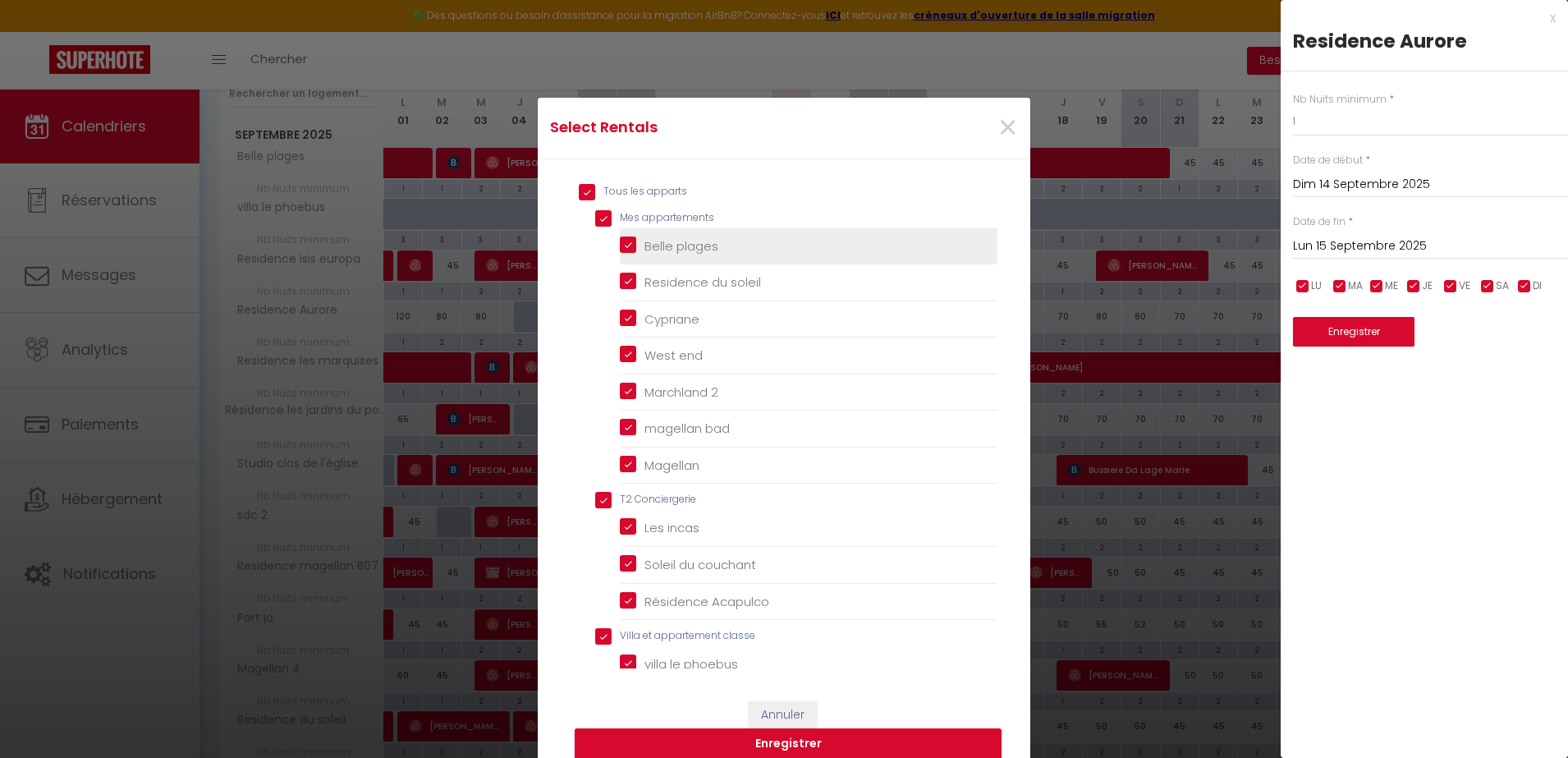
checkbox golf "true"
checkbox pers "true"
checkbox europa "true"
checkbox marquises "true"
checkbox l\'église "true"
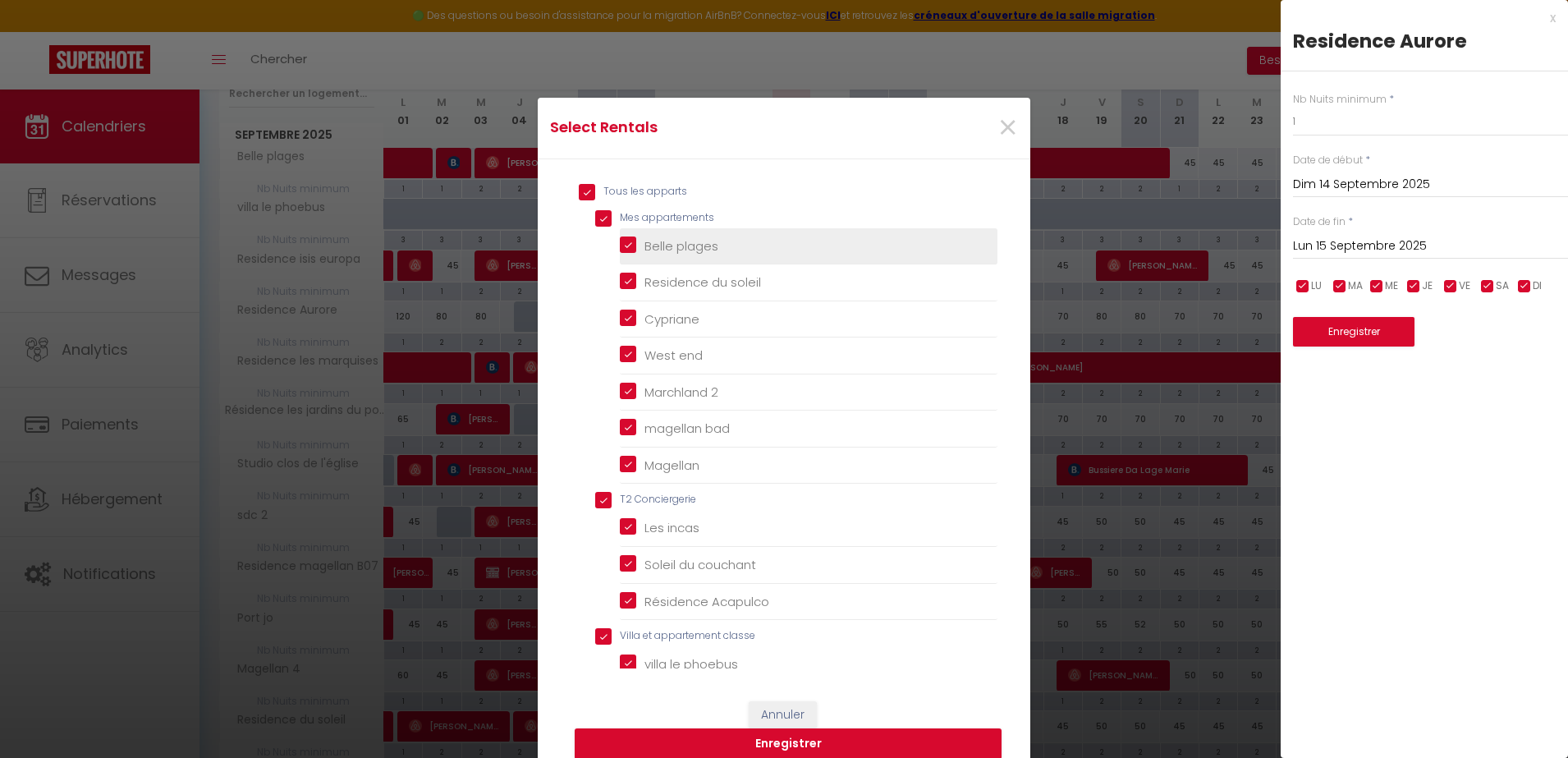
checkbox 2 "true"
checkbox B07 "true"
checkbox concorde "true"
checkbox 3 "true"
checkbox magellan "true"
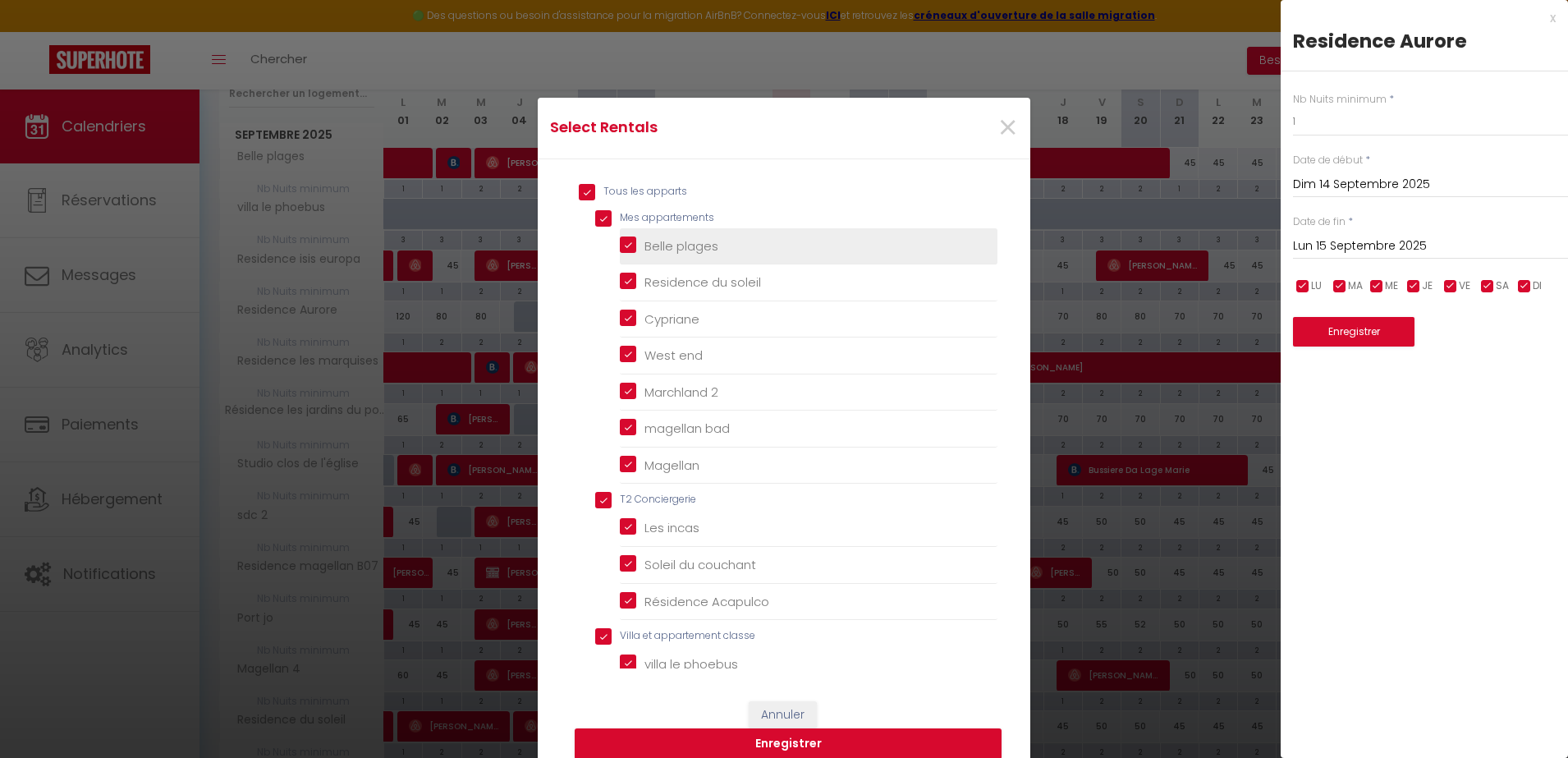
checkbox land "true"
checkbox fleuri "true"
checkbox pers "true"
checkbox beaulieu "true"
checkbox pacific "true"
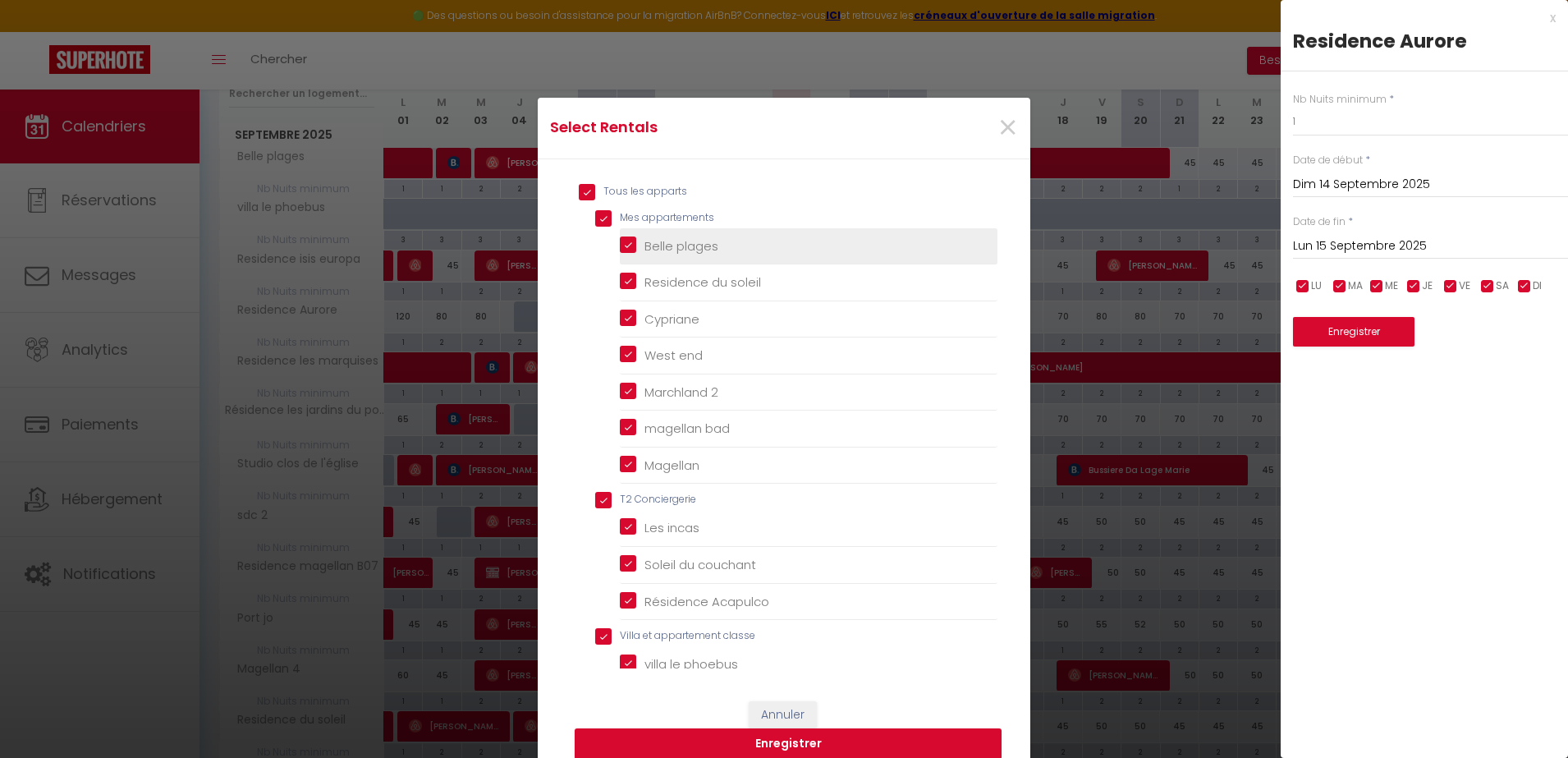
checkbox input "true"
checkbox jo "true"
checkbox · "true"
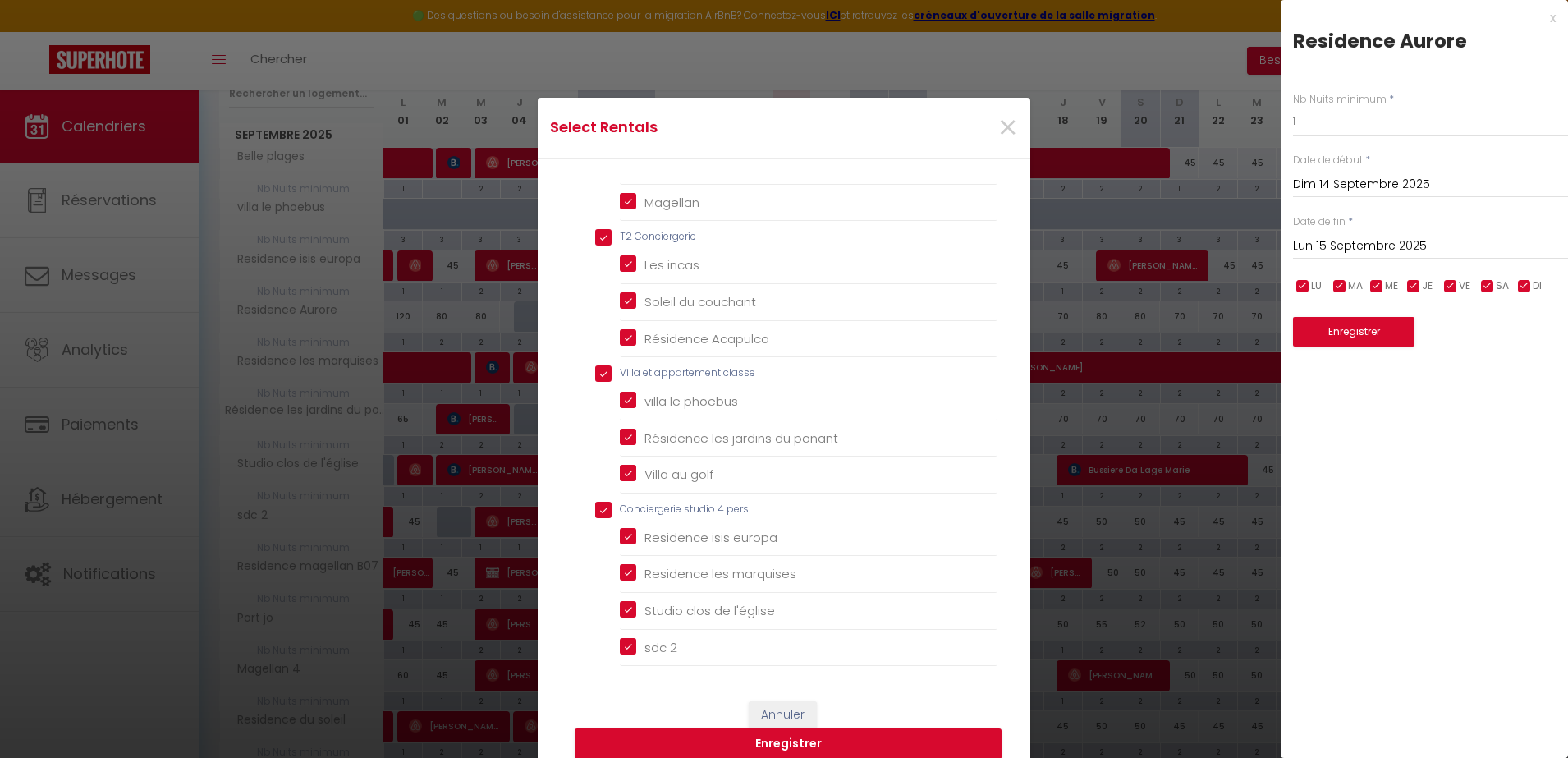
scroll to position [271, 0]
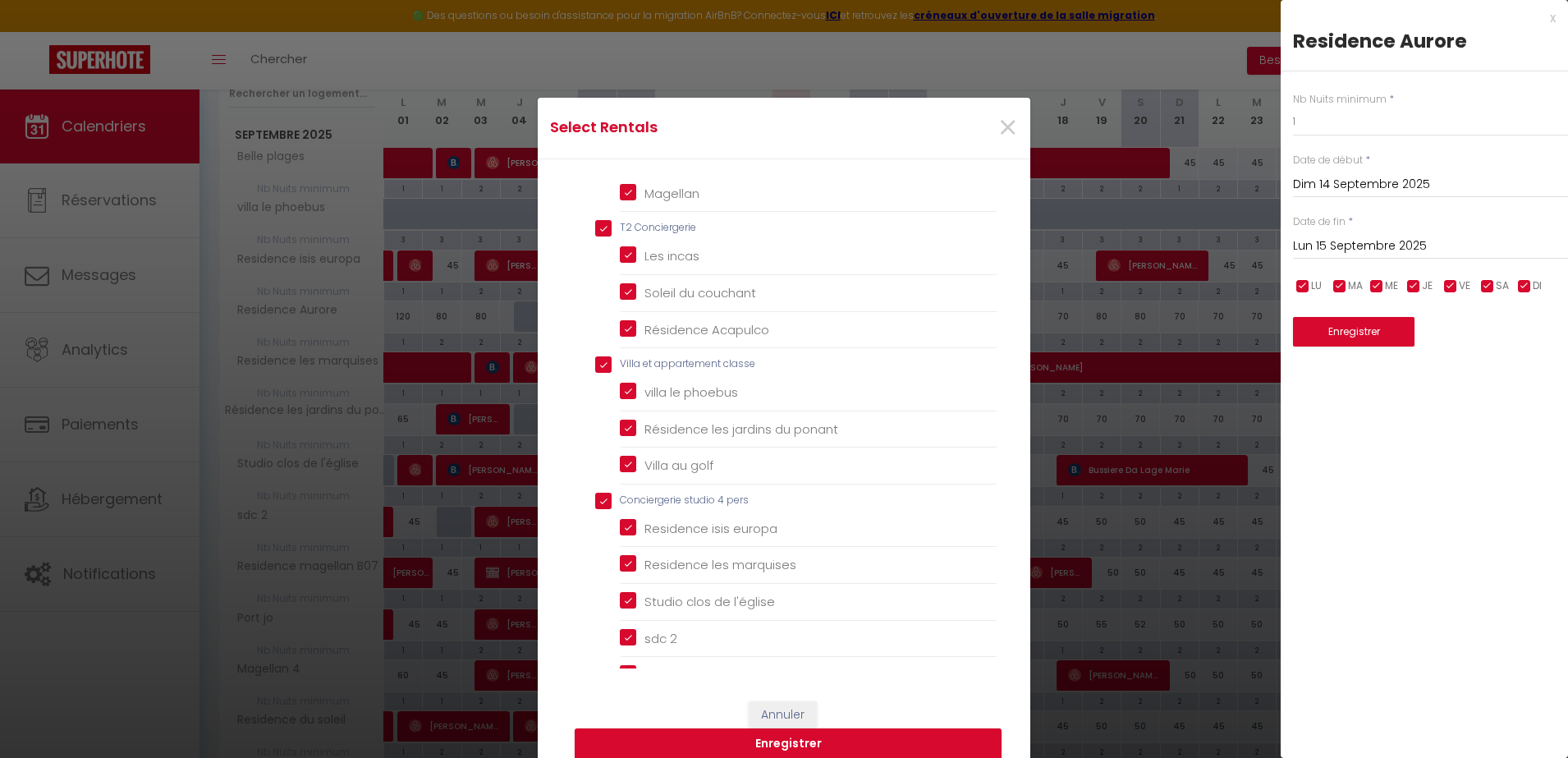
click at [634, 360] on classe "Villa et appartement classe" at bounding box center [796, 364] width 402 height 16
click at [632, 431] on ponant "Résidence les jardins du ponant" at bounding box center [808, 428] width 377 height 16
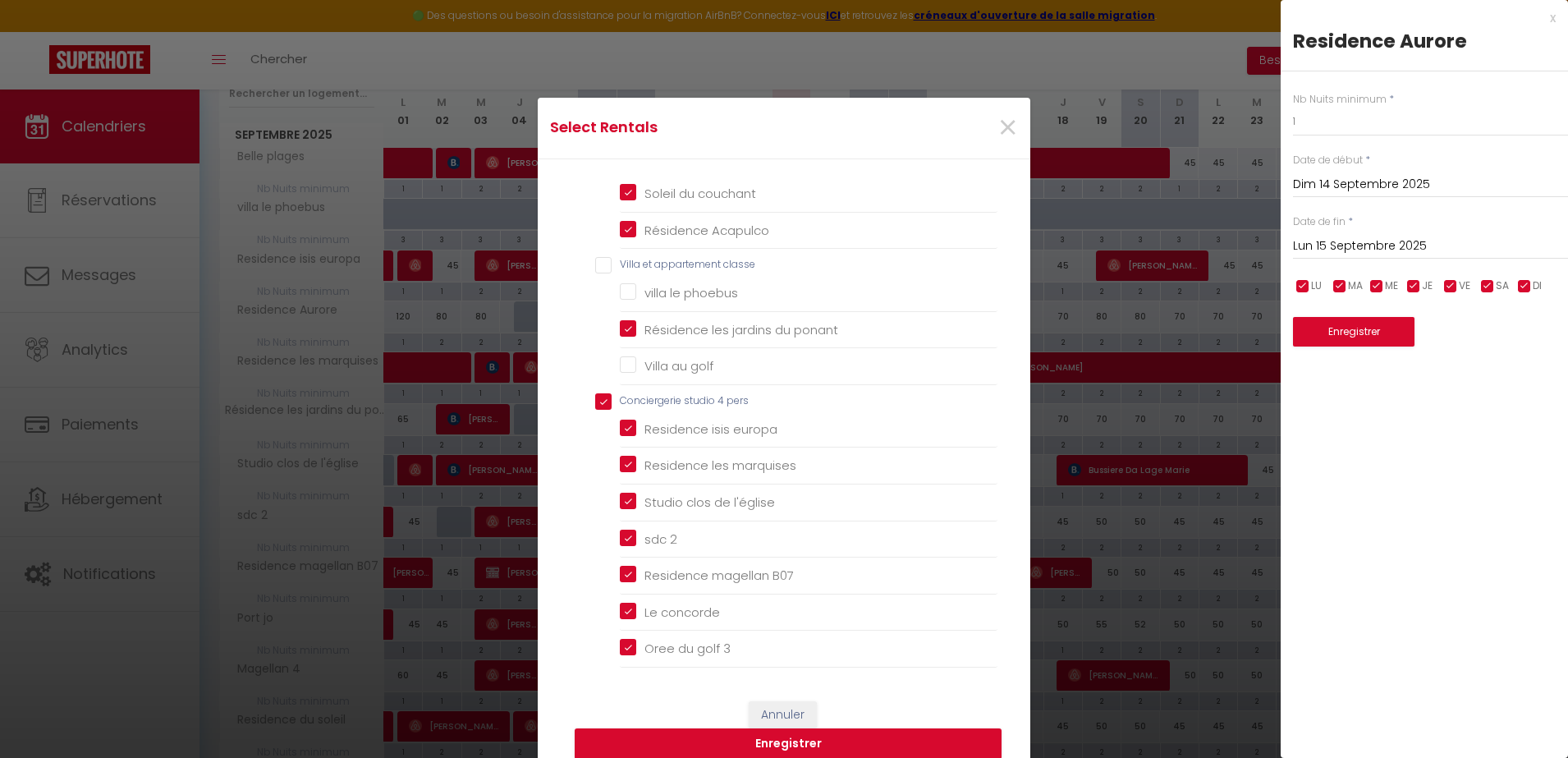
scroll to position [749, 0]
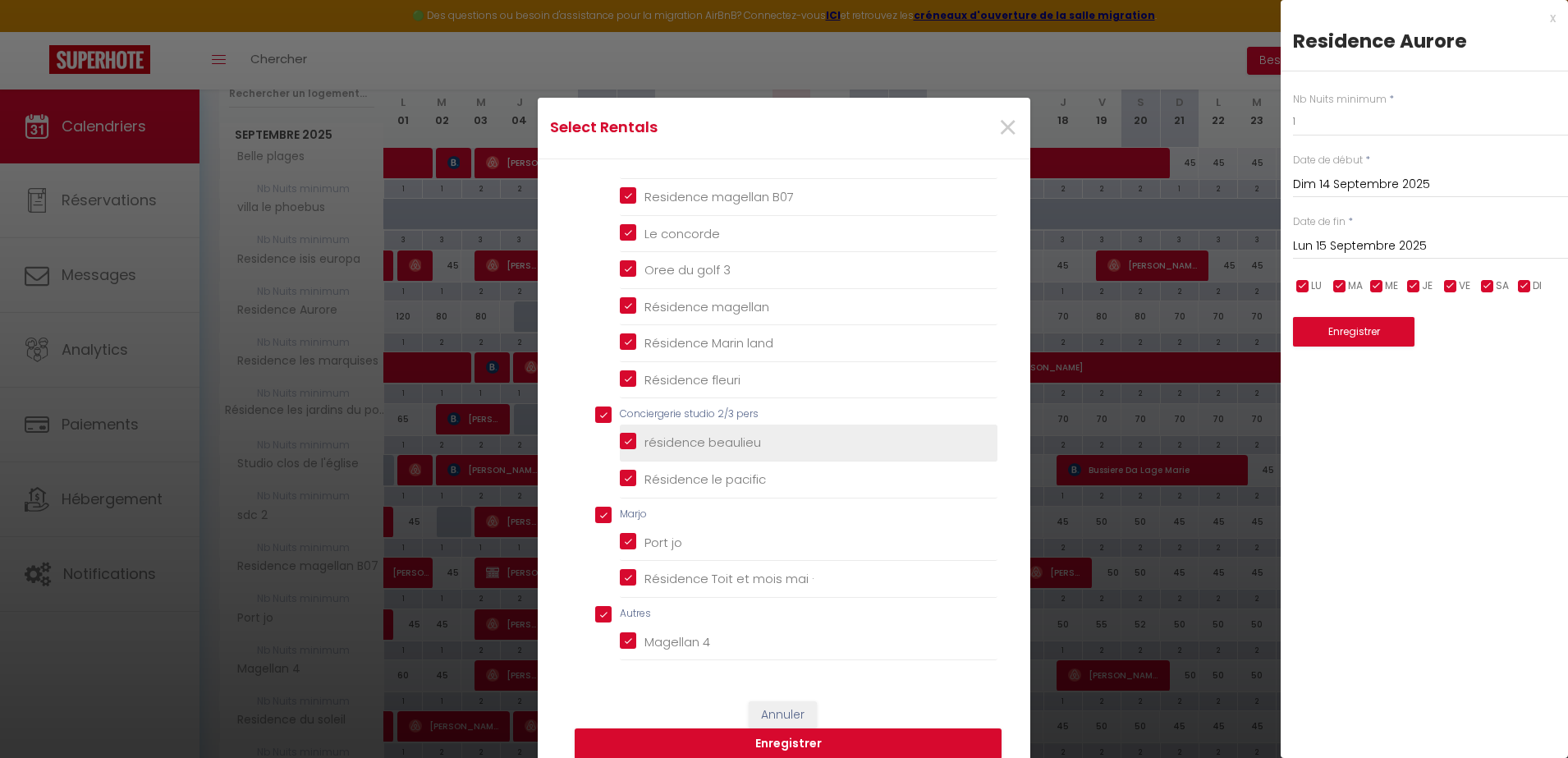
click at [675, 444] on beaulieu "résidence beaulieu" at bounding box center [808, 442] width 377 height 16
click at [860, 745] on button "Enregistrer" at bounding box center [788, 743] width 427 height 31
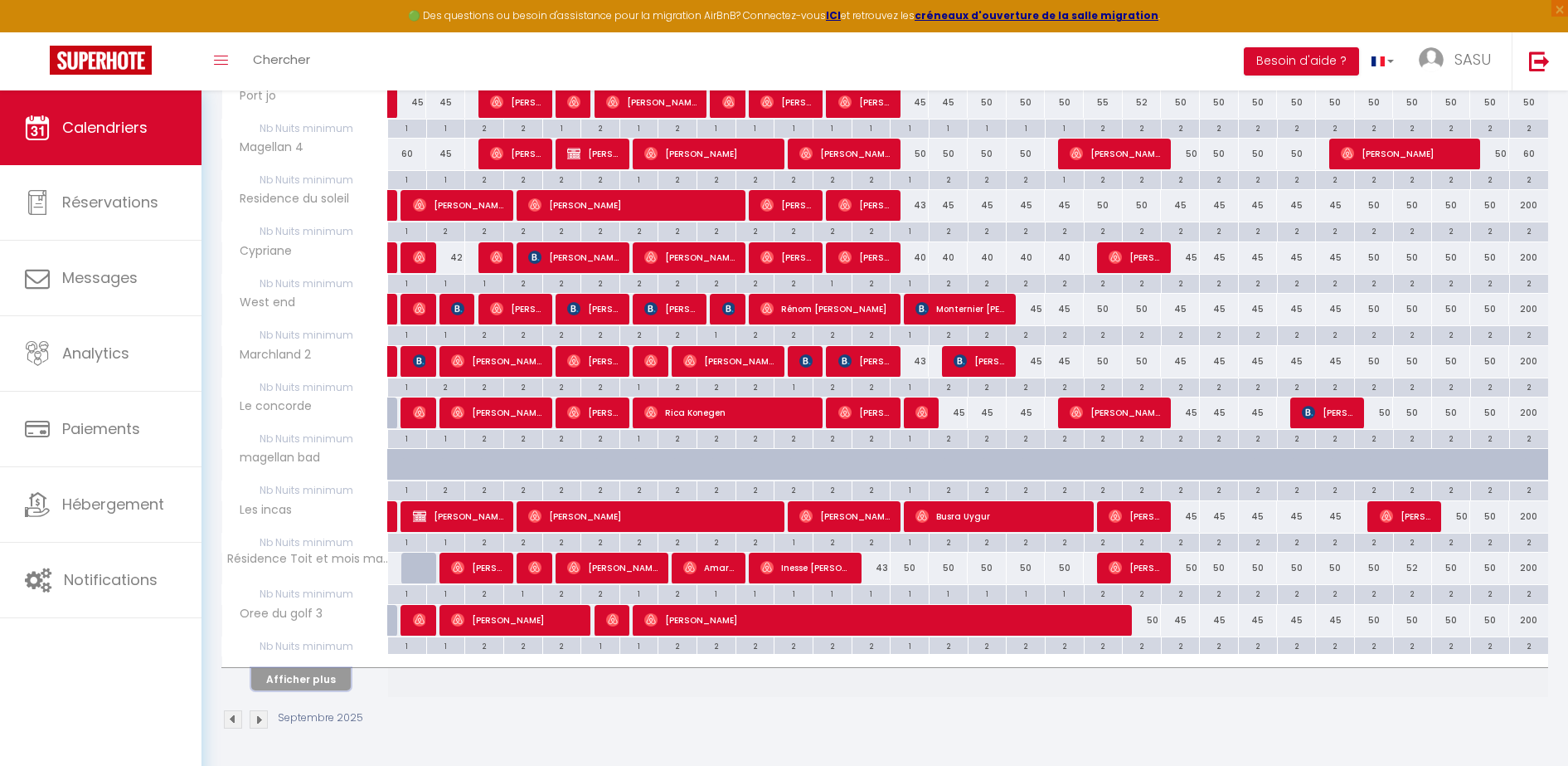
click at [322, 677] on button "Afficher plus" at bounding box center [301, 679] width 99 height 23
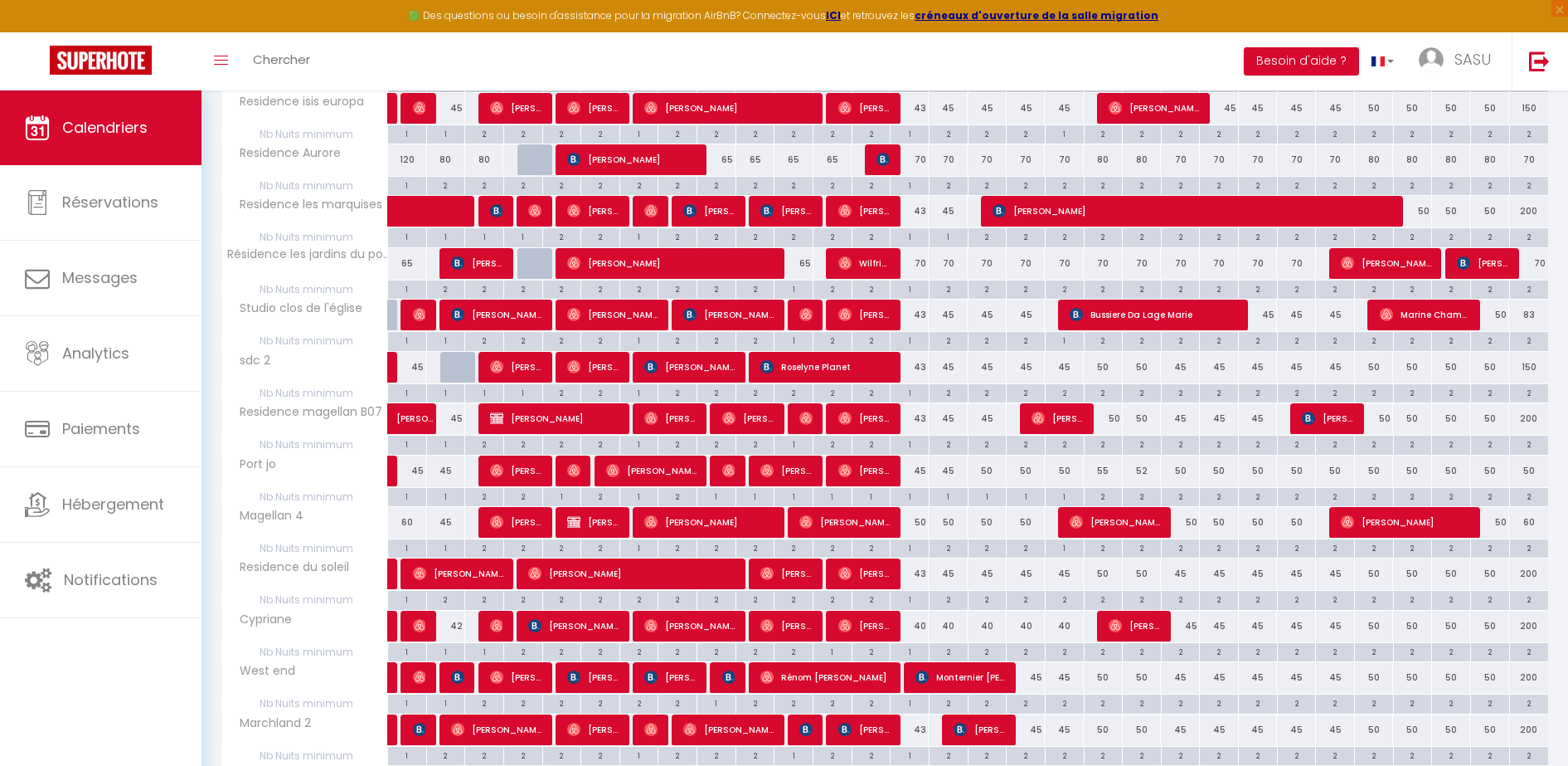
scroll to position [405, 0]
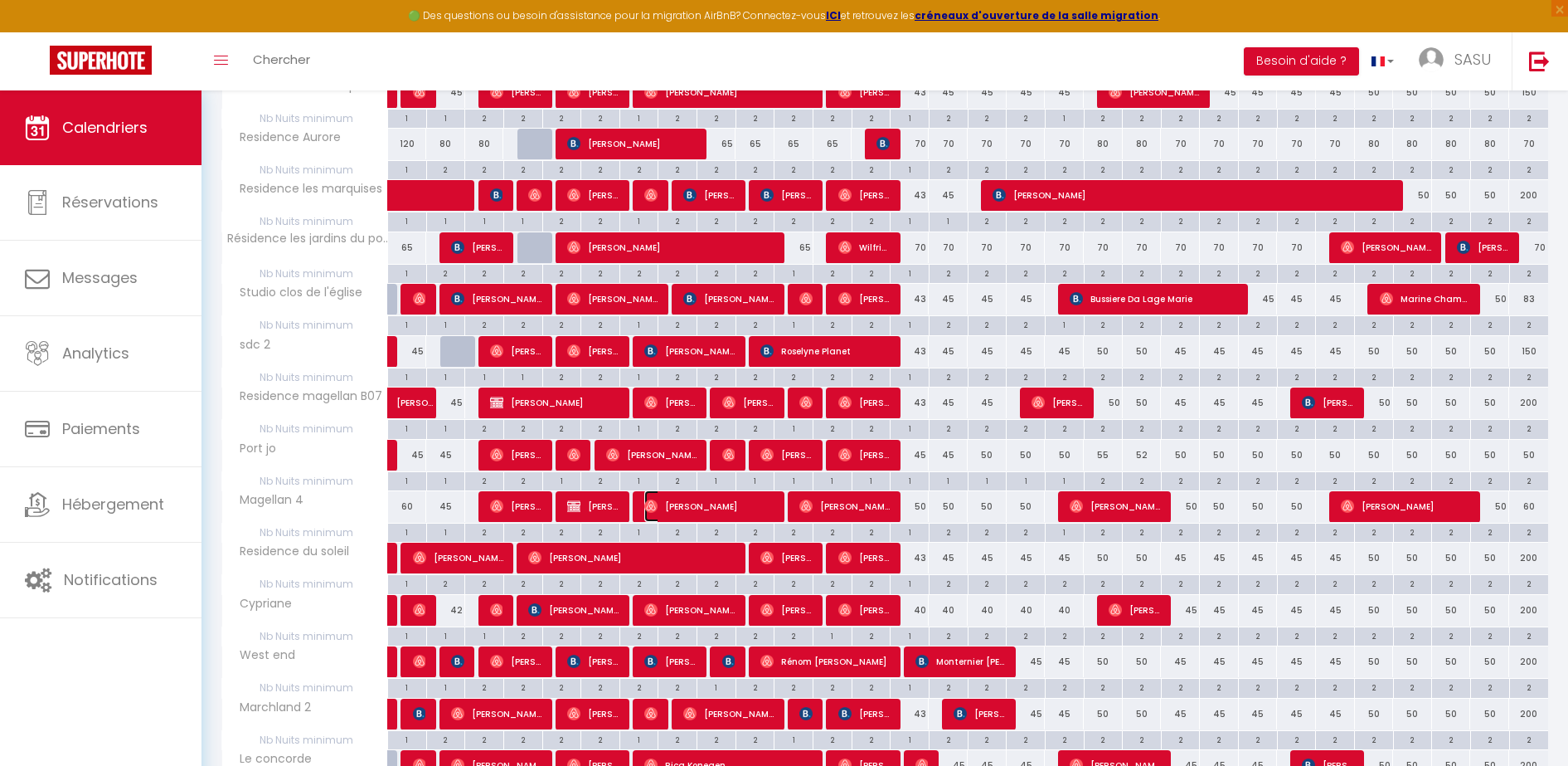
drag, startPoint x: 660, startPoint y: 503, endPoint x: 731, endPoint y: 522, distance: 73.5
click at [660, 503] on span "[PERSON_NAME]" at bounding box center [709, 506] width 131 height 31
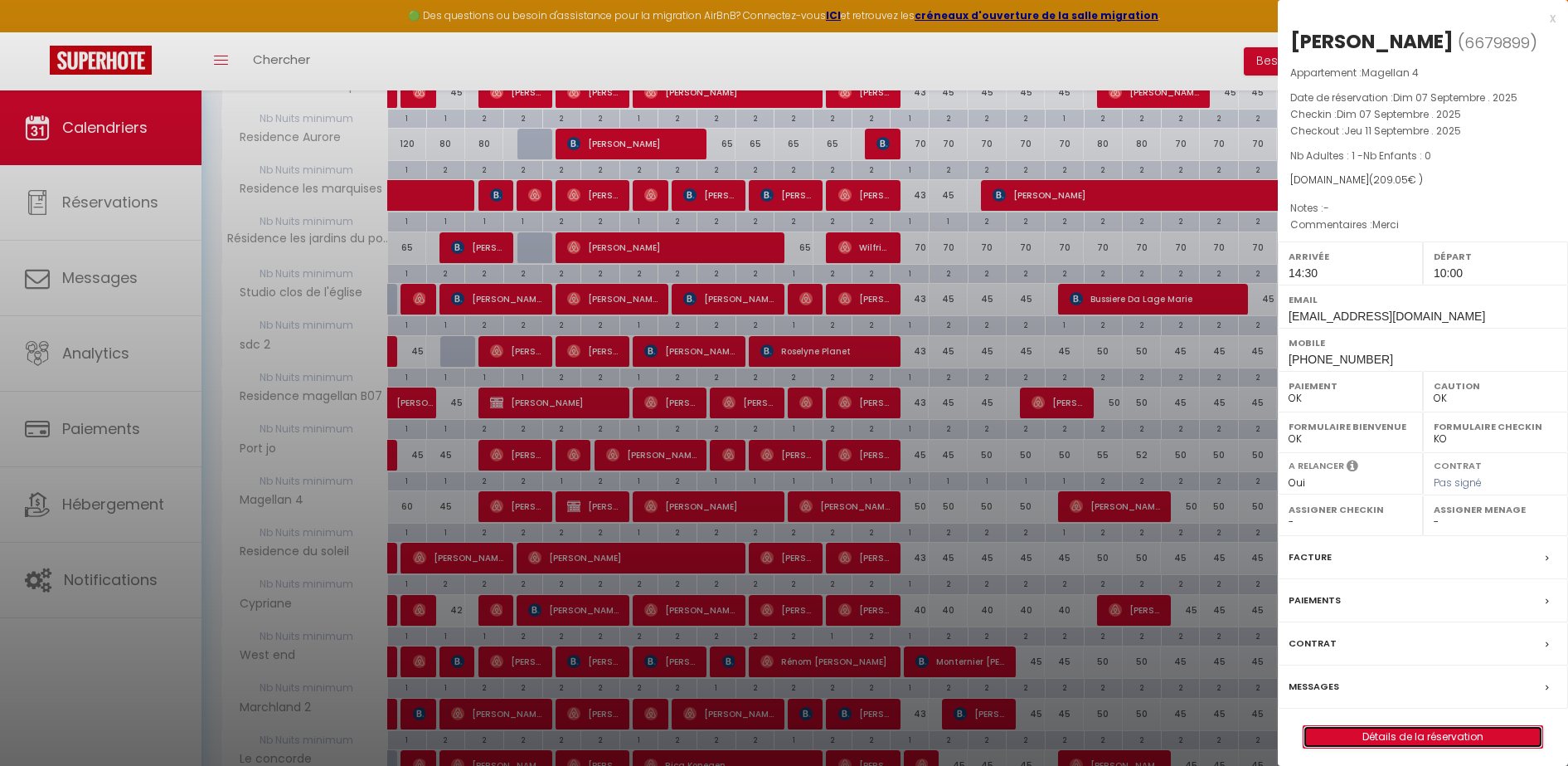
click at [1370, 741] on link "Détails de la réservation" at bounding box center [1423, 736] width 238 height 22
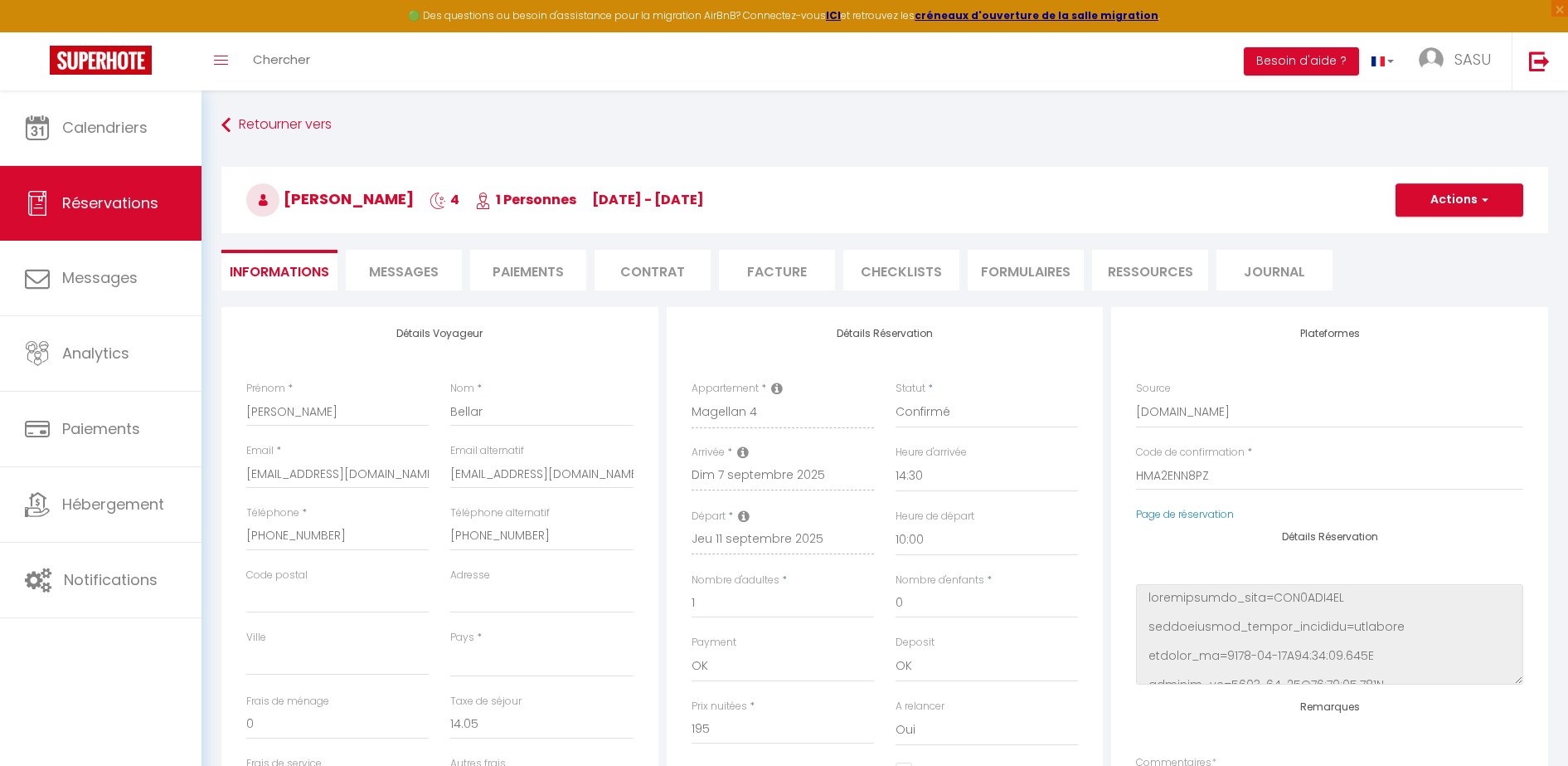
click at [400, 272] on span "Messages" at bounding box center [404, 272] width 70 height 19
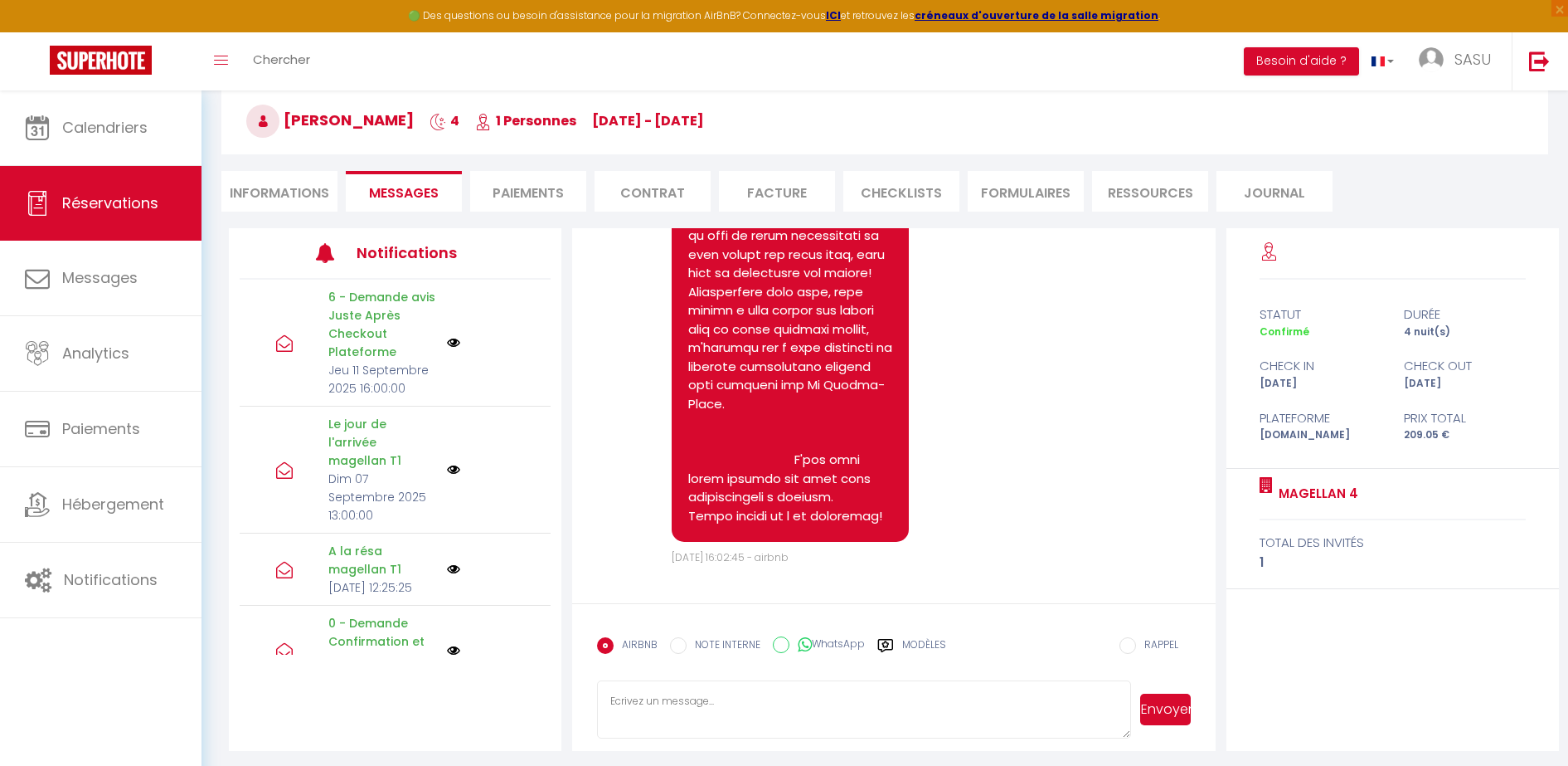
scroll to position [80, 0]
click at [644, 699] on textarea at bounding box center [864, 708] width 534 height 58
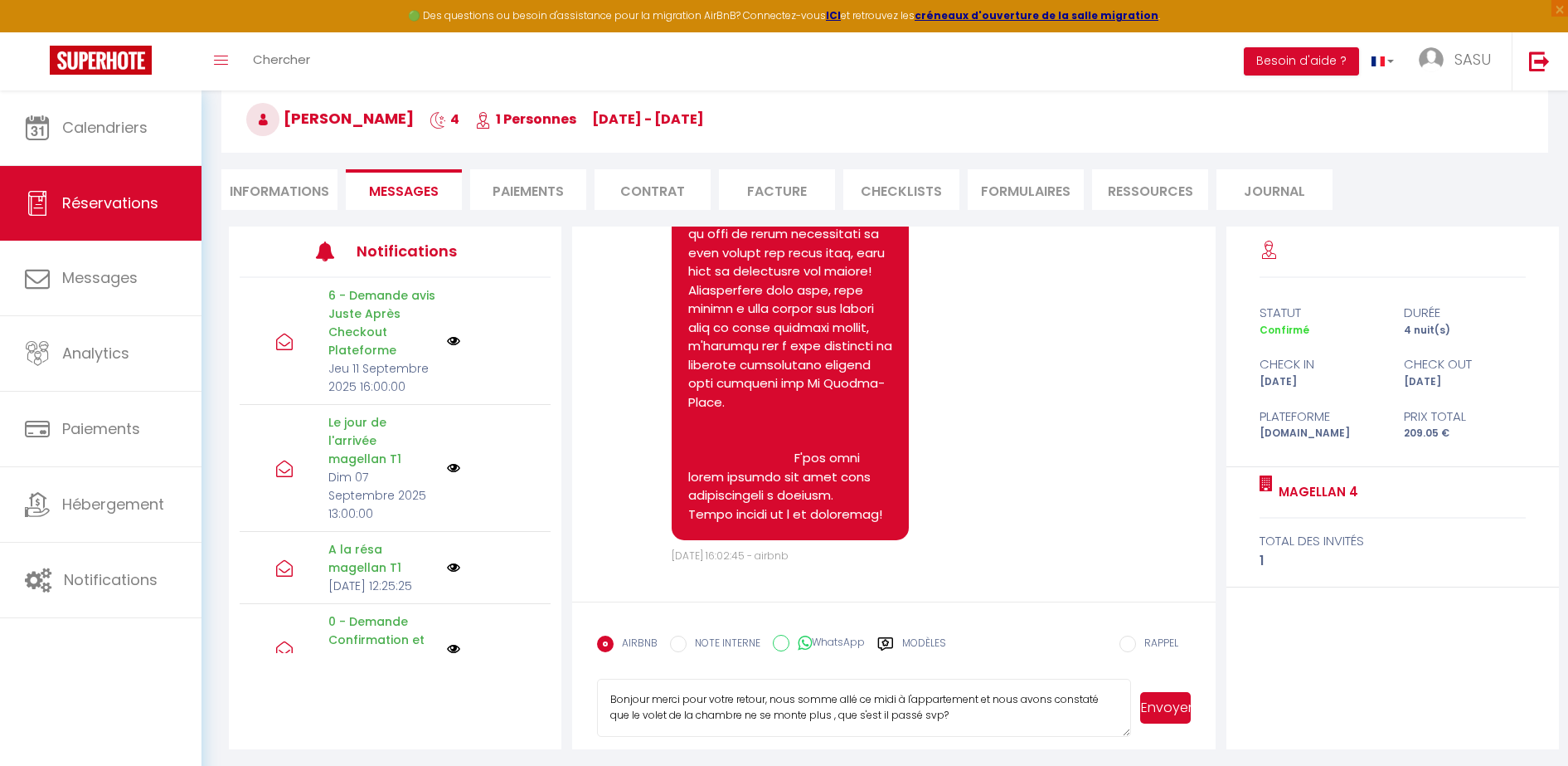
click at [1163, 709] on button "Envoyer" at bounding box center [1165, 708] width 50 height 31
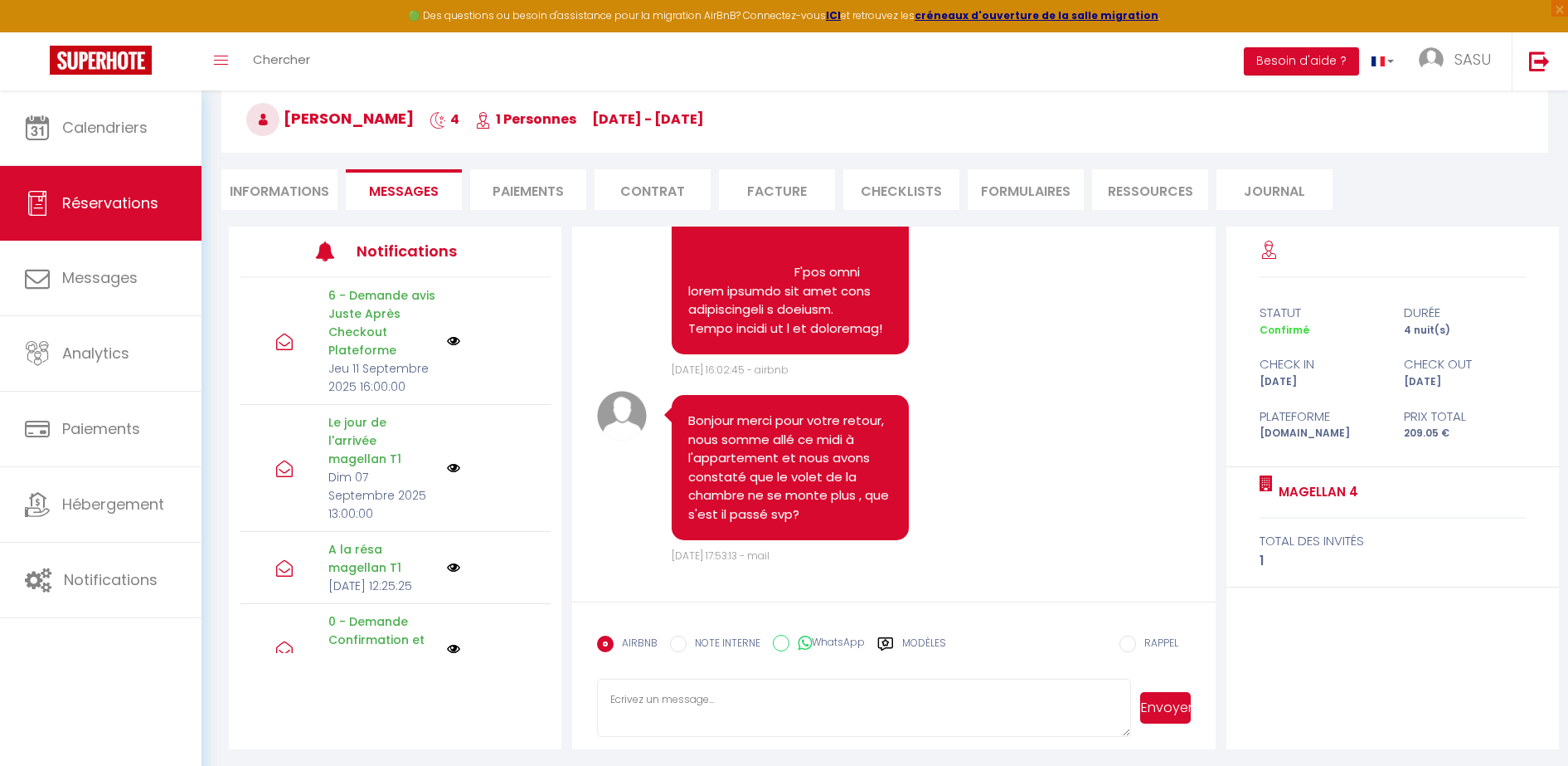
scroll to position [5412, 0]
click at [740, 696] on textarea at bounding box center [864, 708] width 534 height 58
click at [1171, 711] on button "Envoyer" at bounding box center [1165, 708] width 50 height 31
